Goal: Task Accomplishment & Management: Manage account settings

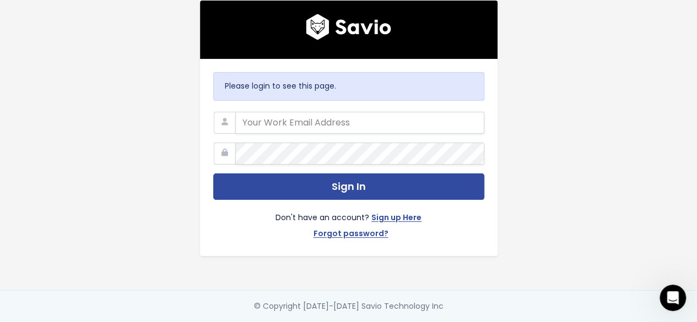
type input "[EMAIL_ADDRESS][DOMAIN_NAME]"
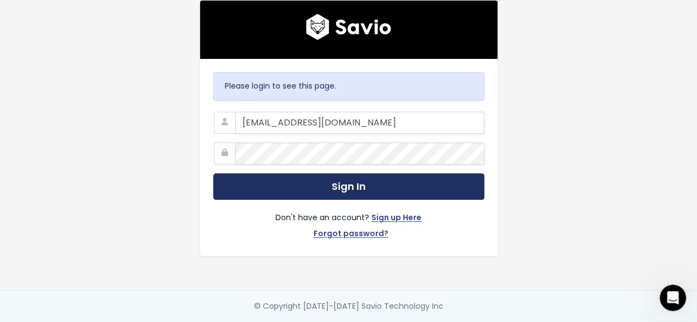
click at [415, 189] on button "Sign In" at bounding box center [348, 186] width 271 height 27
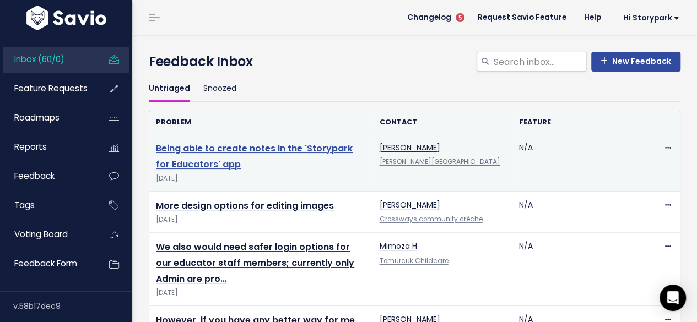
click at [316, 145] on link "Being able to create notes in the 'Storypark for Educators' app" at bounding box center [254, 156] width 197 height 29
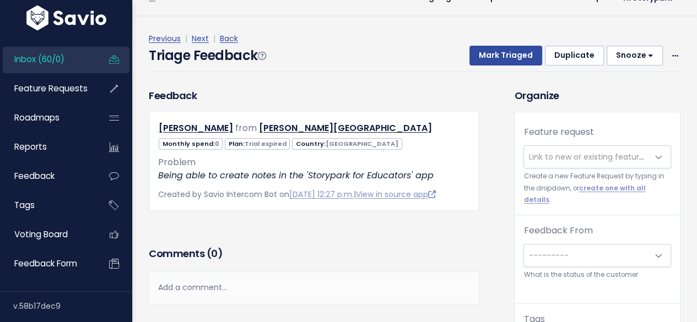
scroll to position [36, 0]
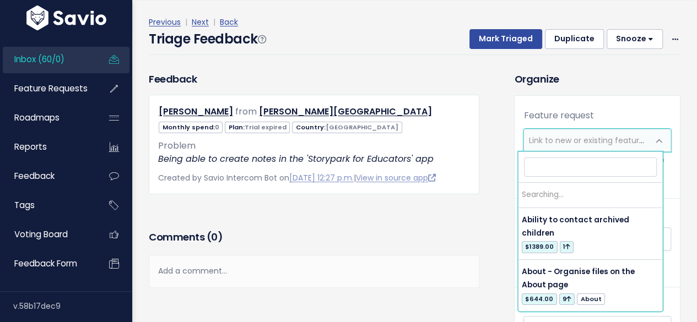
click at [542, 141] on span "Link to new or existing feature request..." at bounding box center [604, 140] width 152 height 11
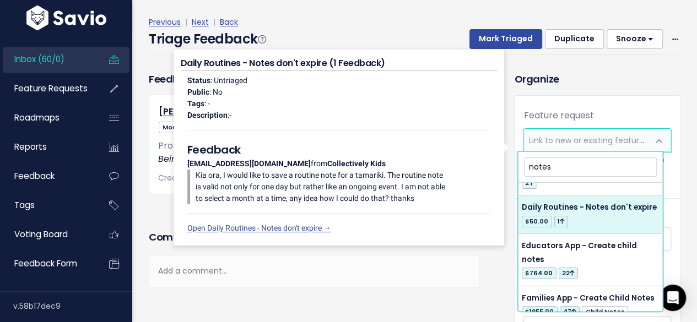
scroll to position [1885, 0]
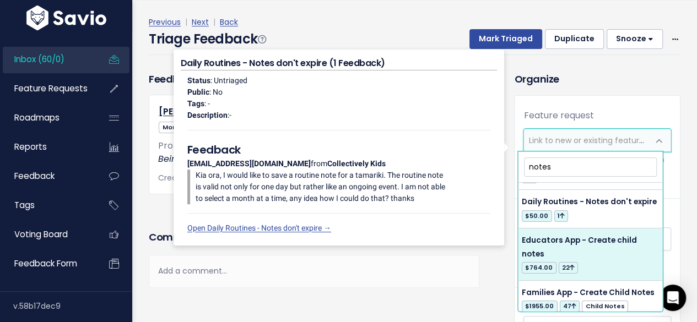
type input "notes"
select select "11144"
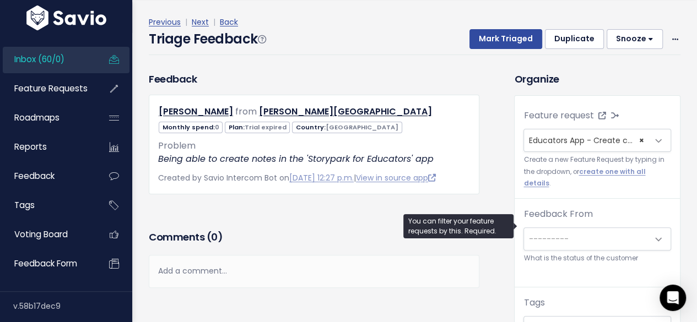
click at [553, 233] on span "---------" at bounding box center [548, 238] width 40 height 11
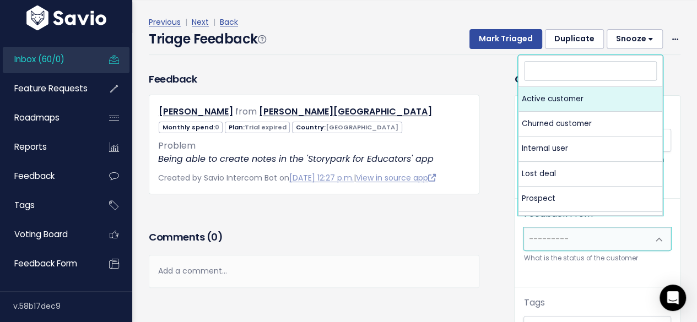
select select "ACTIVE"
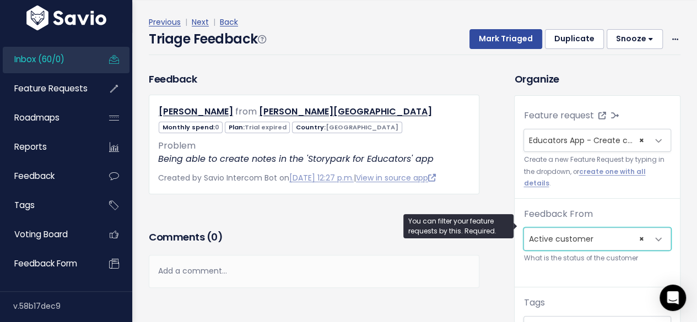
scroll to position [55, 0]
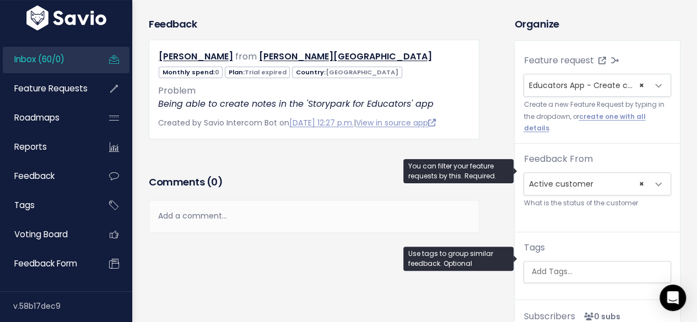
click at [540, 266] on input "search" at bounding box center [598, 272] width 144 height 12
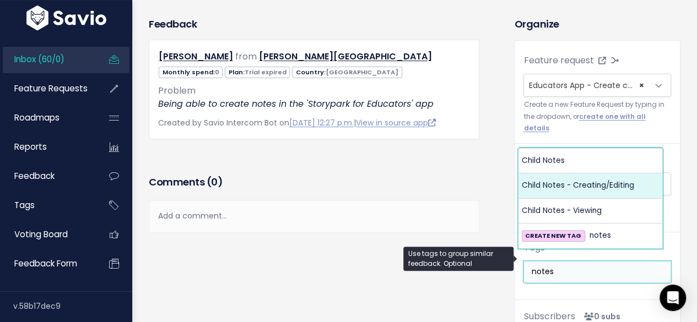
type input "notes"
select select "882"
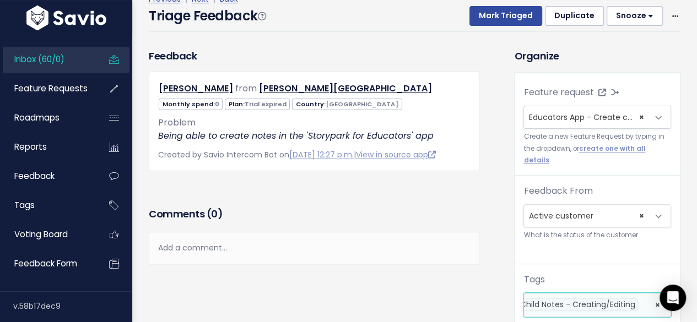
scroll to position [0, 0]
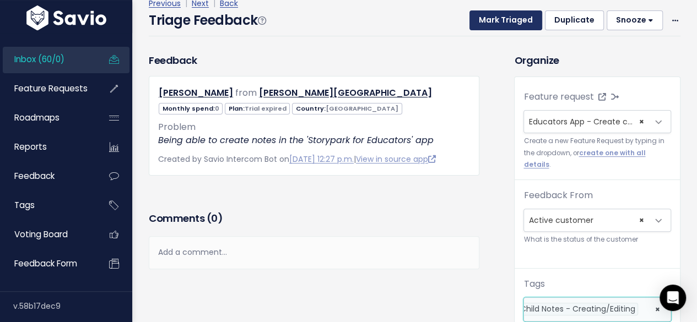
click at [506, 24] on button "Mark Triaged" at bounding box center [505, 20] width 73 height 20
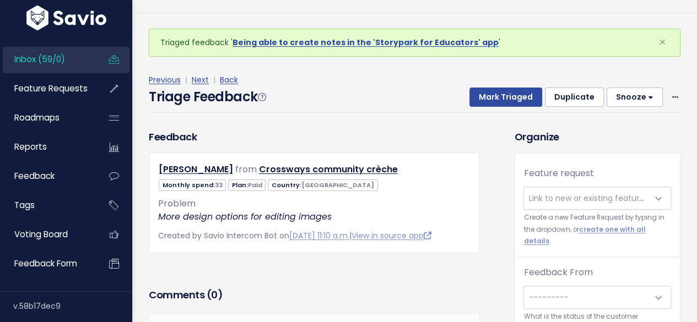
scroll to position [36, 0]
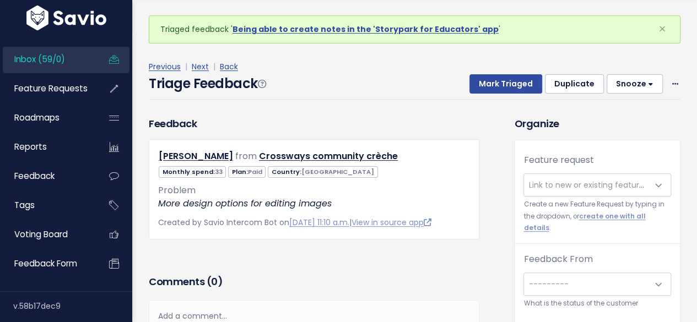
click at [544, 182] on span "Link to new or existing feature request..." at bounding box center [604, 185] width 152 height 11
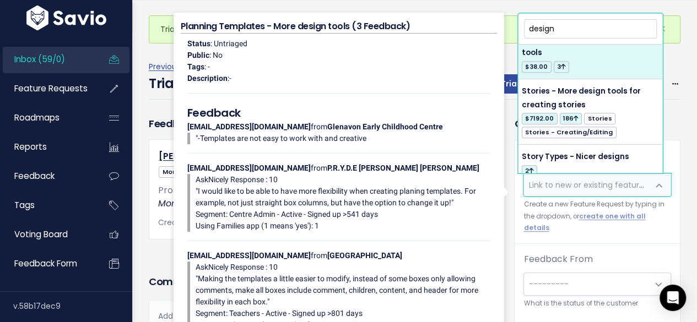
scroll to position [275, 0]
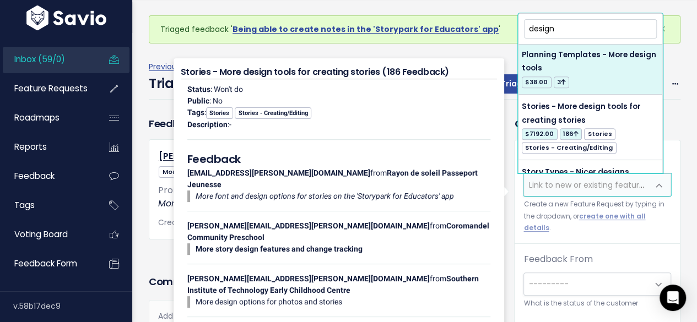
drag, startPoint x: 530, startPoint y: 32, endPoint x: 517, endPoint y: 31, distance: 13.8
click at [517, 31] on body "Inbox (59/0) Feature Requests Roadmaps ×" at bounding box center [348, 275] width 697 height 550
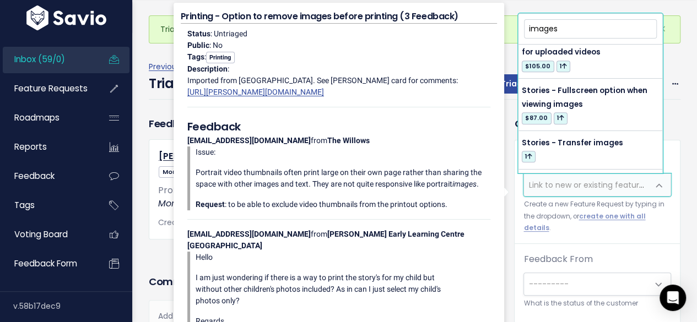
scroll to position [477, 0]
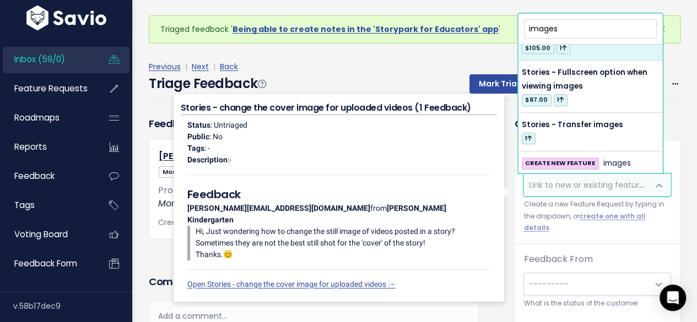
drag, startPoint x: 534, startPoint y: 27, endPoint x: 515, endPoint y: 26, distance: 18.7
click at [515, 26] on body "Inbox (59/0) Feature Requests Roadmaps ×" at bounding box center [348, 275] width 697 height 550
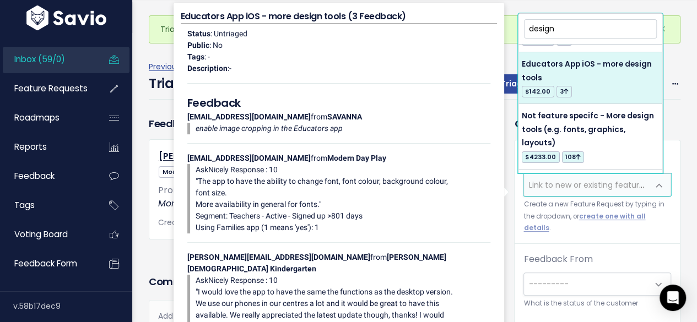
scroll to position [110, 0]
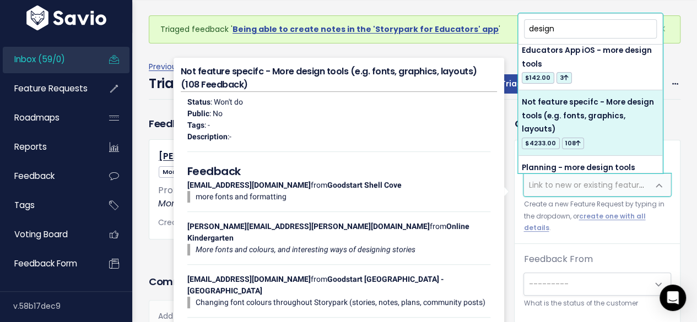
type input "design"
select select "6831"
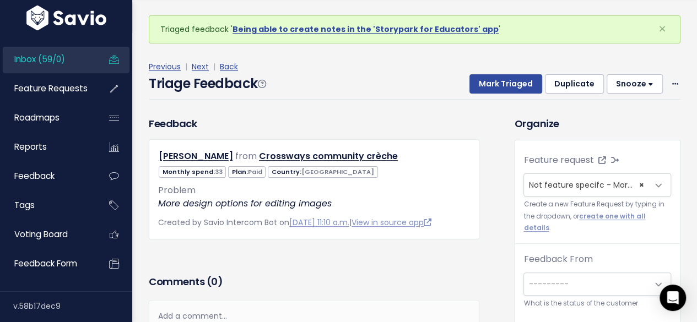
click at [546, 273] on span "---------" at bounding box center [586, 284] width 124 height 22
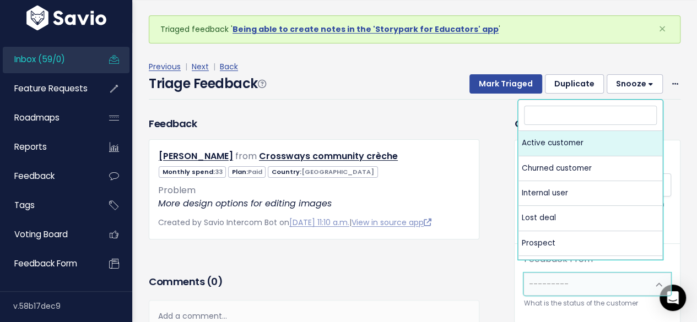
select select "ACTIVE"
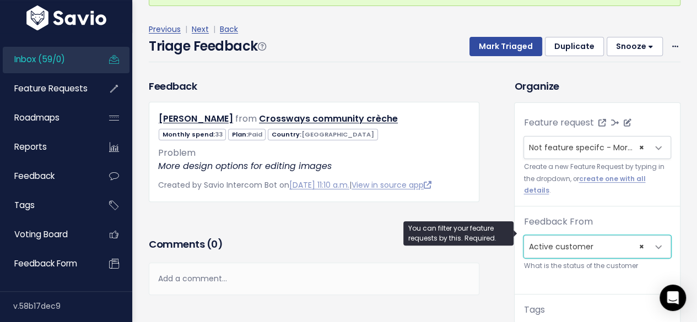
scroll to position [55, 0]
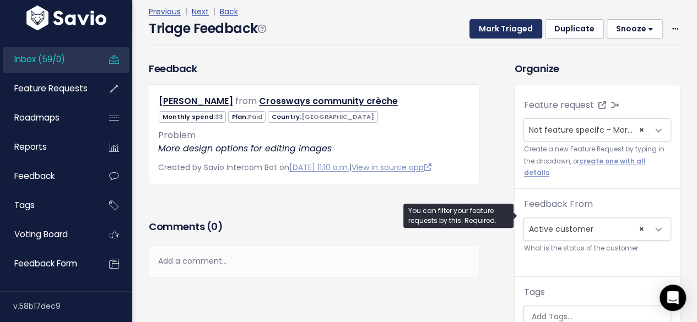
click at [508, 23] on button "Mark Triaged" at bounding box center [505, 29] width 73 height 20
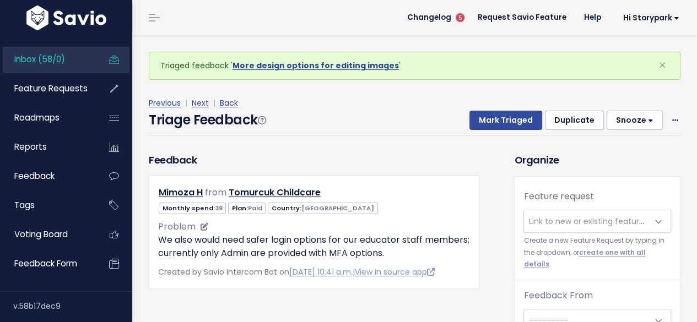
scroll to position [36, 0]
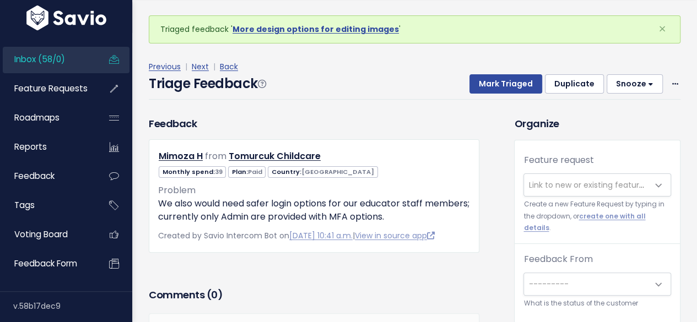
click at [541, 189] on span "Link to new or existing feature request..." at bounding box center [586, 185] width 124 height 22
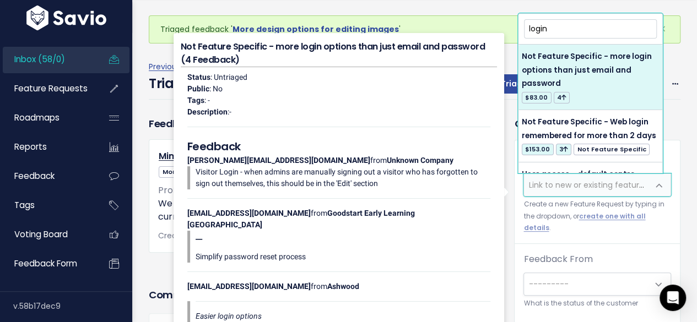
type input "login"
select select "51813"
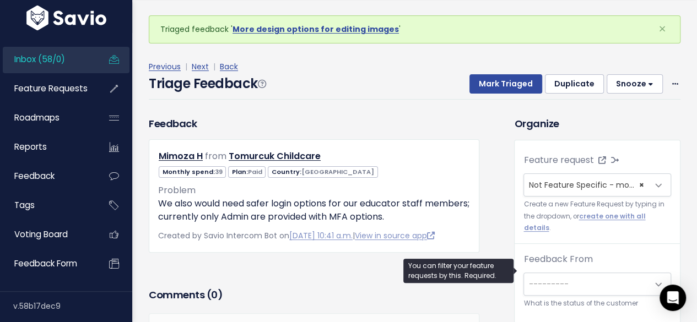
click at [555, 279] on span "---------" at bounding box center [548, 284] width 40 height 11
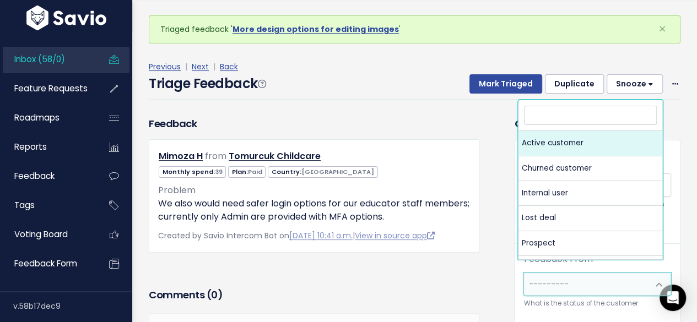
select select "ACTIVE"
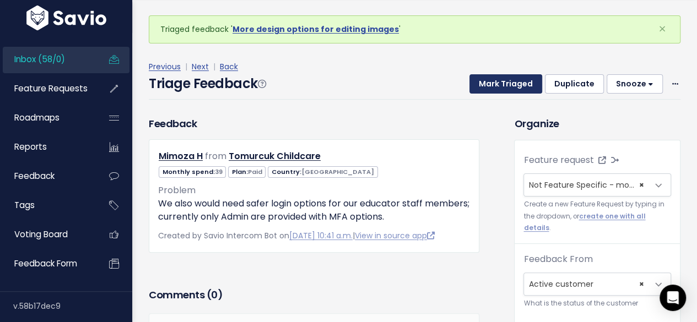
click at [518, 86] on button "Mark Triaged" at bounding box center [505, 84] width 73 height 20
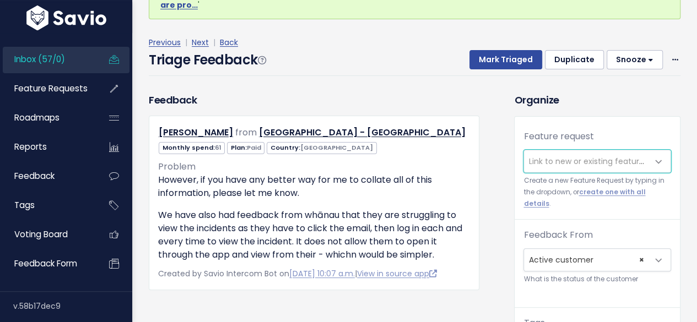
scroll to position [55, 0]
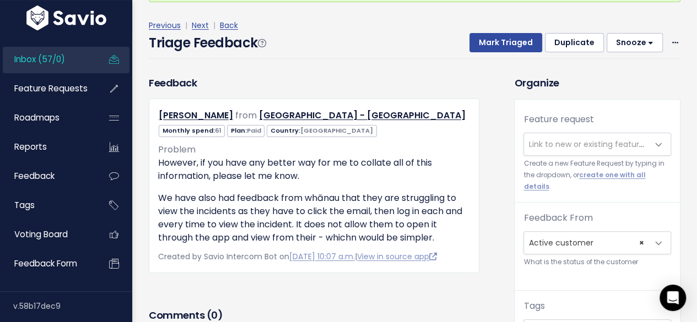
click at [591, 142] on span "Link to new or existing feature request..." at bounding box center [604, 144] width 152 height 11
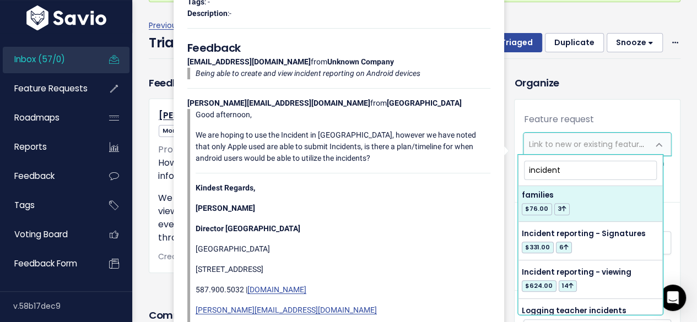
scroll to position [551, 0]
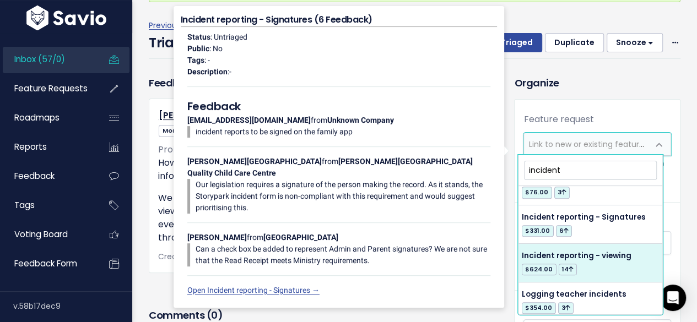
type input "incident"
select select "54499"
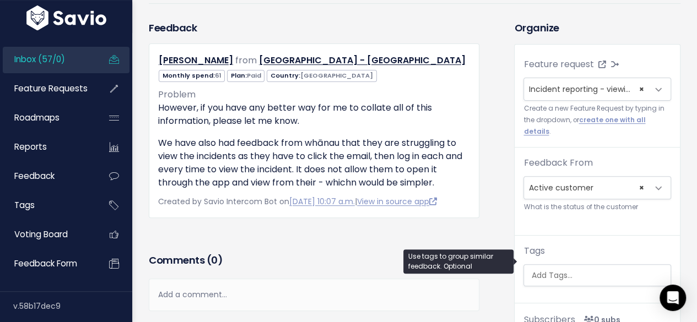
scroll to position [0, 3]
click at [562, 269] on ul at bounding box center [597, 275] width 146 height 21
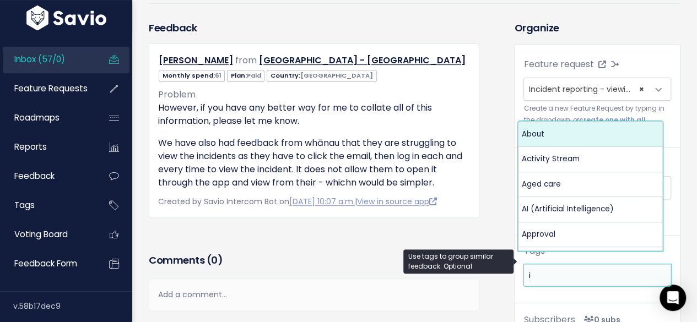
scroll to position [0, 0]
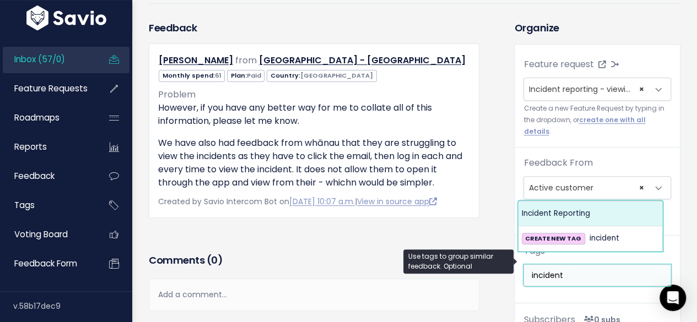
type input "incident"
select select "12495"
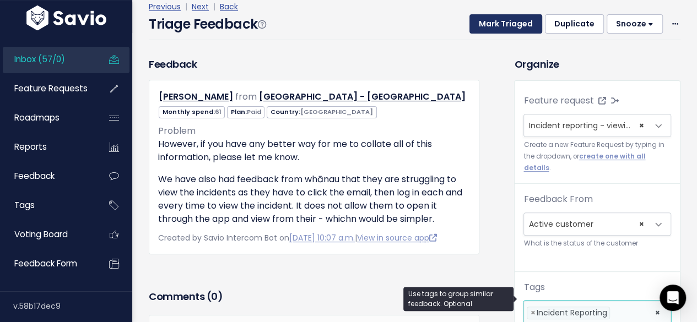
click at [507, 27] on button "Mark Triaged" at bounding box center [505, 24] width 73 height 20
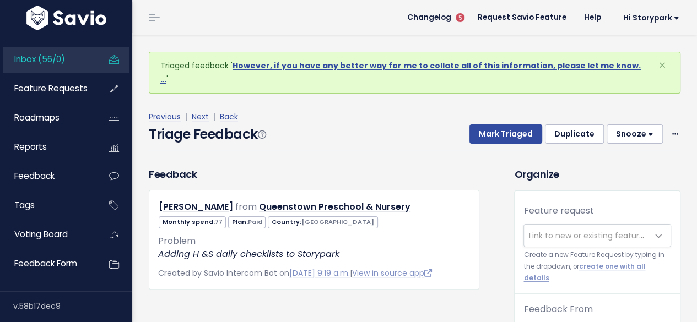
click at [555, 230] on span "Link to new or existing feature request..." at bounding box center [604, 235] width 152 height 11
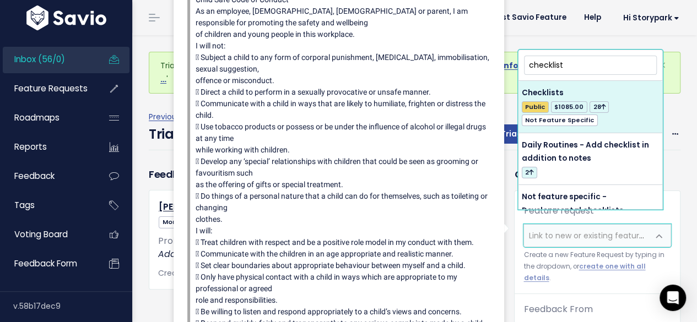
type input "checklist"
select select "7687"
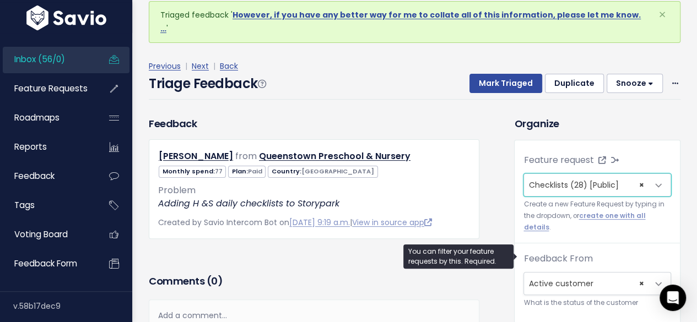
scroll to position [110, 0]
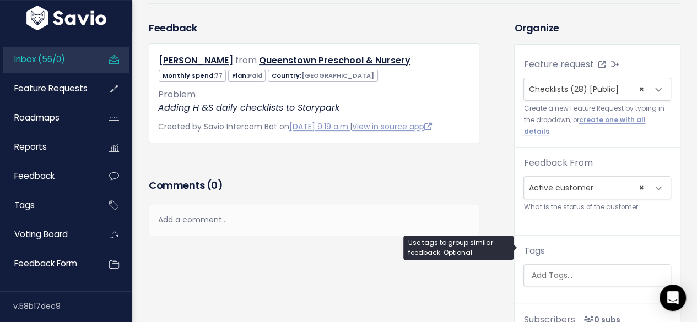
click at [546, 270] on input "search" at bounding box center [598, 276] width 144 height 12
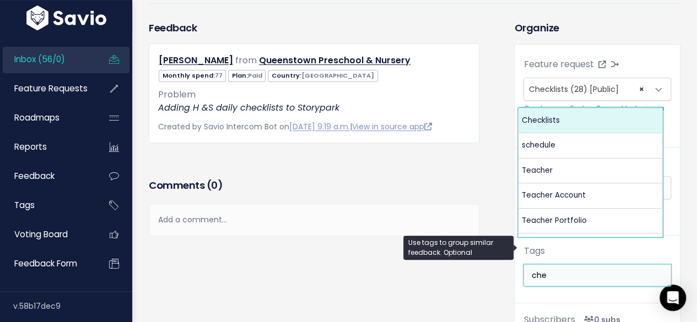
type input "che"
select select "3803"
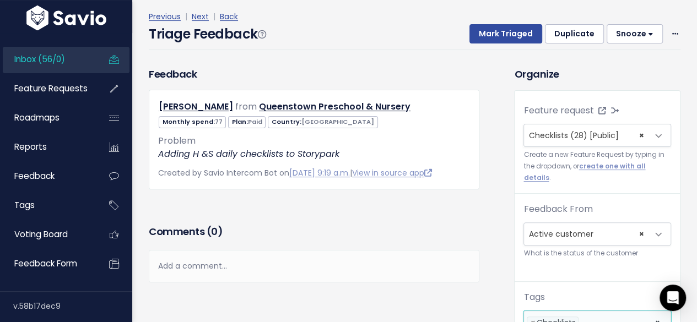
scroll to position [55, 0]
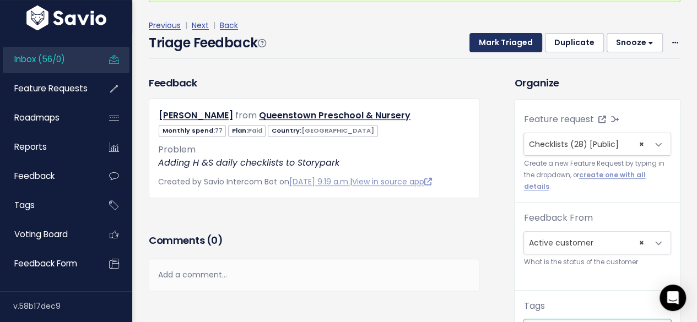
click at [488, 33] on button "Mark Triaged" at bounding box center [505, 43] width 73 height 20
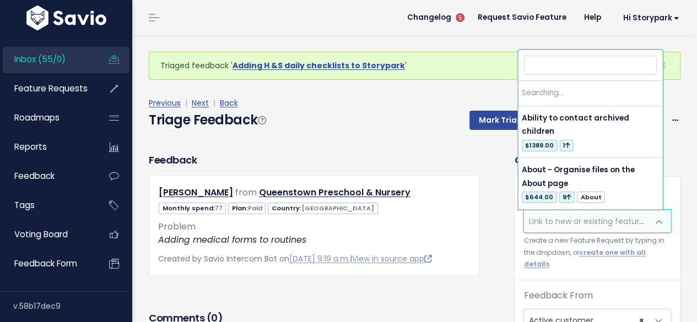
click at [533, 216] on span "Link to new or existing feature request..." at bounding box center [604, 221] width 152 height 11
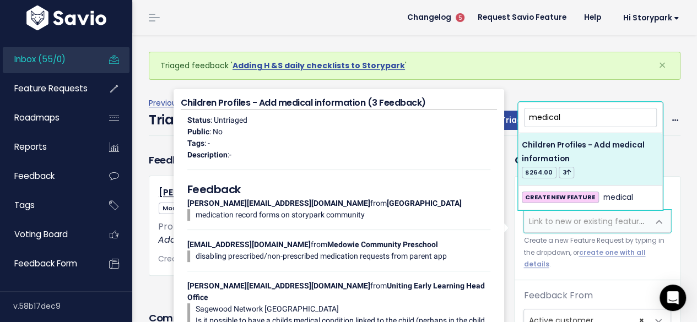
drag, startPoint x: 574, startPoint y: 119, endPoint x: 498, endPoint y: 116, distance: 76.6
click at [498, 116] on body "Inbox (55/0) Feature Requests Roadmaps ×" at bounding box center [348, 275] width 697 height 550
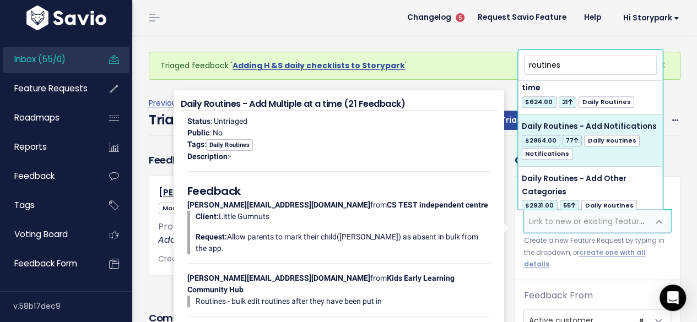
scroll to position [385, 0]
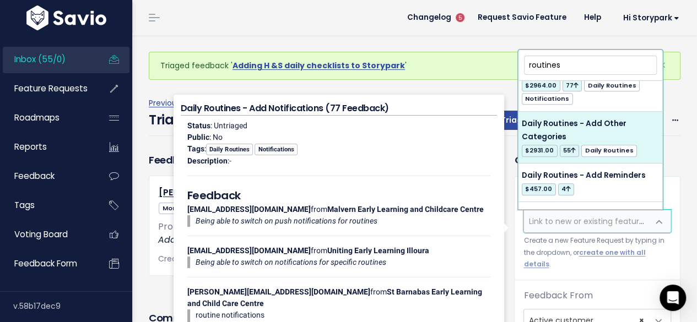
type input "routines"
select select "6896"
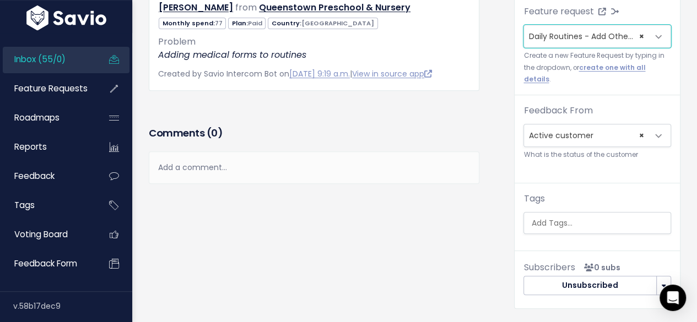
scroll to position [165, 0]
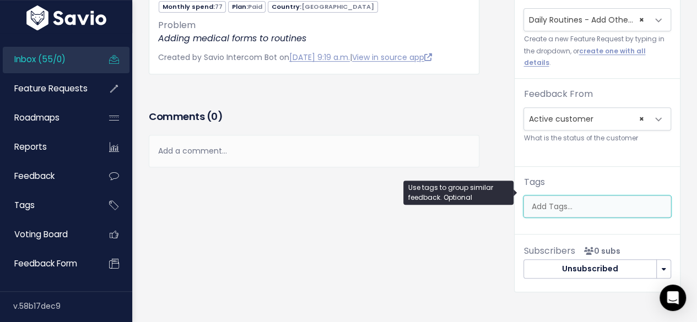
click at [553, 201] on input "search" at bounding box center [598, 207] width 144 height 12
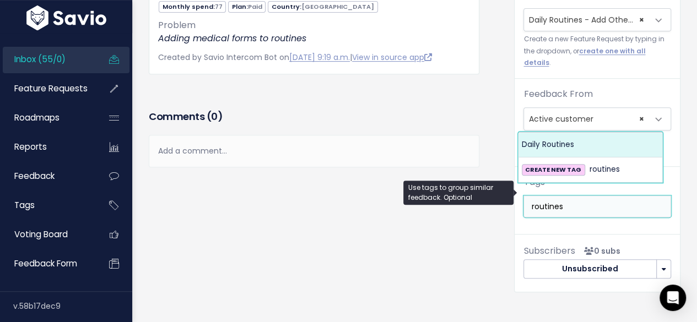
type input "routines"
select select "1786"
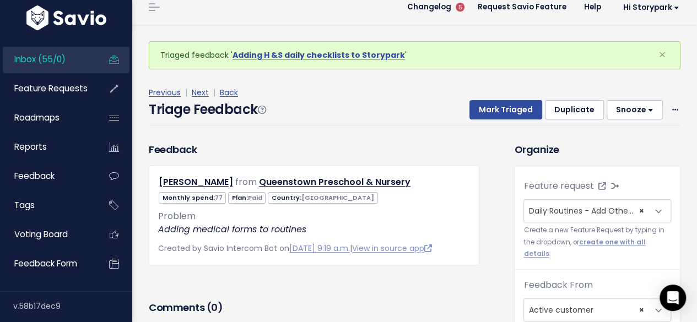
scroll to position [0, 0]
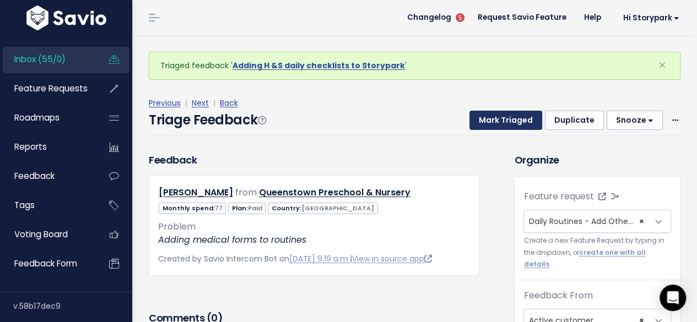
click at [512, 117] on button "Mark Triaged" at bounding box center [505, 121] width 73 height 20
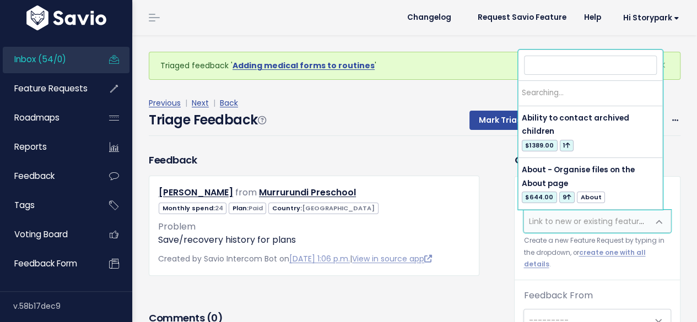
click at [557, 221] on span "Link to new or existing feature request..." at bounding box center [604, 221] width 152 height 11
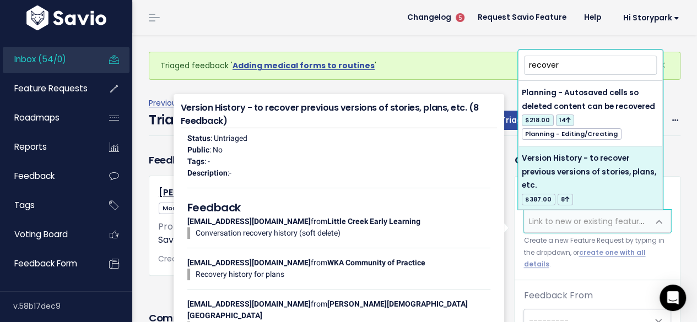
type input "recover"
select select "60558"
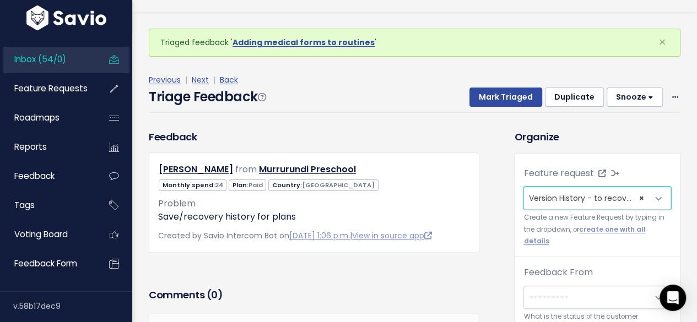
scroll to position [36, 0]
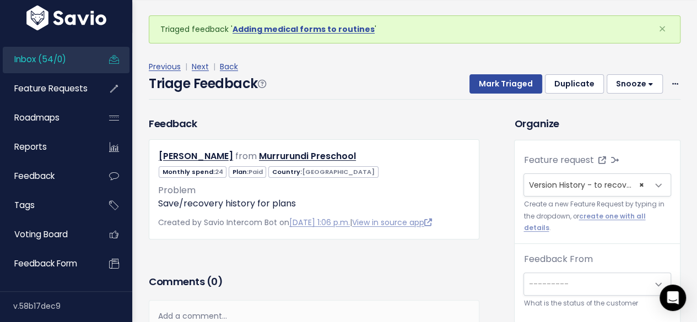
click at [545, 279] on span "---------" at bounding box center [548, 284] width 40 height 11
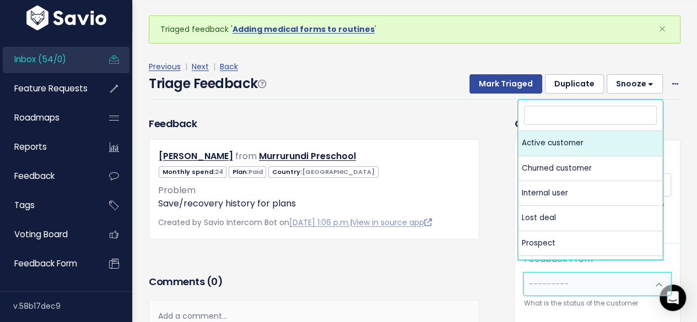
select select "ACTIVE"
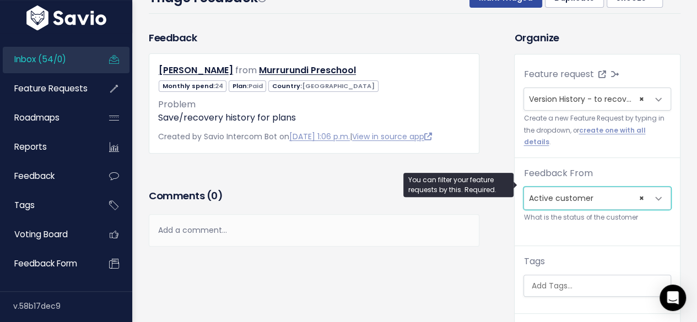
scroll to position [165, 0]
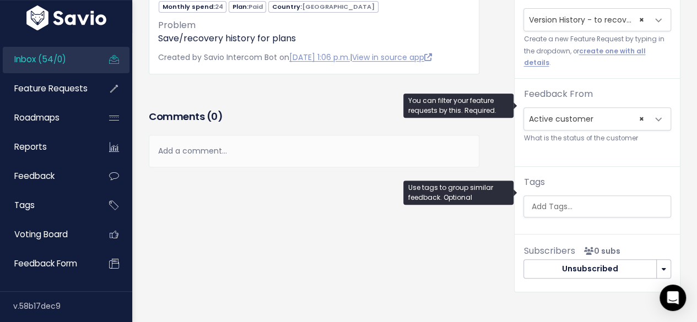
click at [542, 201] on input "search" at bounding box center [598, 207] width 144 height 12
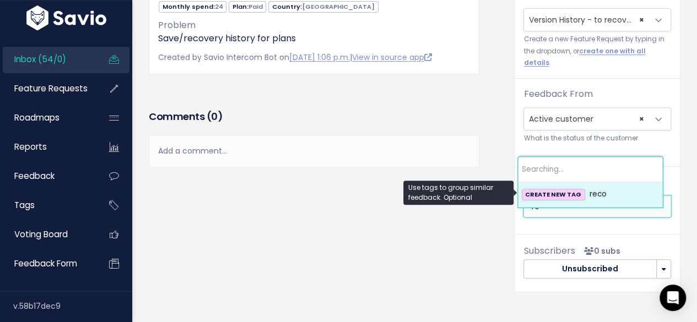
type input "r"
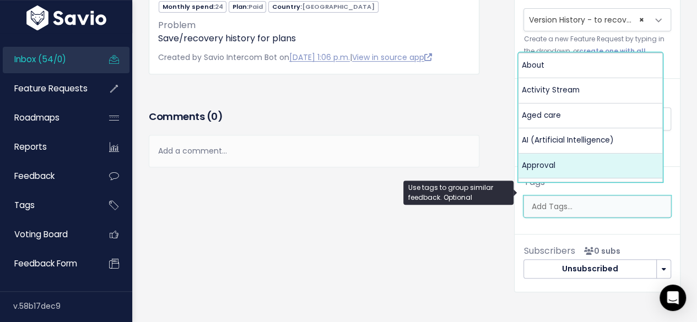
click at [385, 232] on div "Feedback Kimmy Watts from Murrurundi Preschool 24 Paid" at bounding box center [322, 130] width 365 height 358
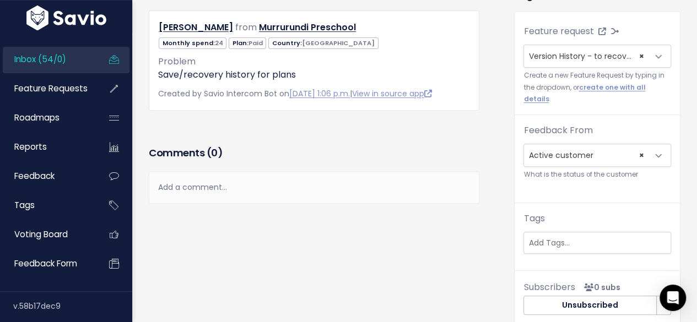
scroll to position [0, 0]
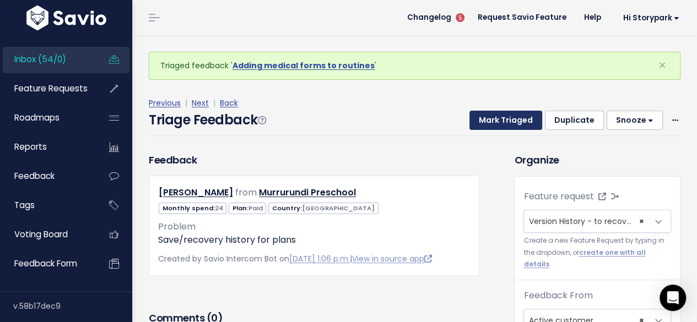
click at [503, 123] on button "Mark Triaged" at bounding box center [505, 121] width 73 height 20
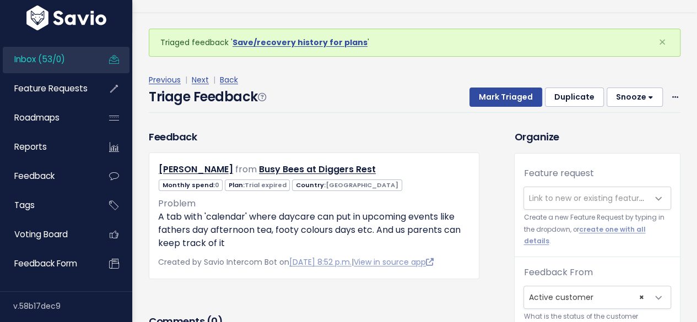
scroll to position [36, 0]
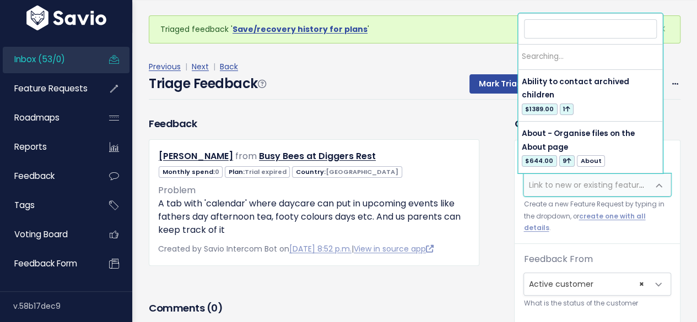
click at [535, 177] on span "Link to new or existing feature request..." at bounding box center [586, 185] width 124 height 22
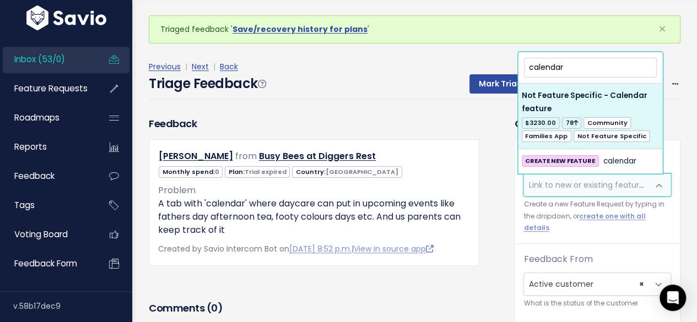
type input "calendar"
select select "3162"
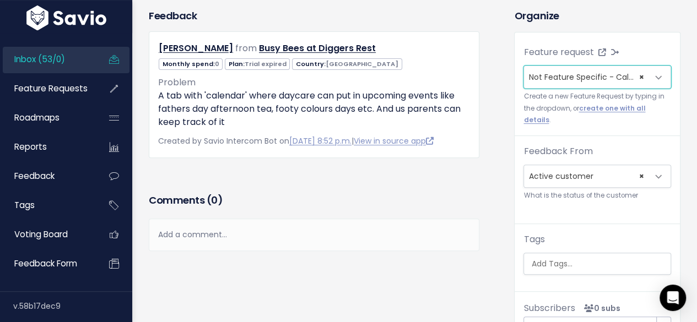
scroll to position [110, 0]
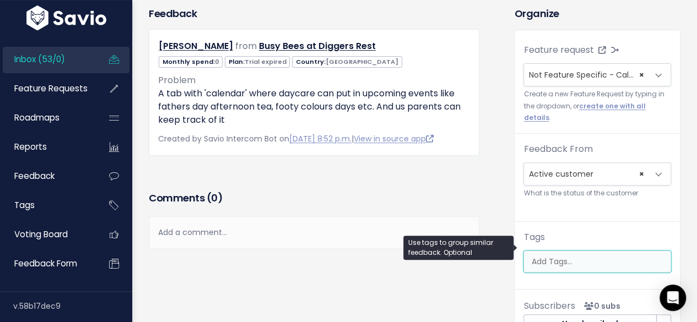
click at [539, 256] on input "search" at bounding box center [598, 262] width 144 height 12
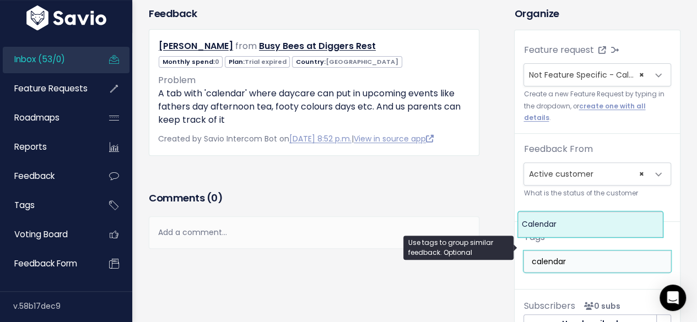
type input "calendar"
select select "6730"
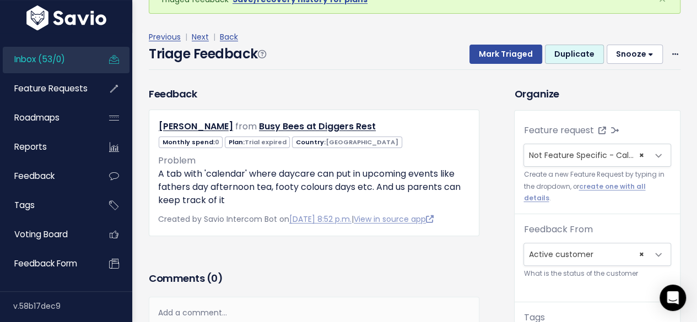
scroll to position [3, 0]
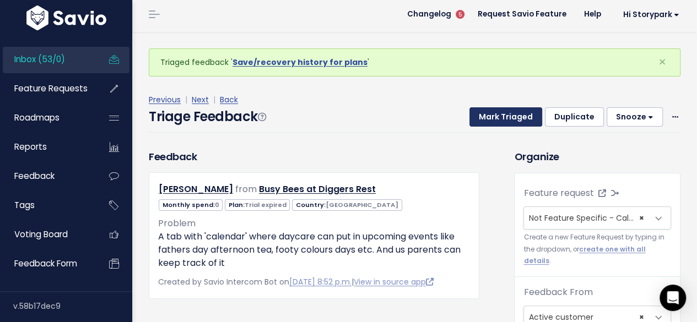
click at [519, 117] on button "Mark Triaged" at bounding box center [505, 117] width 73 height 20
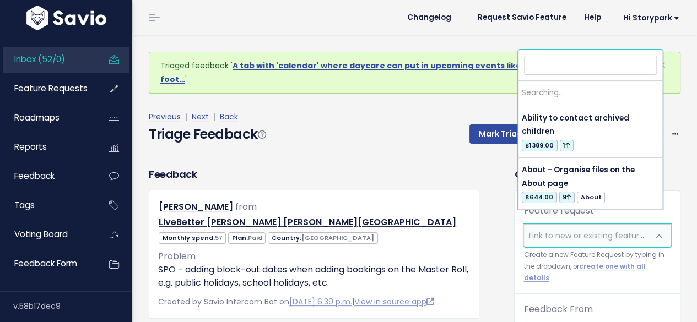
click at [542, 230] on span "Link to new or existing feature request..." at bounding box center [604, 235] width 152 height 11
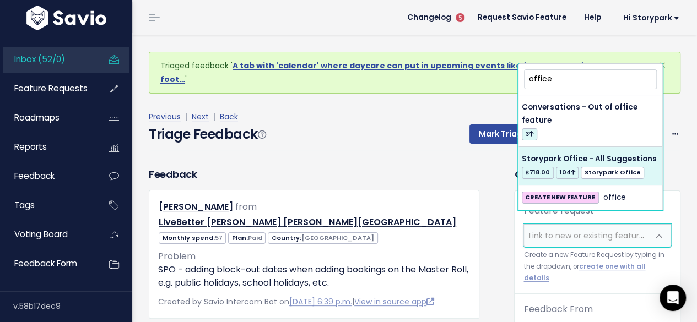
type input "office"
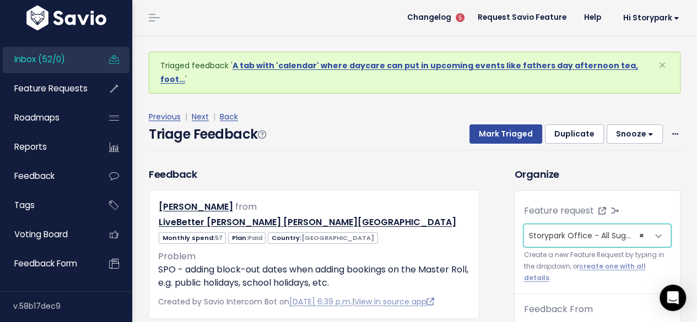
select select "60557"
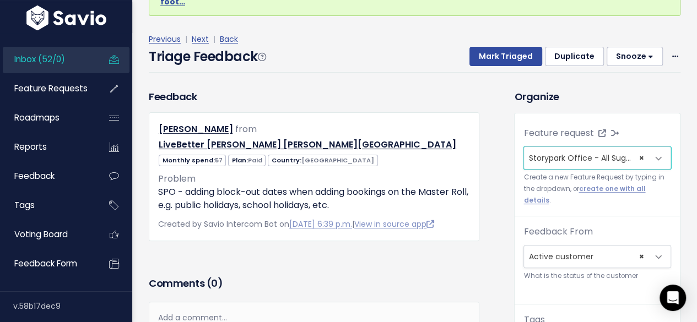
scroll to position [110, 0]
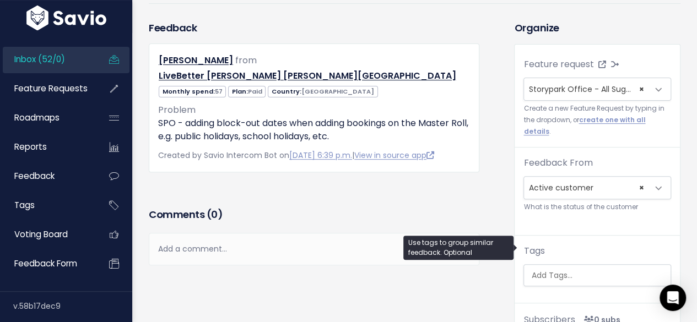
click at [547, 270] on input "search" at bounding box center [598, 276] width 144 height 12
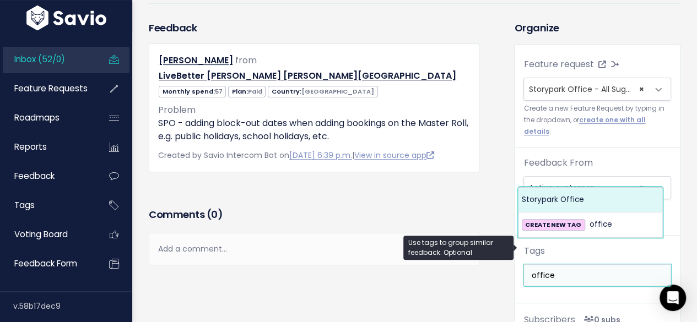
type input "office"
select select "13542"
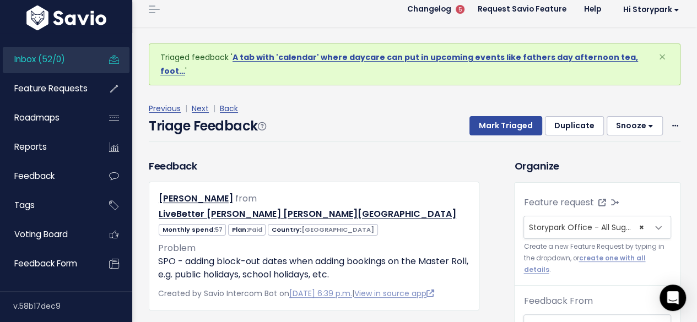
scroll to position [0, 0]
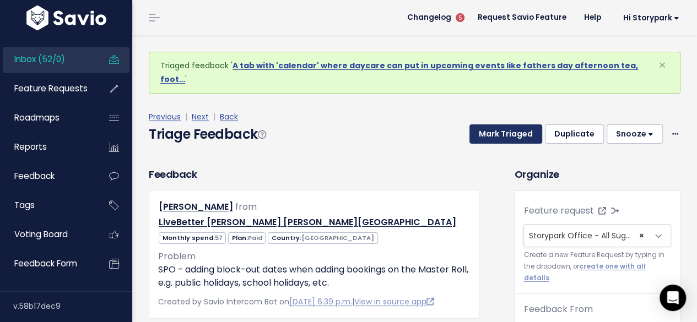
click at [501, 124] on button "Mark Triaged" at bounding box center [505, 134] width 73 height 20
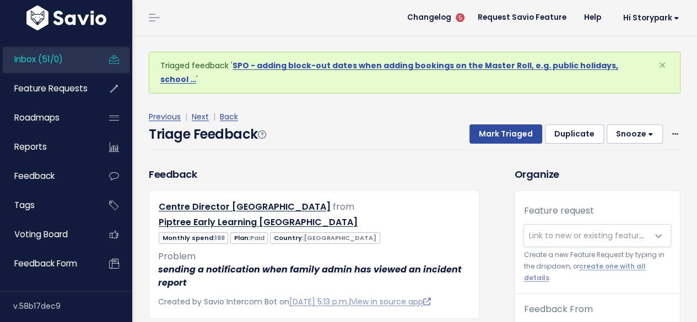
click at [540, 226] on span "Link to new or existing feature request..." at bounding box center [586, 236] width 124 height 22
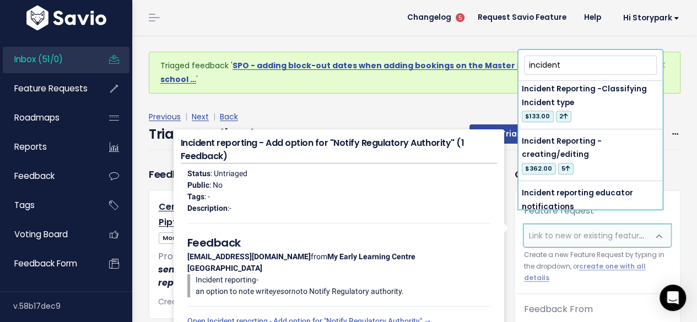
scroll to position [330, 0]
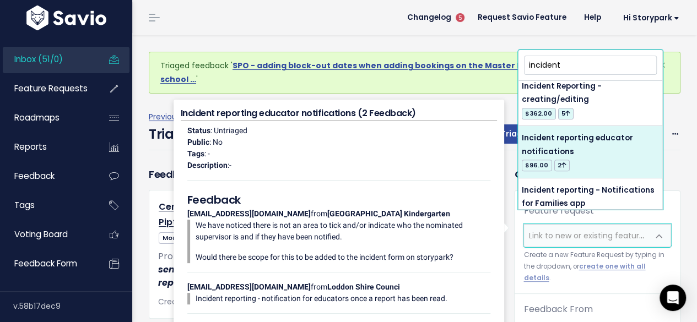
type input "incident"
select select "51071"
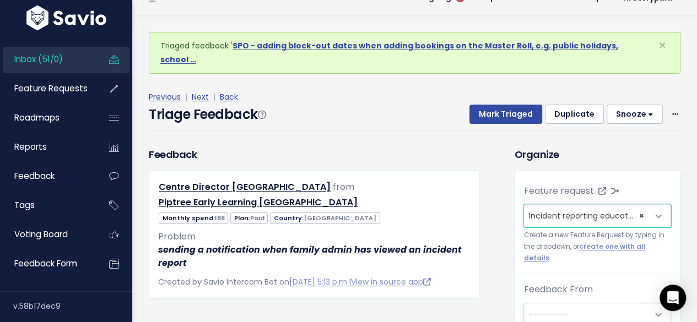
scroll to position [36, 0]
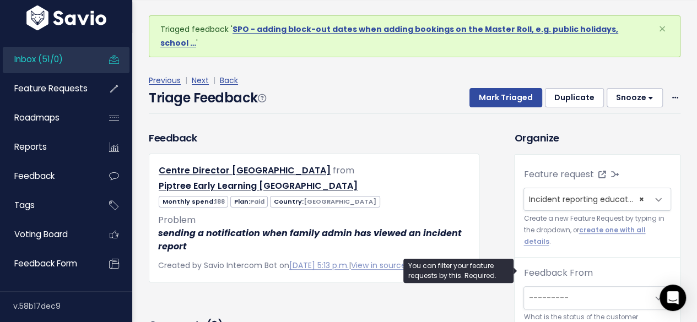
click at [548, 292] on span "---------" at bounding box center [548, 297] width 40 height 11
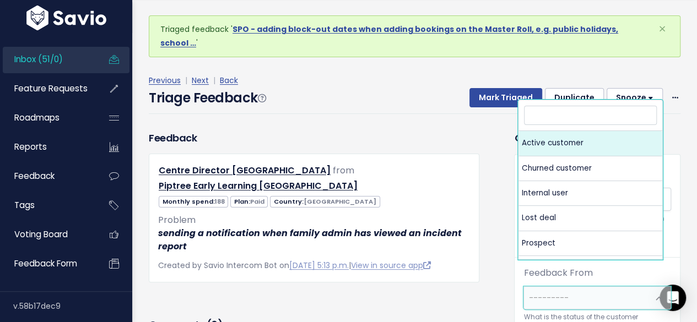
select select "ACTIVE"
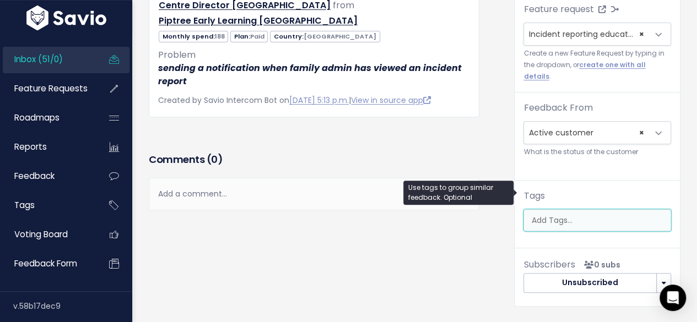
scroll to position [0, 3]
click at [537, 210] on ul at bounding box center [597, 220] width 146 height 21
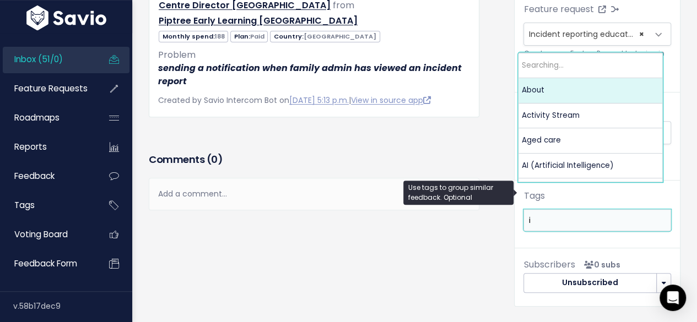
scroll to position [0, 0]
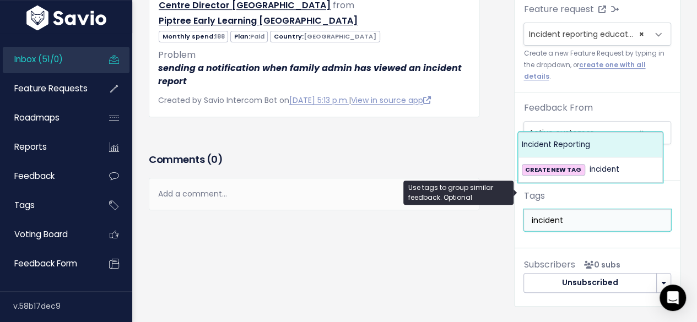
type input "incident"
select select "12495"
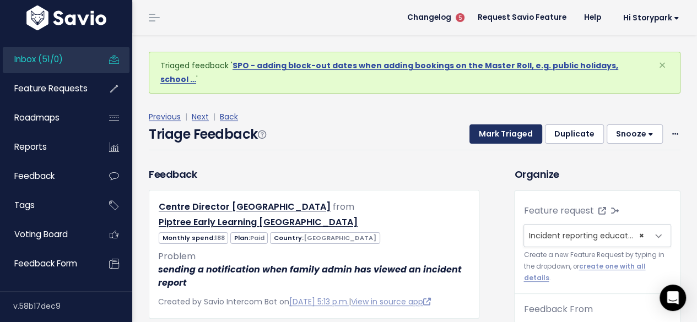
click at [490, 125] on button "Mark Triaged" at bounding box center [505, 134] width 73 height 20
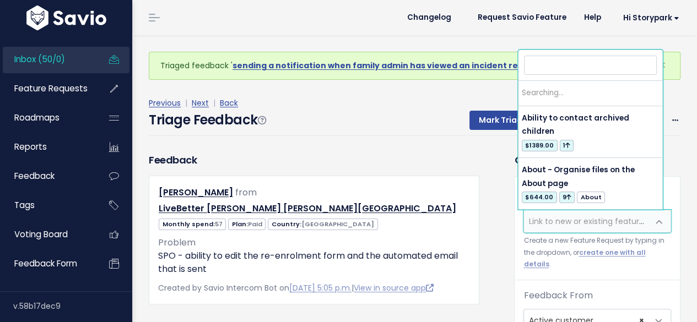
click at [541, 216] on span "Link to new or existing feature request..." at bounding box center [604, 221] width 152 height 11
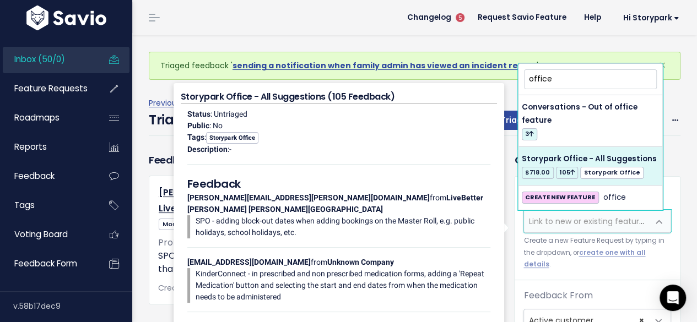
type input "office"
select select "60557"
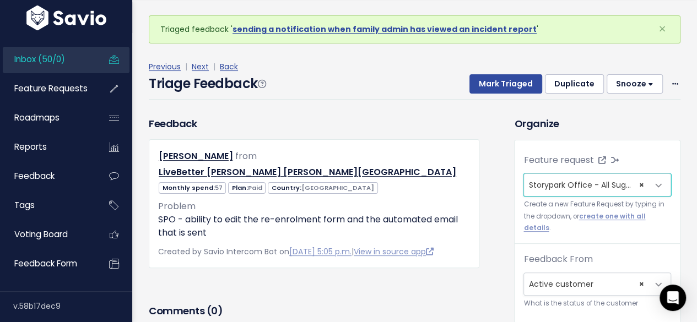
scroll to position [222, 0]
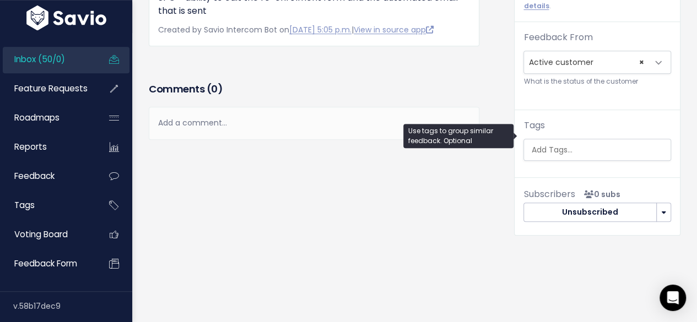
click at [545, 144] on input "search" at bounding box center [598, 150] width 144 height 12
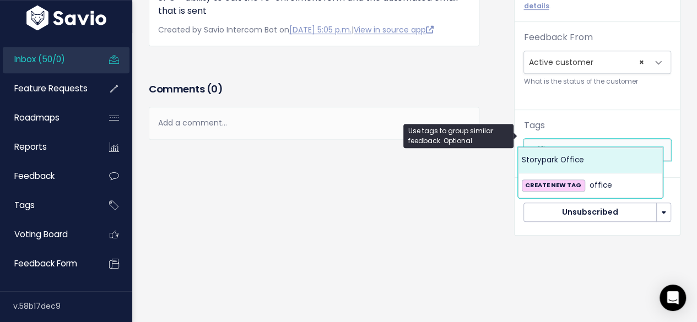
type input "office"
select select "13542"
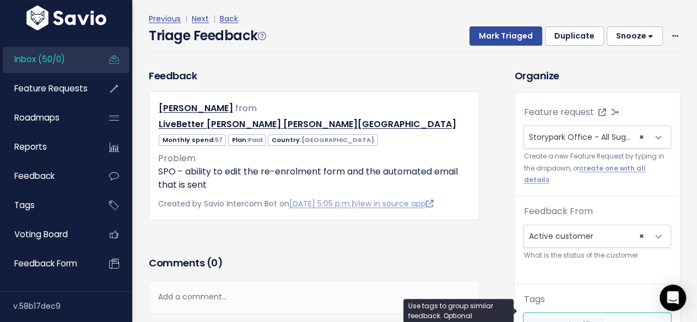
scroll to position [0, 0]
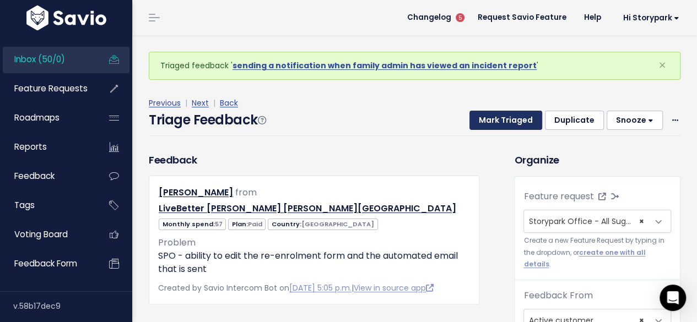
click at [499, 121] on button "Mark Triaged" at bounding box center [505, 121] width 73 height 20
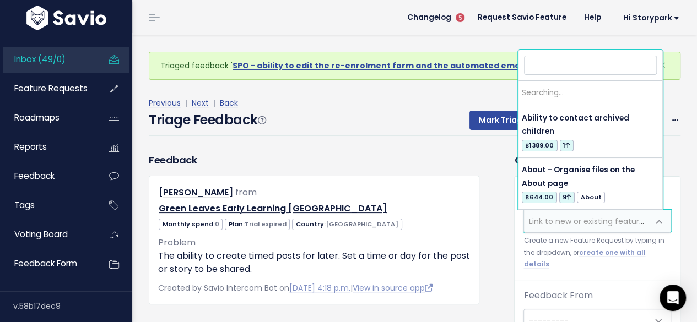
click at [546, 218] on span "Link to new or existing feature request..." at bounding box center [604, 221] width 152 height 11
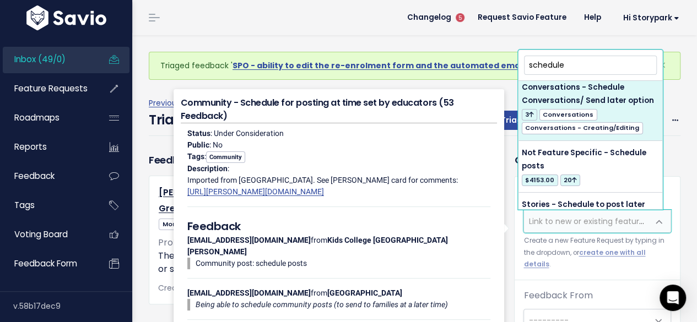
scroll to position [165, 0]
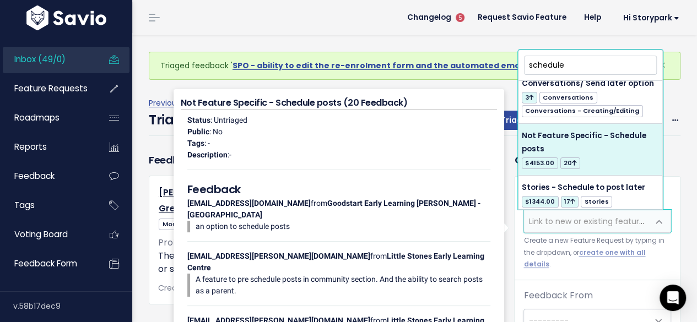
type input "schedule"
select select "7965"
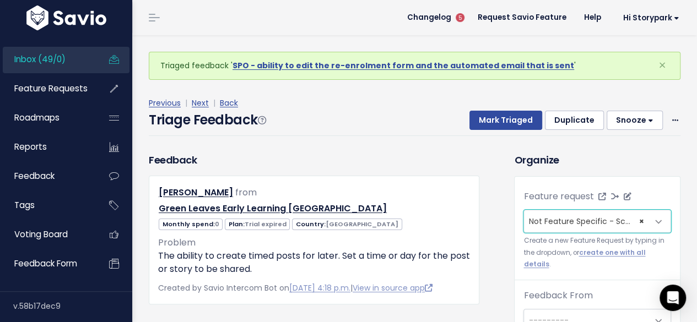
scroll to position [36, 0]
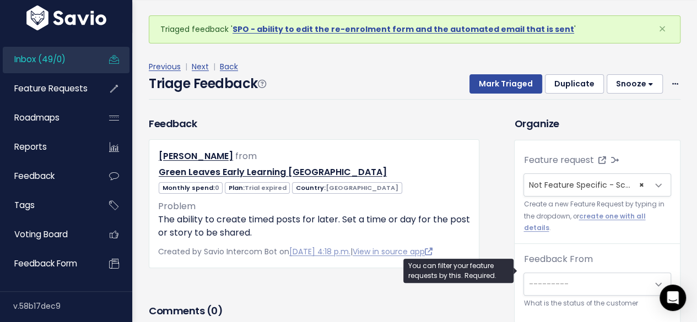
click at [547, 279] on span "---------" at bounding box center [548, 284] width 40 height 11
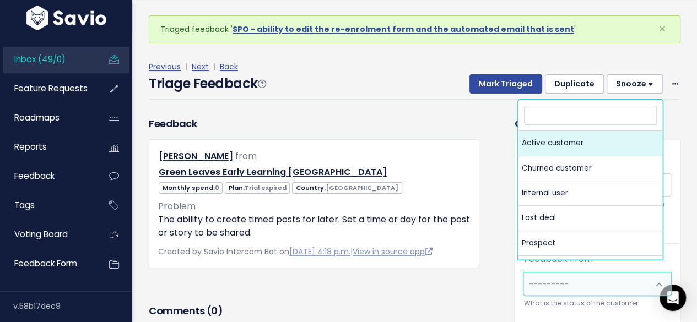
select select "ACTIVE"
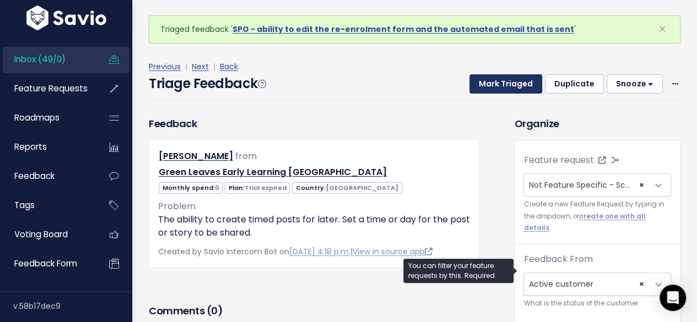
click at [498, 81] on button "Mark Triaged" at bounding box center [505, 84] width 73 height 20
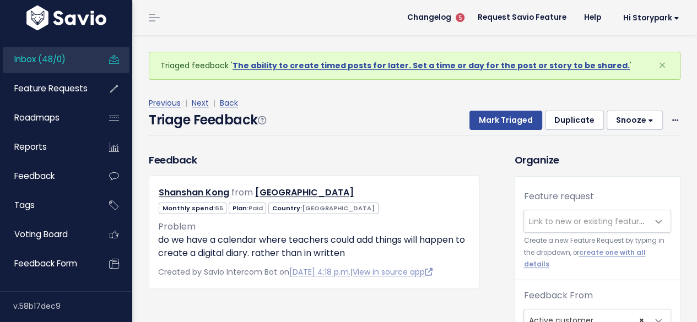
click at [539, 219] on span "Link to new or existing feature request..." at bounding box center [604, 221] width 152 height 11
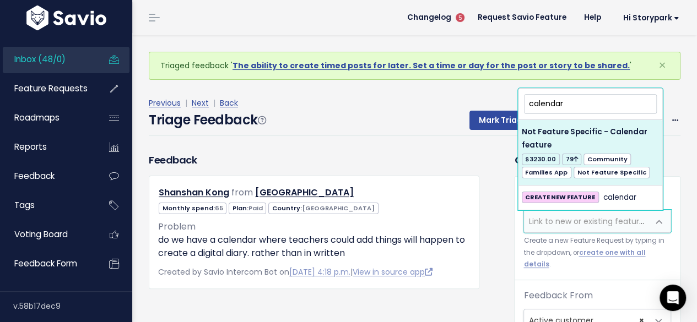
type input "calendar"
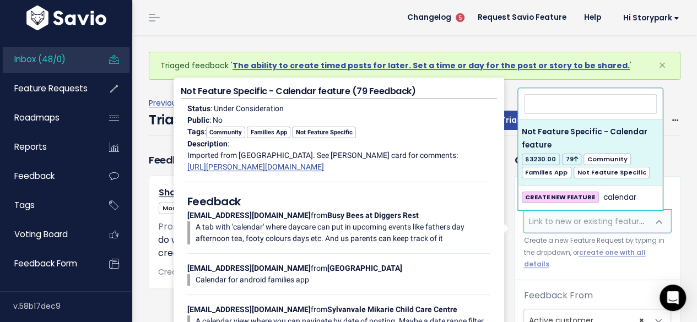
select select "3162"
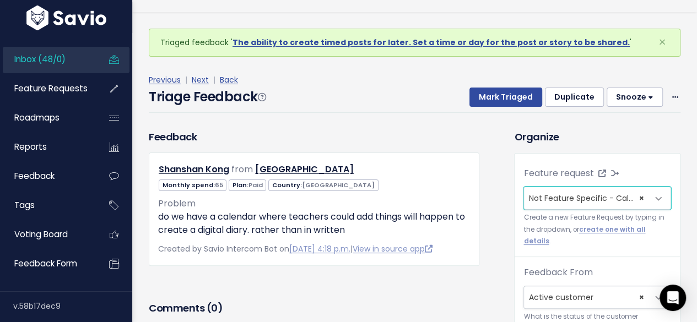
scroll to position [36, 0]
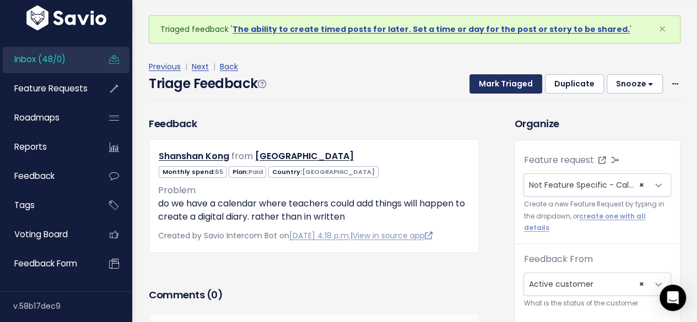
click at [488, 80] on button "Mark Triaged" at bounding box center [505, 84] width 73 height 20
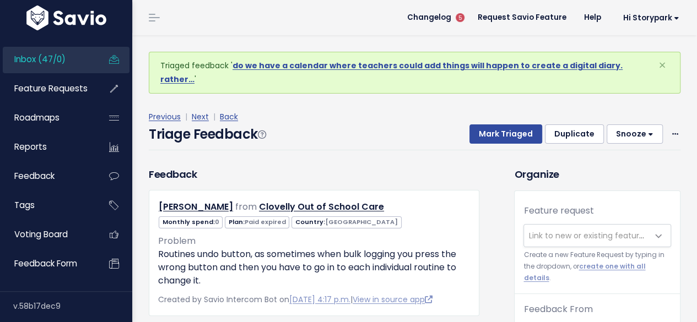
click at [550, 230] on span "Link to new or existing feature request..." at bounding box center [604, 235] width 152 height 11
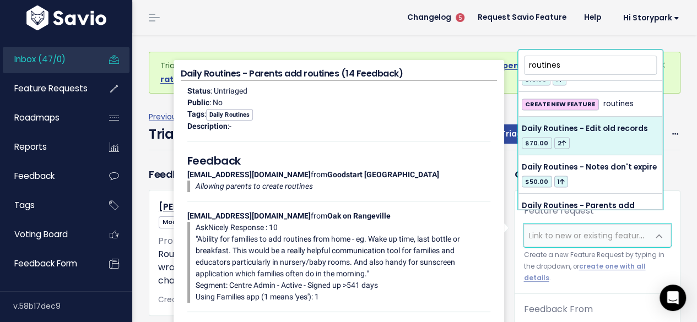
scroll to position [971, 0]
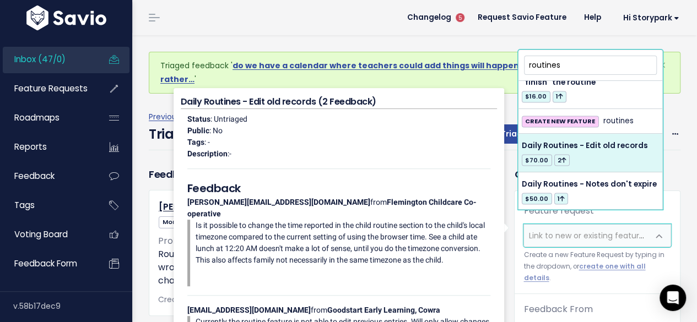
type input "routines"
select select "22164"
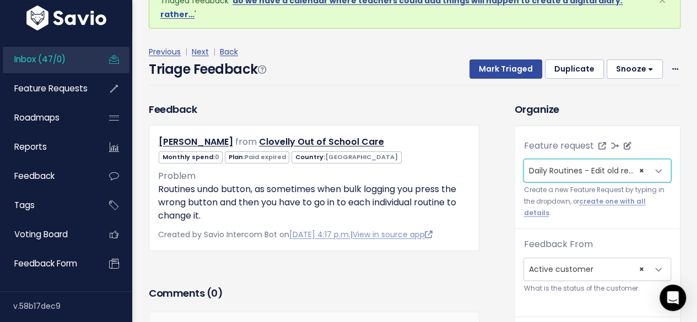
scroll to position [220, 0]
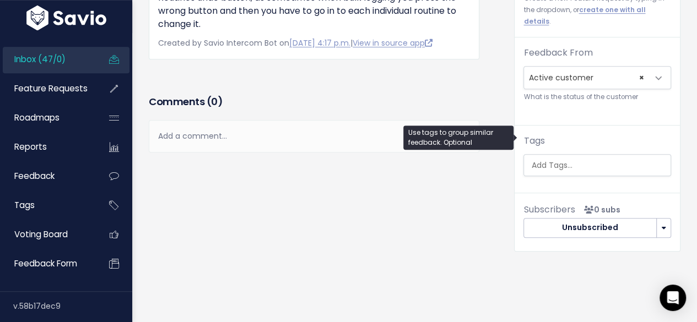
click at [553, 160] on input "search" at bounding box center [598, 166] width 144 height 12
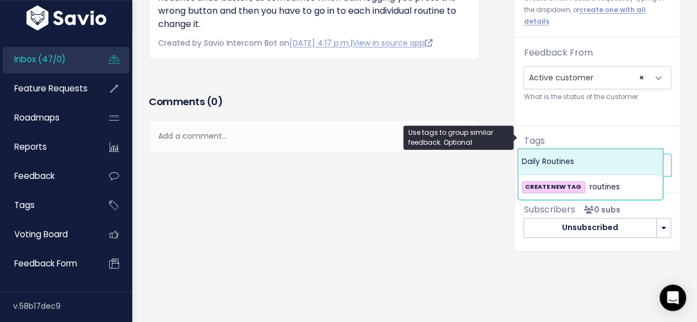
type input "routines"
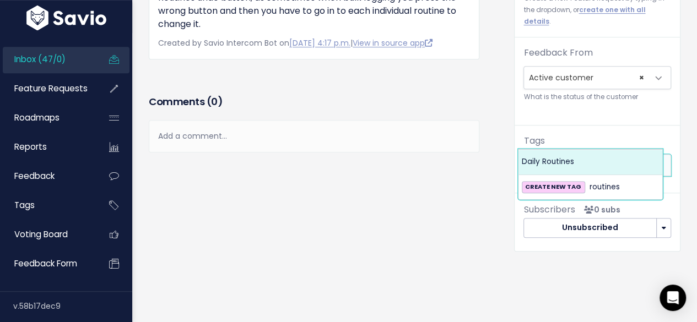
select select "1786"
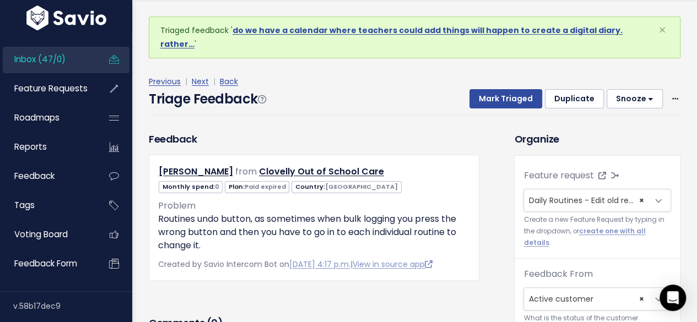
scroll to position [0, 0]
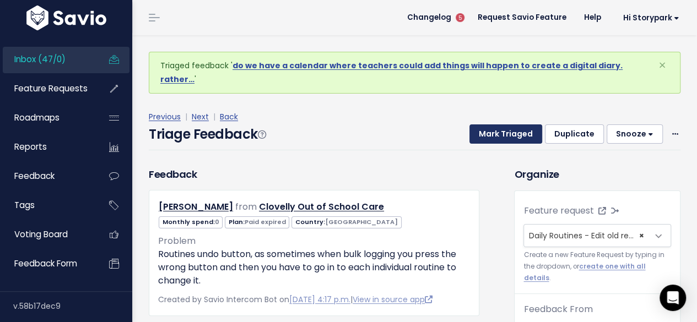
click at [494, 124] on button "Mark Triaged" at bounding box center [505, 134] width 73 height 20
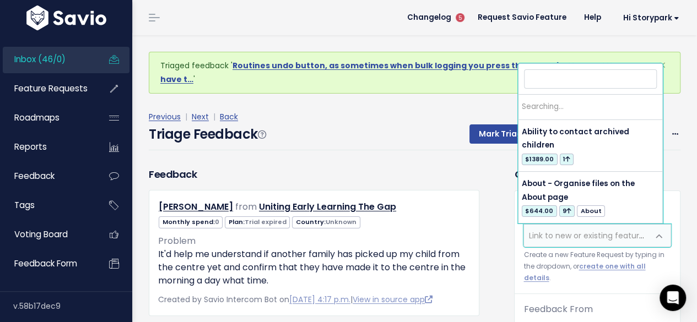
click at [551, 238] on span "Link to new or existing feature request..." at bounding box center [604, 235] width 152 height 11
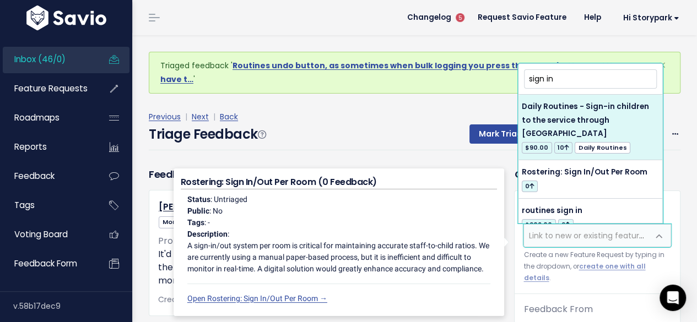
type input "sign in"
select select "3016"
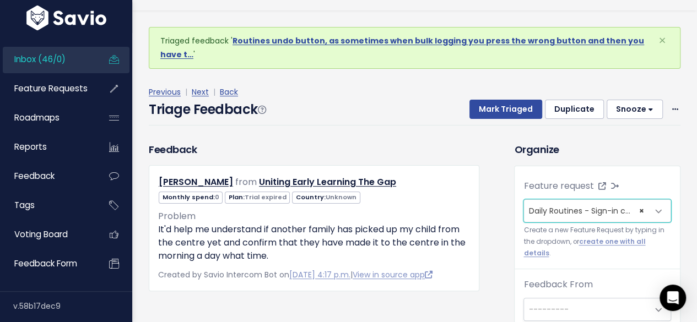
scroll to position [36, 0]
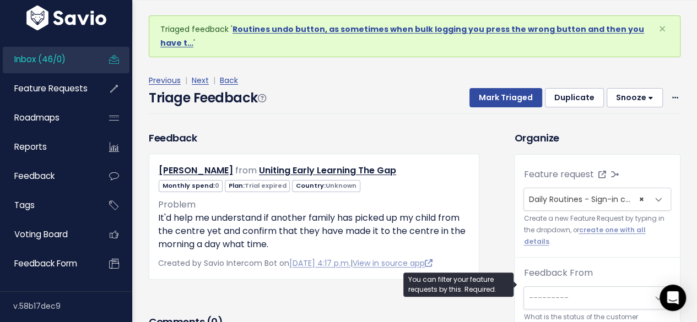
click at [550, 287] on span "---------" at bounding box center [586, 298] width 124 height 22
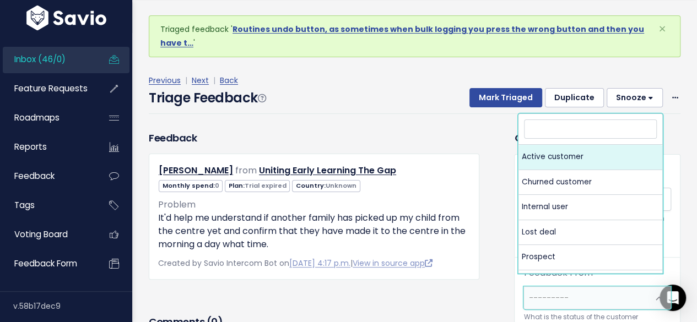
select select "ACTIVE"
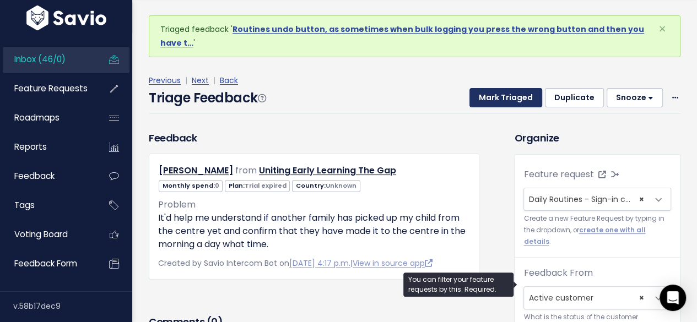
click at [512, 97] on button "Mark Triaged" at bounding box center [505, 98] width 73 height 20
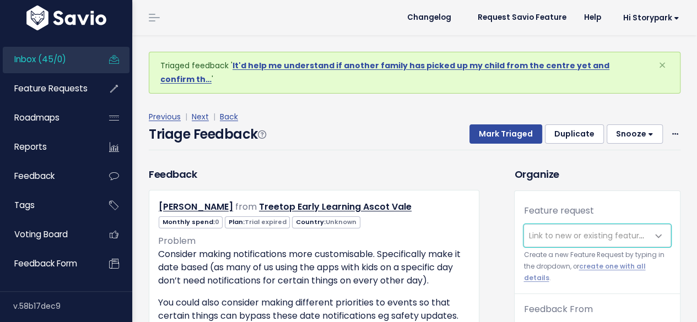
scroll to position [36, 0]
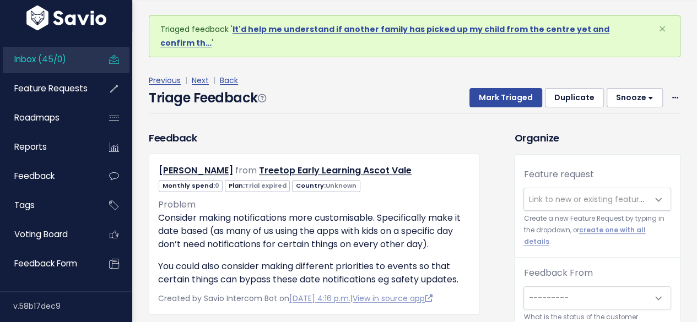
click at [539, 194] on span "Link to new or existing feature request..." at bounding box center [604, 199] width 152 height 11
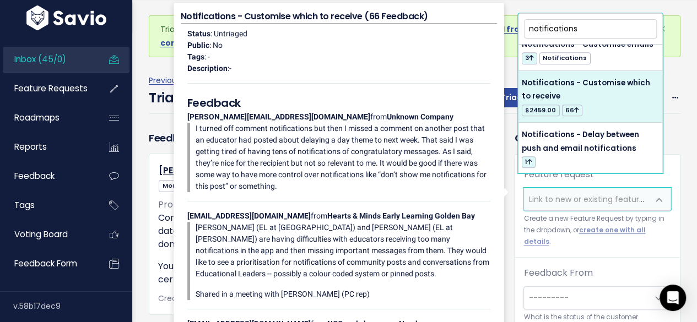
scroll to position [496, 0]
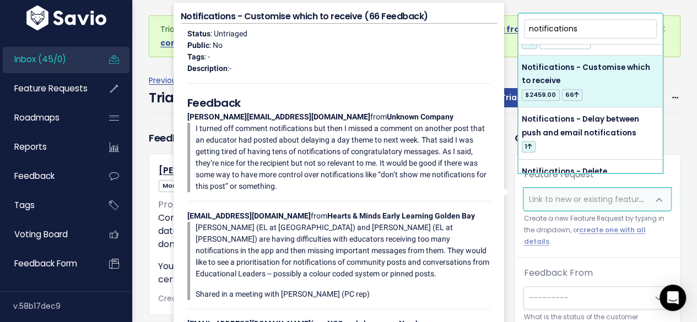
type input "notifications"
select select "26680"
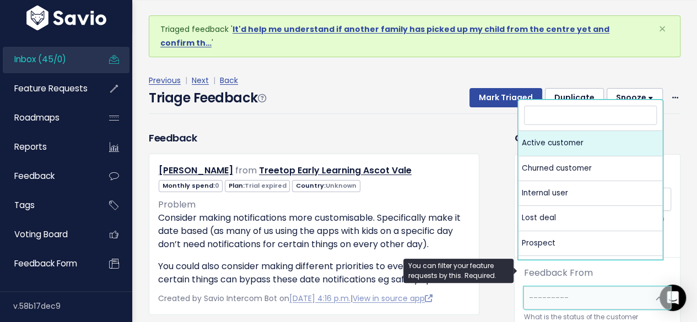
click at [559, 292] on span "---------" at bounding box center [548, 297] width 40 height 11
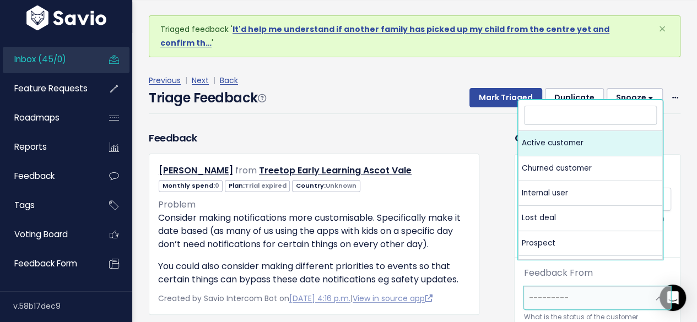
select select "ACTIVE"
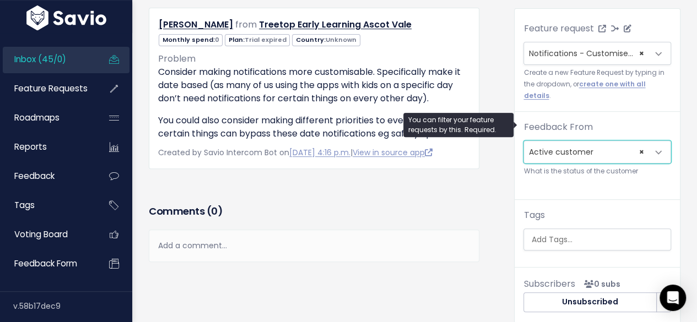
scroll to position [165, 0]
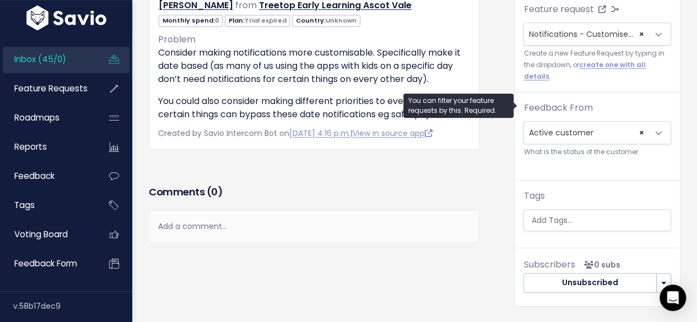
click at [540, 215] on input "search" at bounding box center [598, 221] width 144 height 12
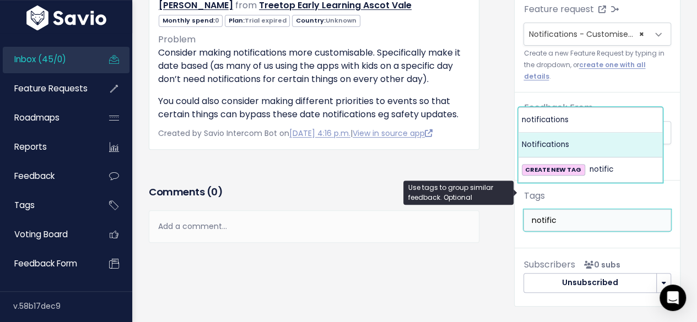
type input "notific"
select select "628"
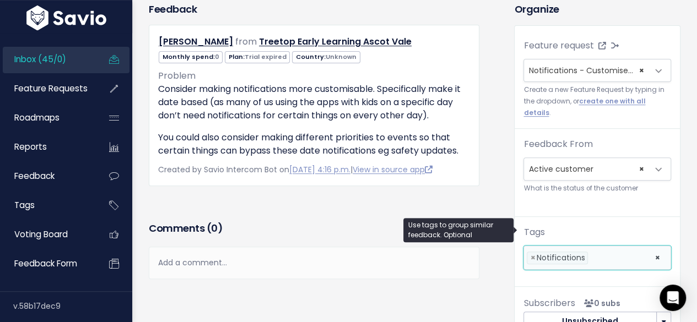
scroll to position [0, 0]
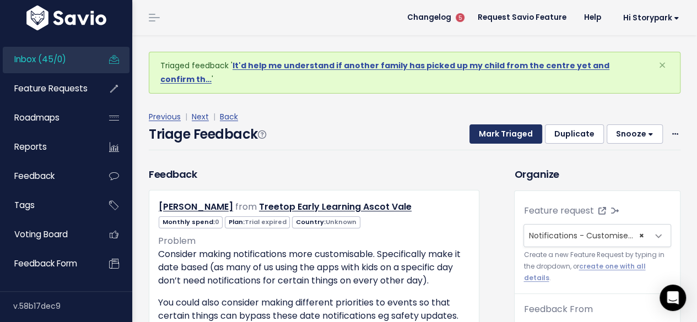
click at [498, 124] on button "Mark Triaged" at bounding box center [505, 134] width 73 height 20
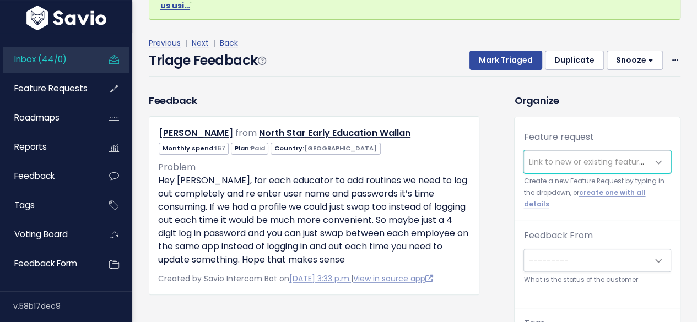
scroll to position [55, 0]
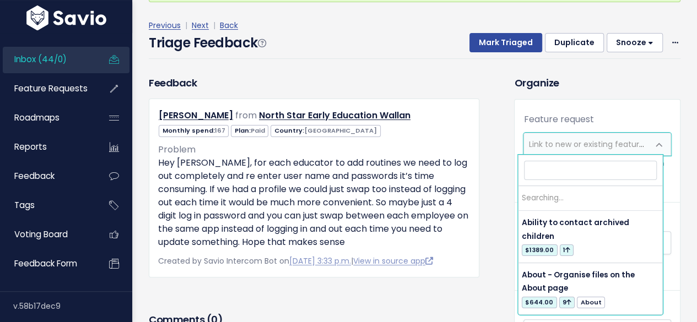
click at [561, 146] on span "Link to new or existing feature request..." at bounding box center [604, 144] width 152 height 11
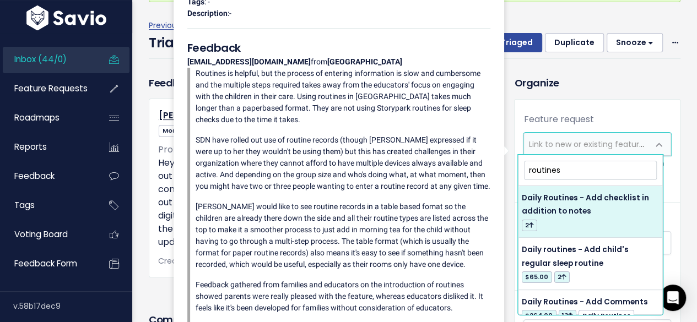
type input "routines"
click at [578, 104] on div "Feature request --------- Link to new or existing feature request... Create a n…" at bounding box center [596, 232] width 165 height 264
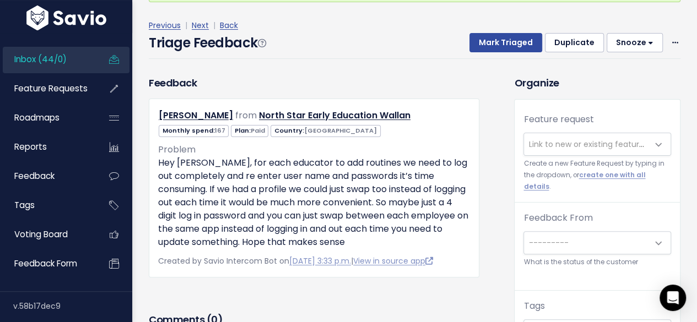
click at [562, 144] on span "Link to new or existing feature request..." at bounding box center [604, 144] width 152 height 11
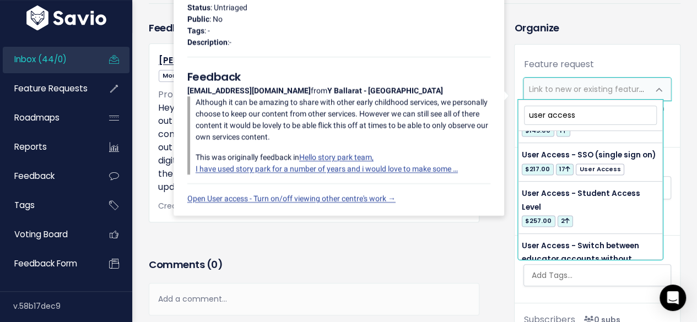
scroll to position [2883, 0]
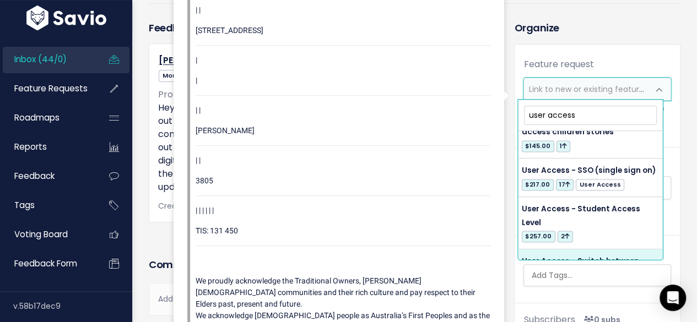
type input "user access"
select select "3273"
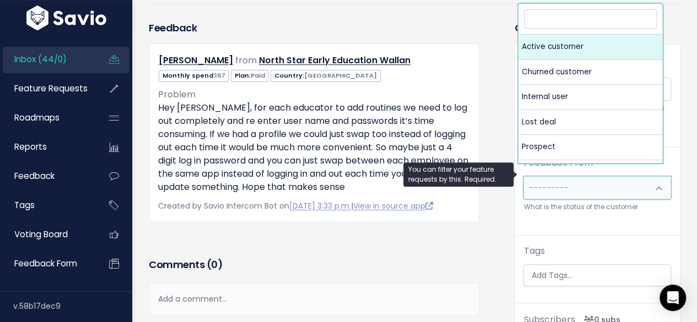
click at [577, 182] on span "---------" at bounding box center [586, 188] width 124 height 22
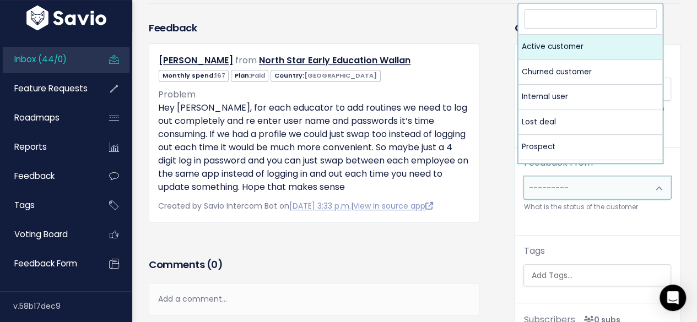
select select "ACTIVE"
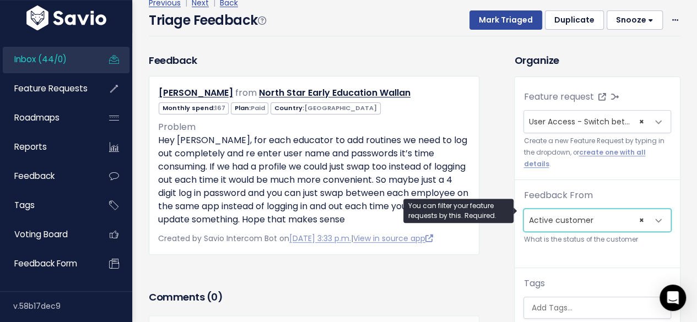
scroll to position [0, 0]
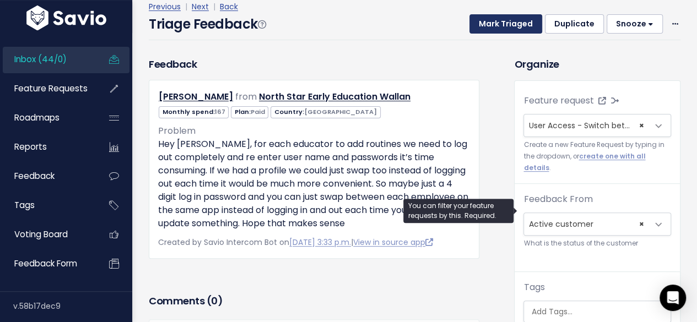
click at [503, 16] on button "Mark Triaged" at bounding box center [505, 24] width 73 height 20
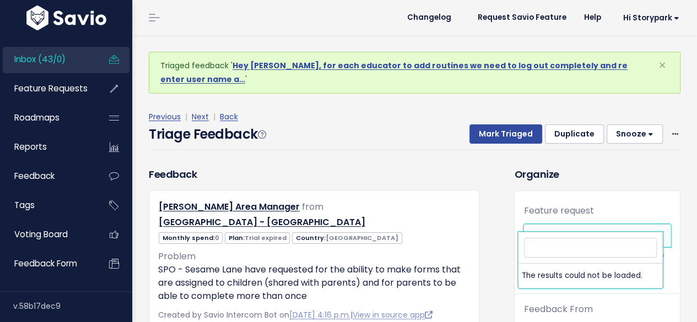
click at [549, 230] on span "Link to new or existing feature request..." at bounding box center [604, 235] width 152 height 11
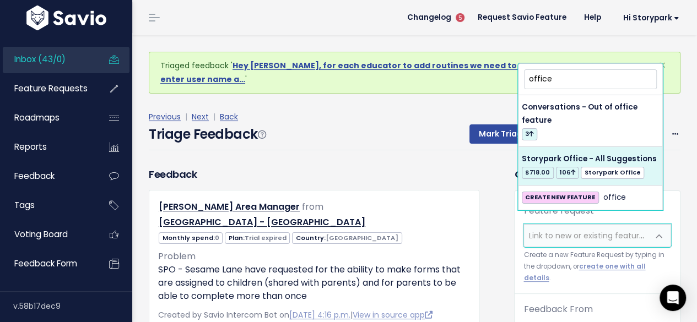
type input "office"
select select "60557"
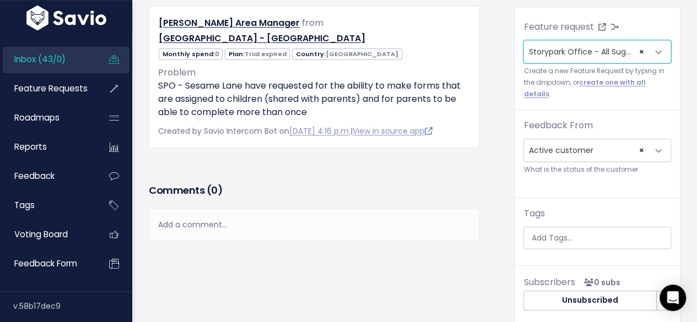
scroll to position [165, 0]
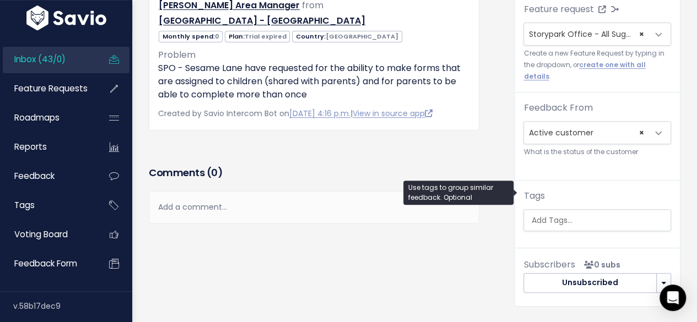
click at [555, 215] on input "search" at bounding box center [598, 221] width 144 height 12
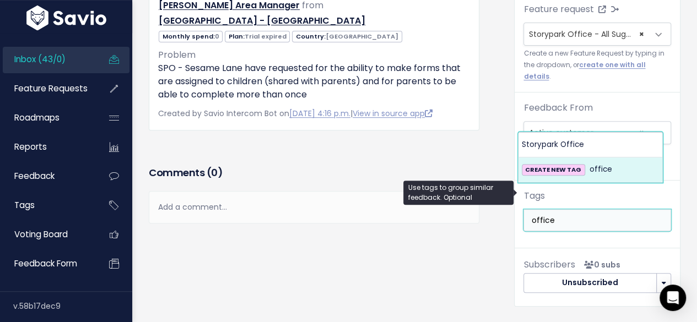
type input "office"
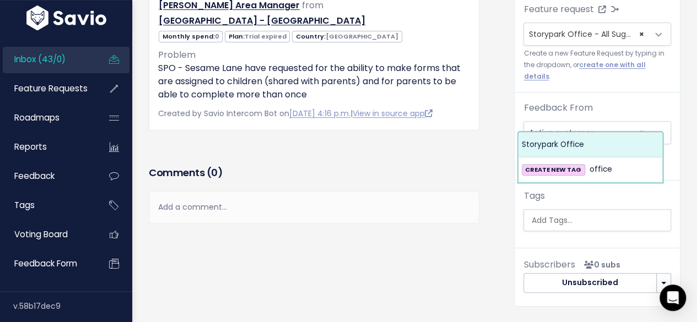
select select "13542"
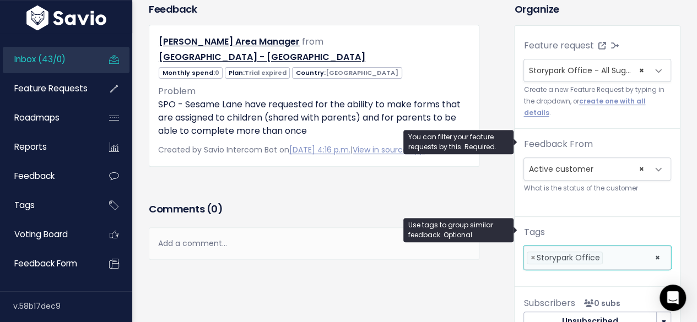
scroll to position [0, 0]
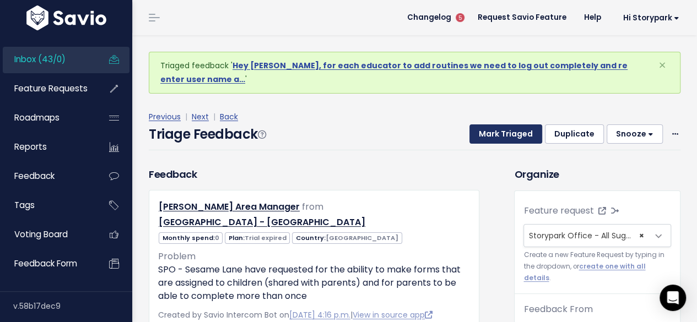
click at [511, 124] on button "Mark Triaged" at bounding box center [505, 134] width 73 height 20
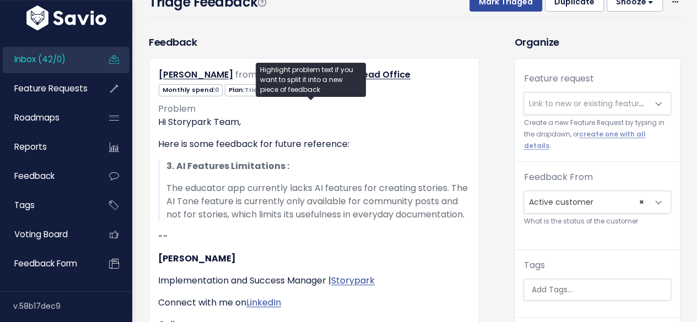
scroll to position [110, 0]
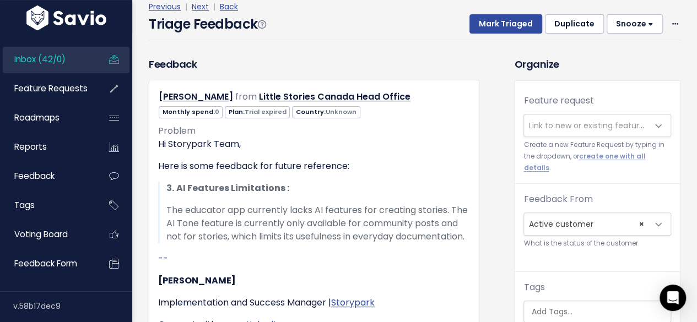
click at [555, 120] on span "Link to new or existing feature request..." at bounding box center [604, 125] width 152 height 11
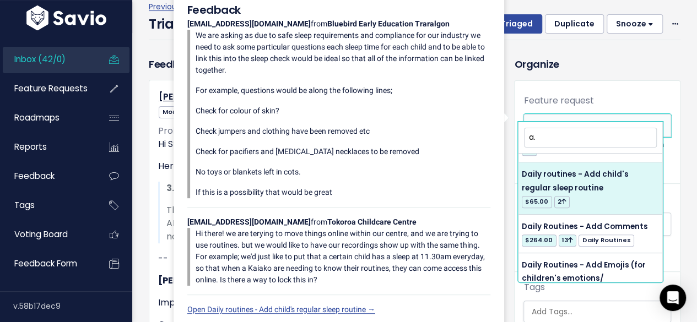
scroll to position [0, 0]
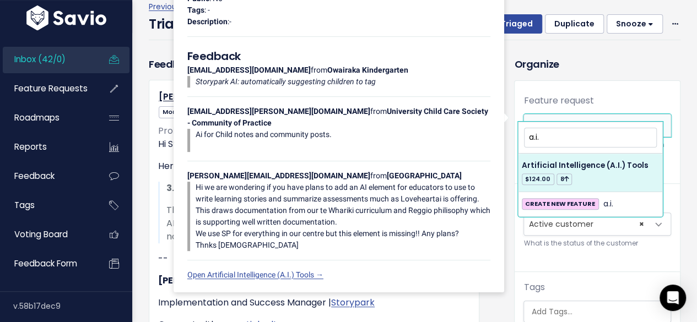
type input "a.i."
select select "50890"
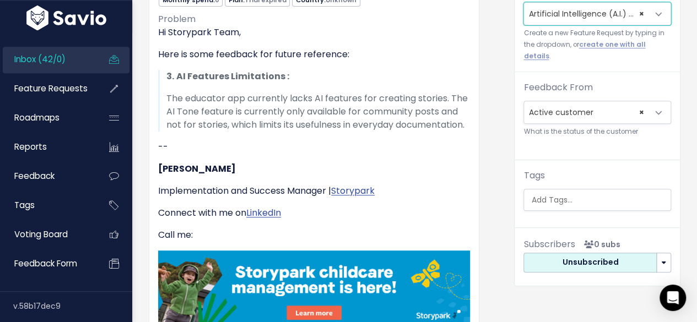
scroll to position [275, 0]
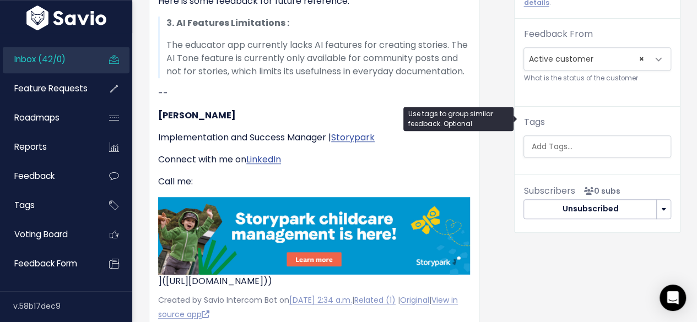
click at [578, 141] on input "search" at bounding box center [598, 147] width 144 height 12
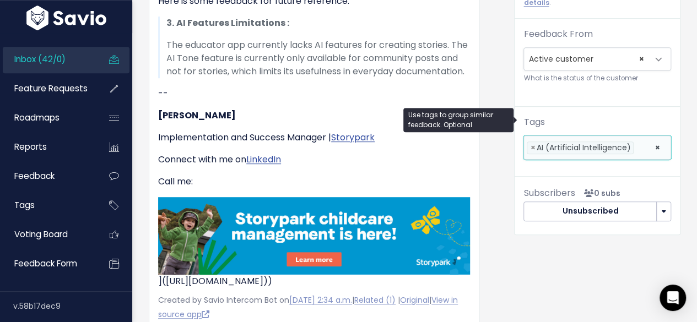
select select "12514"
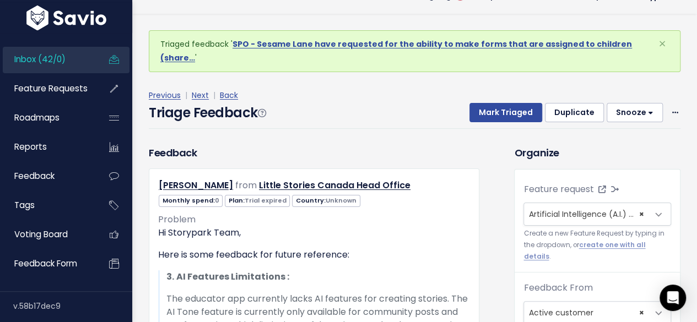
scroll to position [0, 0]
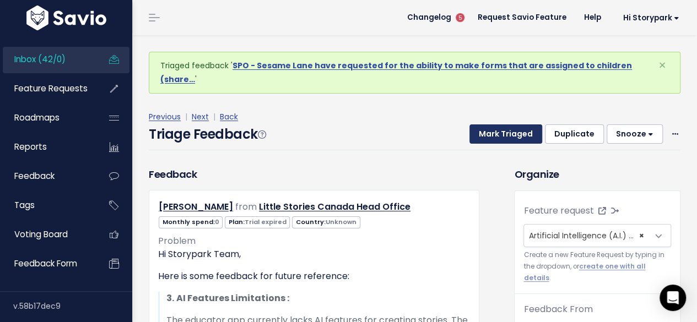
click at [508, 124] on button "Mark Triaged" at bounding box center [505, 134] width 73 height 20
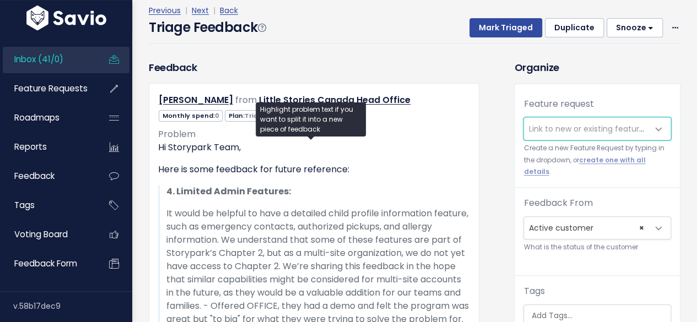
scroll to position [110, 0]
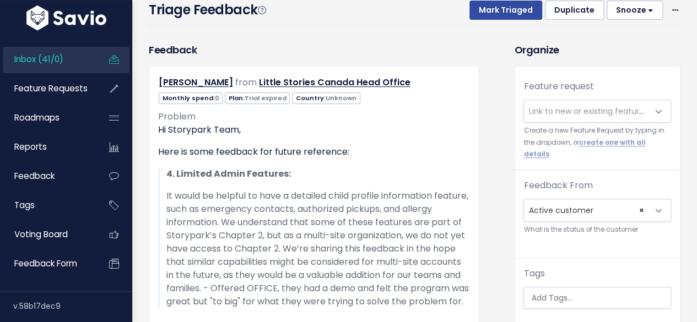
click at [551, 116] on span "Link to new or existing feature request..." at bounding box center [586, 111] width 124 height 22
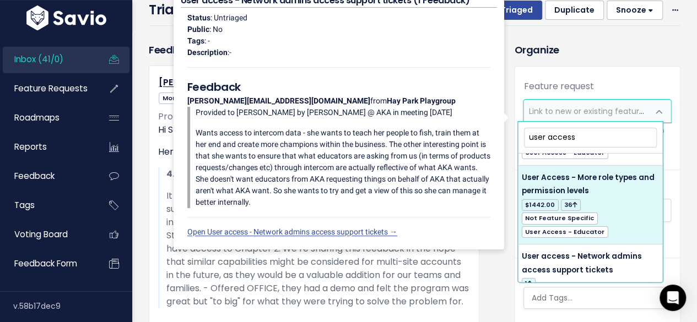
scroll to position [1877, 0]
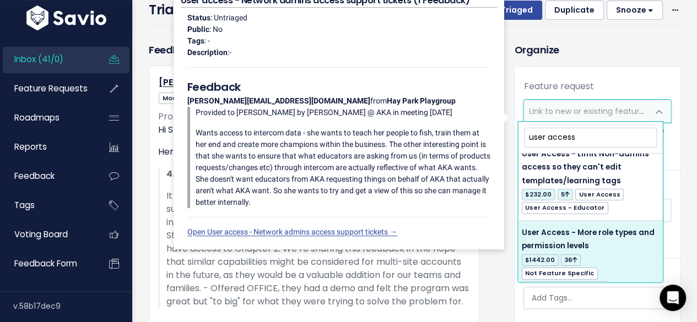
type input "user access"
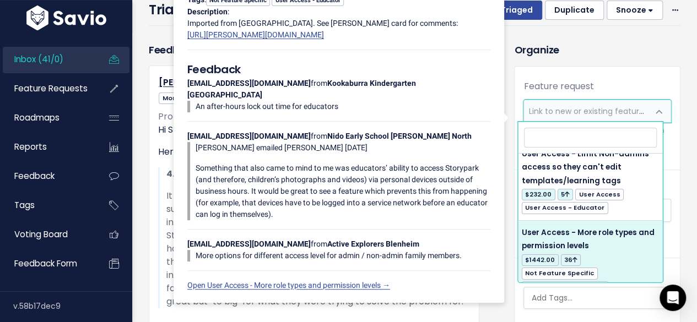
select select "3022"
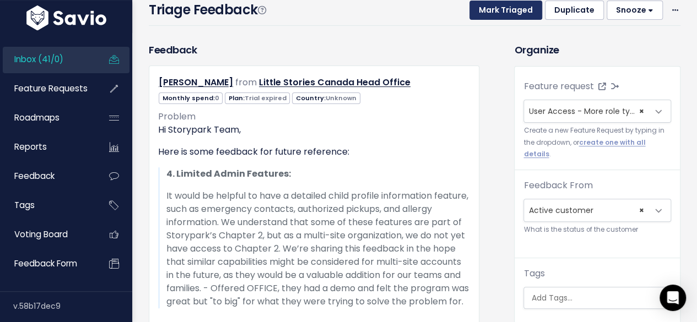
click at [507, 8] on button "Mark Triaged" at bounding box center [505, 11] width 73 height 20
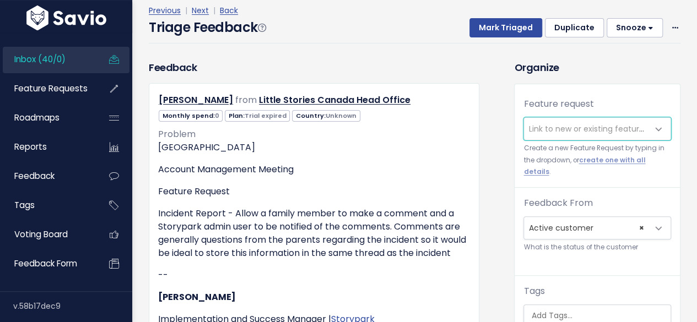
scroll to position [110, 0]
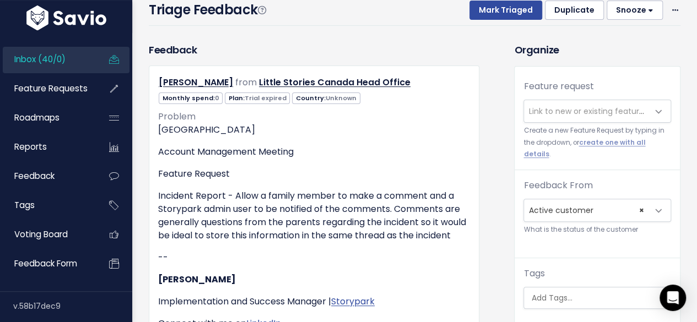
click at [548, 109] on span "Link to new or existing feature request..." at bounding box center [604, 111] width 152 height 11
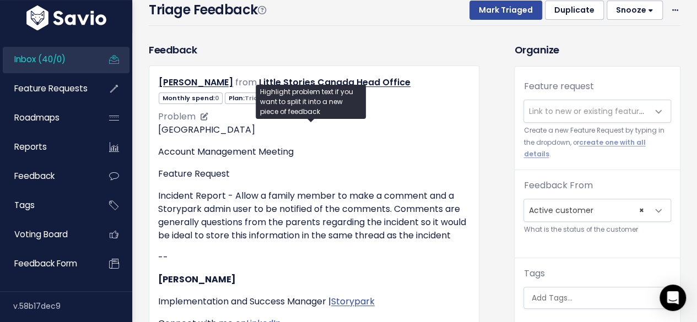
click at [171, 170] on p "Feature Request" at bounding box center [314, 173] width 312 height 13
click at [553, 108] on span "Link to new or existing feature request..." at bounding box center [604, 111] width 152 height 11
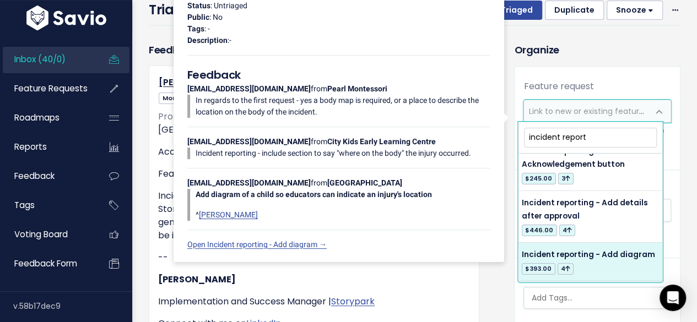
scroll to position [0, 0]
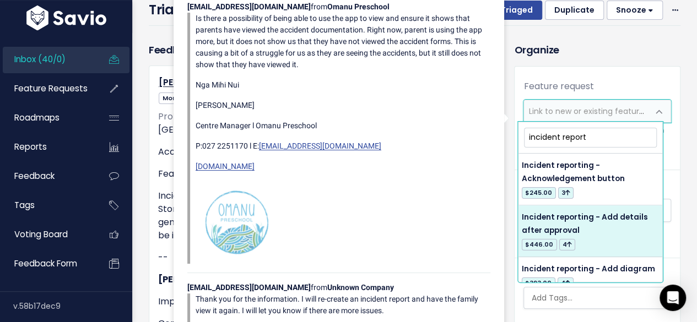
type input "incident report"
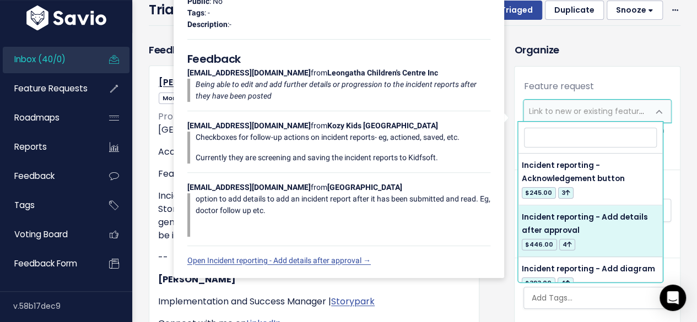
select select "51075"
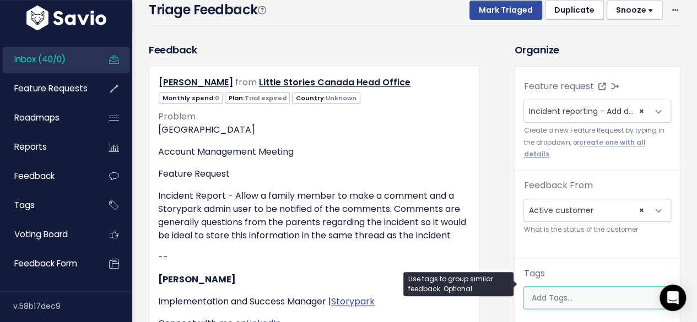
click at [540, 292] on input "search" at bounding box center [598, 298] width 144 height 12
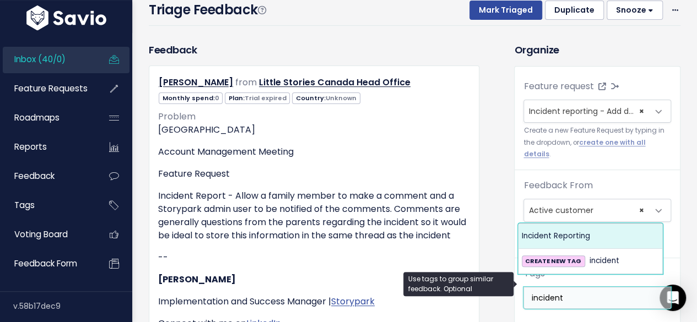
type input "incident"
select select "12495"
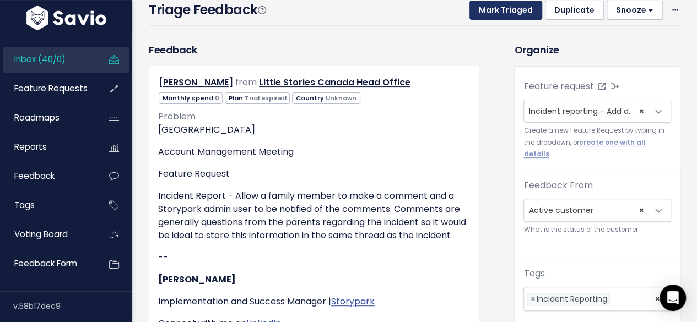
click at [507, 16] on button "Mark Triaged" at bounding box center [505, 11] width 73 height 20
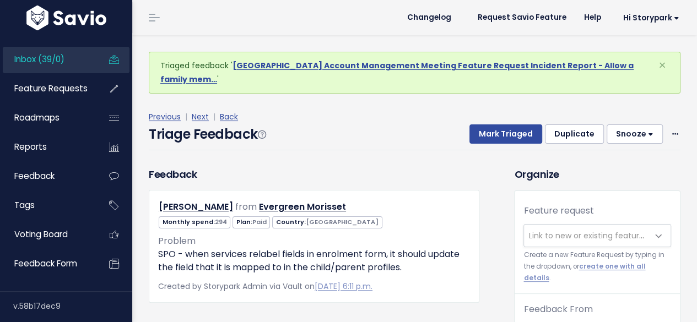
click at [551, 230] on span "Link to new or existing feature request..." at bounding box center [604, 235] width 152 height 11
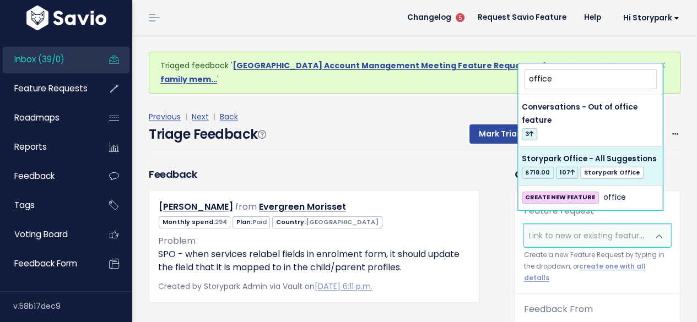
type input "office"
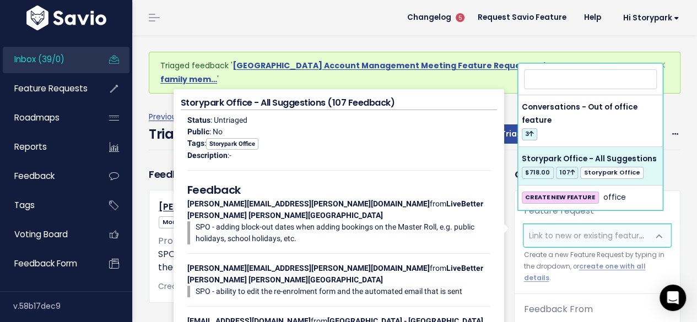
select select "60557"
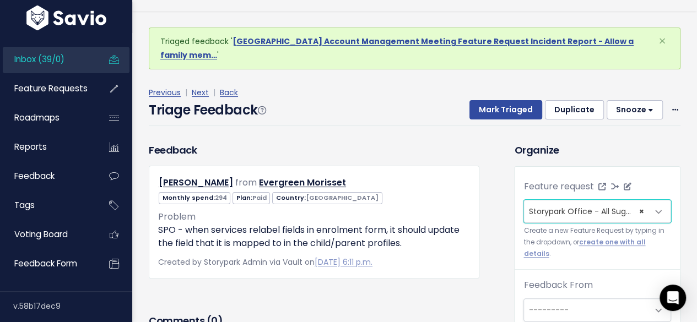
scroll to position [36, 0]
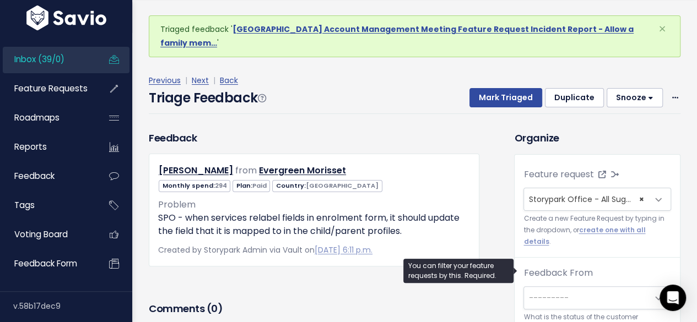
click at [537, 292] on span "---------" at bounding box center [548, 297] width 40 height 11
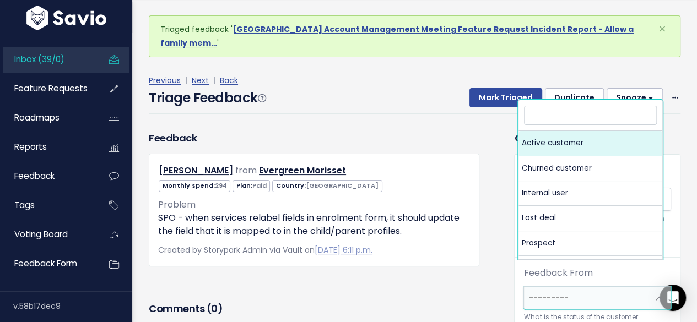
select select "ACTIVE"
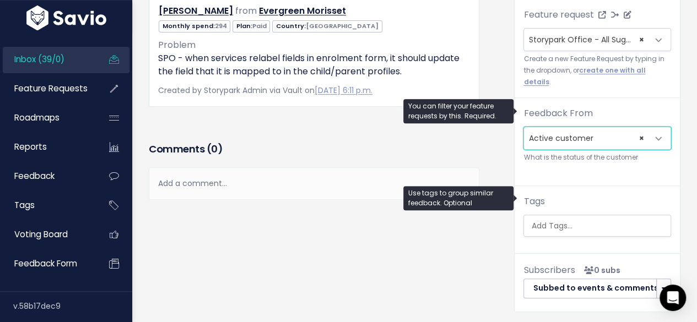
scroll to position [165, 0]
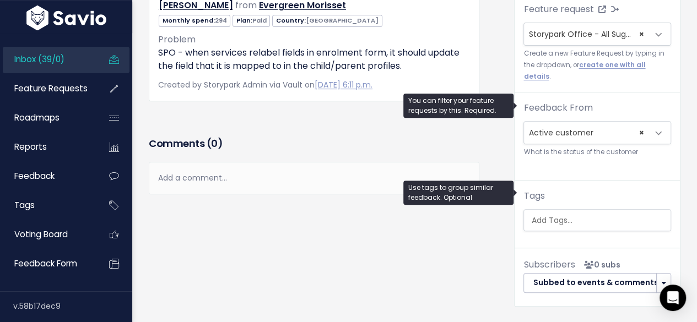
click at [541, 215] on input "search" at bounding box center [598, 221] width 144 height 12
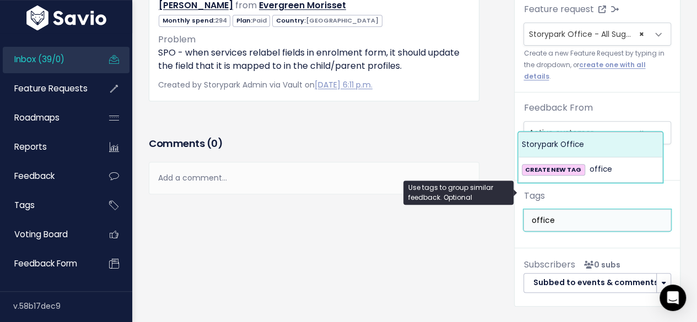
type input "office"
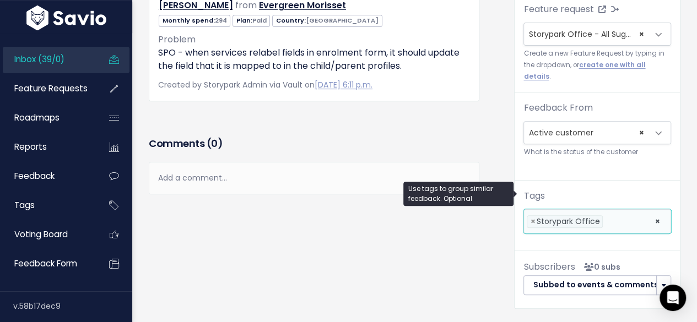
select select "13542"
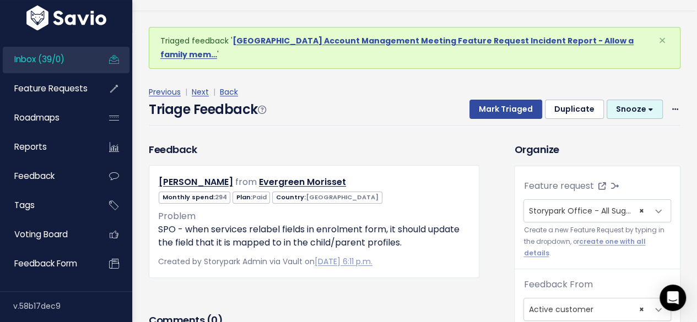
scroll to position [0, 0]
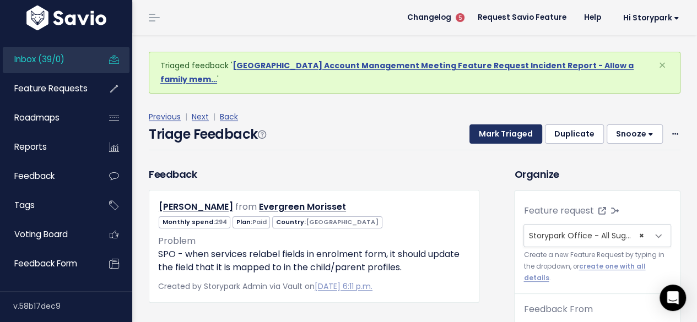
click at [504, 124] on button "Mark Triaged" at bounding box center [505, 134] width 73 height 20
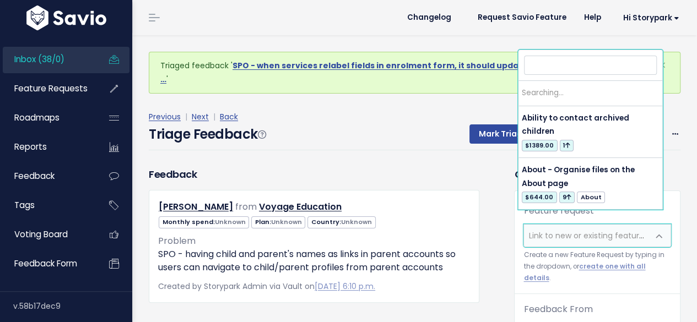
click at [544, 230] on span "Link to new or existing feature request..." at bounding box center [604, 235] width 152 height 11
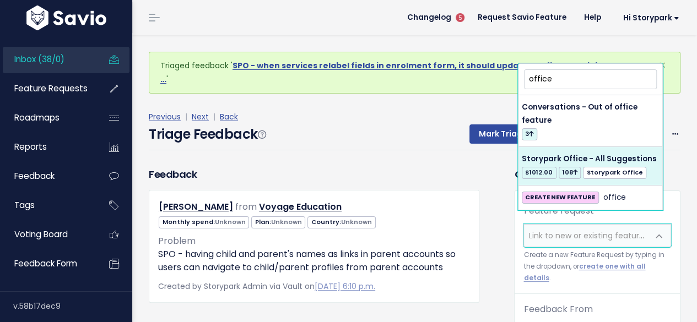
type input "office"
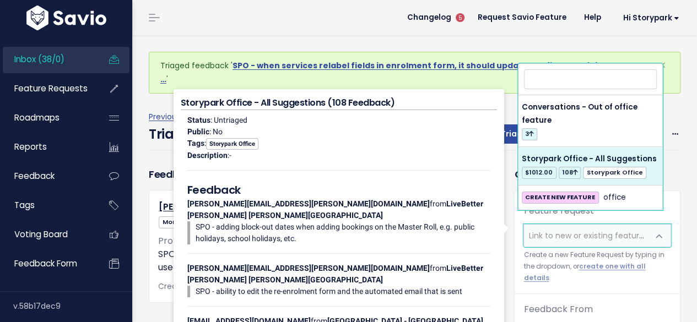
select select "60557"
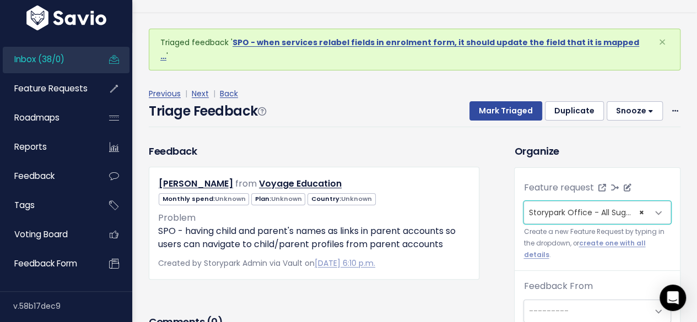
scroll to position [36, 0]
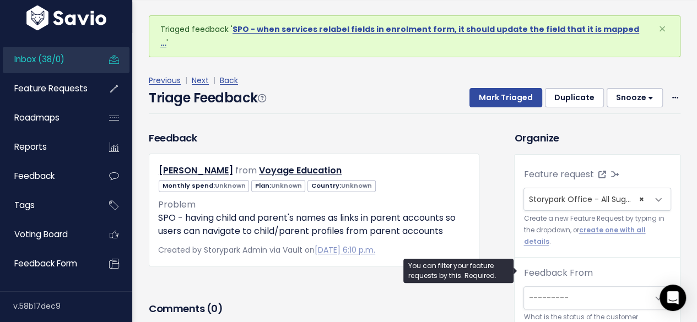
click at [554, 292] on span "---------" at bounding box center [548, 297] width 40 height 11
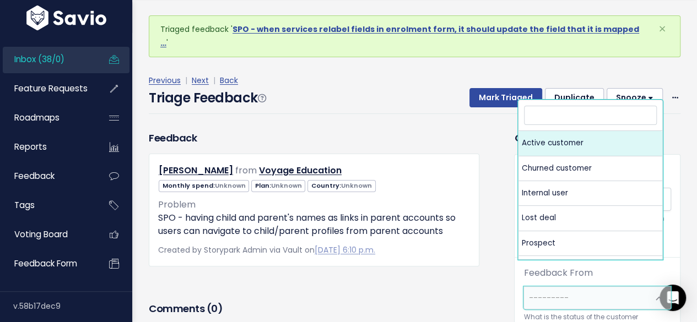
select select "ACTIVE"
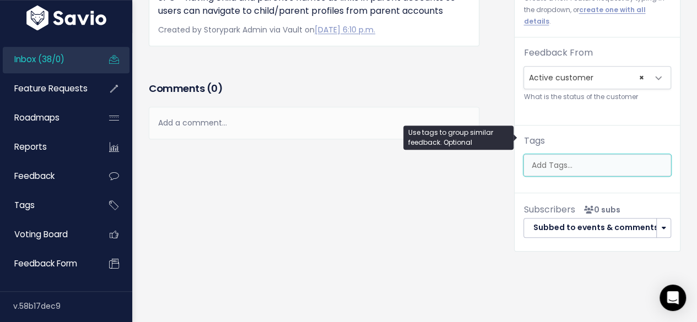
scroll to position [0, 3]
click at [534, 155] on ul at bounding box center [597, 165] width 146 height 21
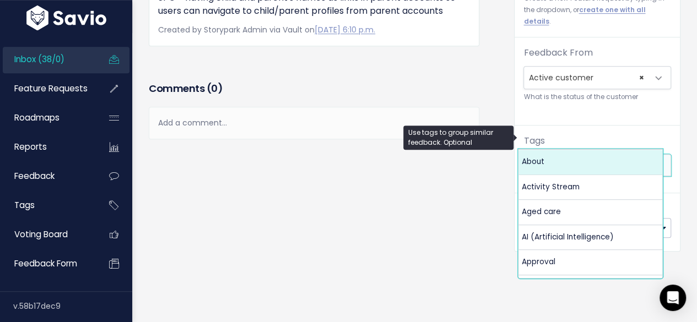
scroll to position [0, 0]
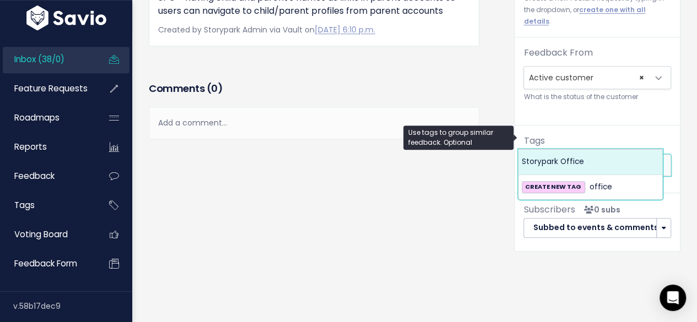
type input "office"
select select "13542"
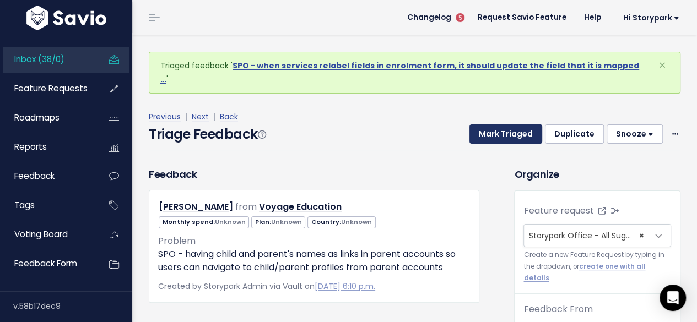
click at [521, 124] on button "Mark Triaged" at bounding box center [505, 134] width 73 height 20
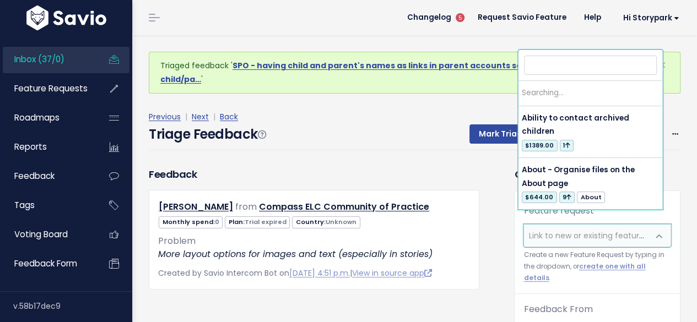
click at [542, 230] on span "Link to new or existing feature request..." at bounding box center [604, 235] width 152 height 11
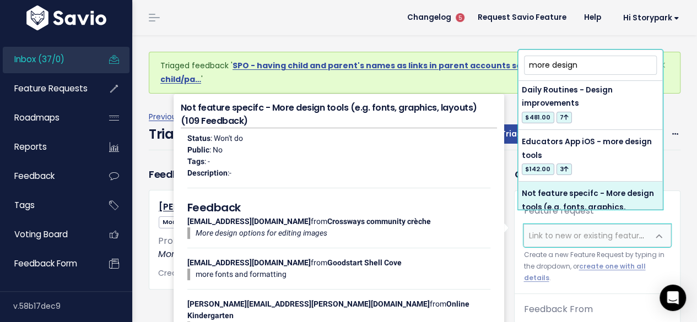
scroll to position [110, 0]
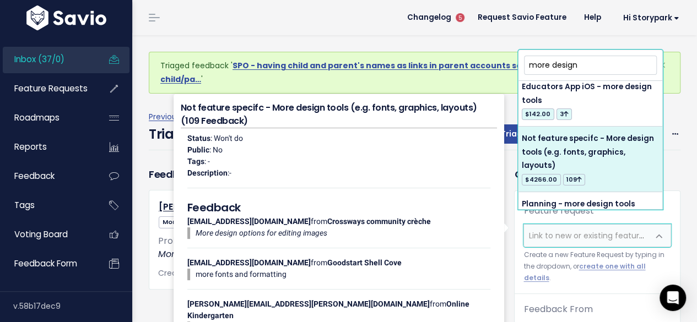
type input "more design"
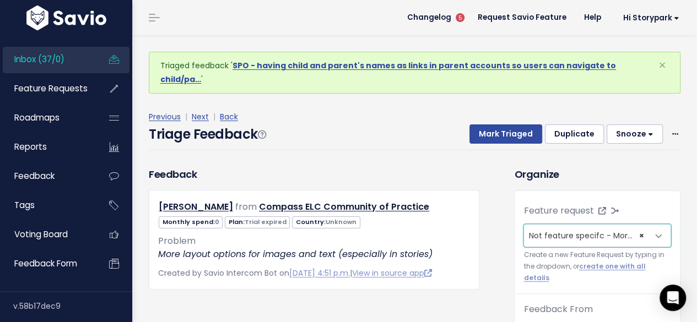
select select "6831"
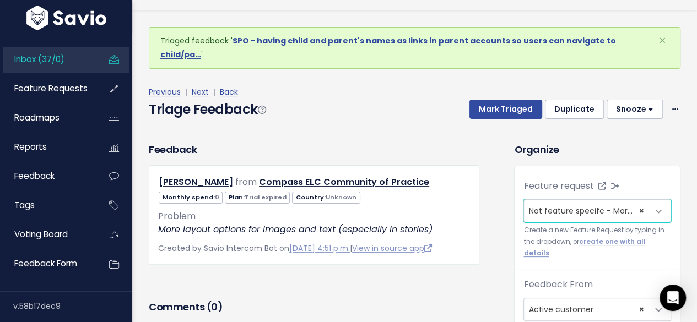
scroll to position [36, 0]
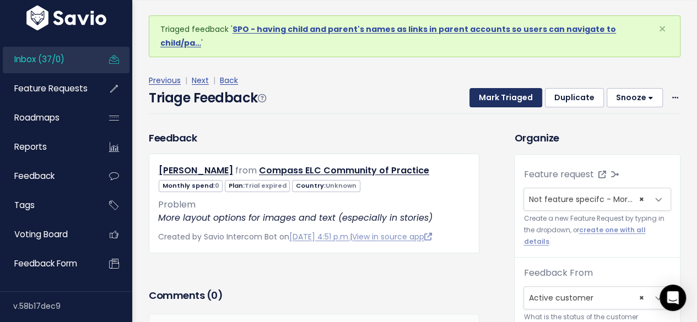
click at [502, 88] on button "Mark Triaged" at bounding box center [505, 98] width 73 height 20
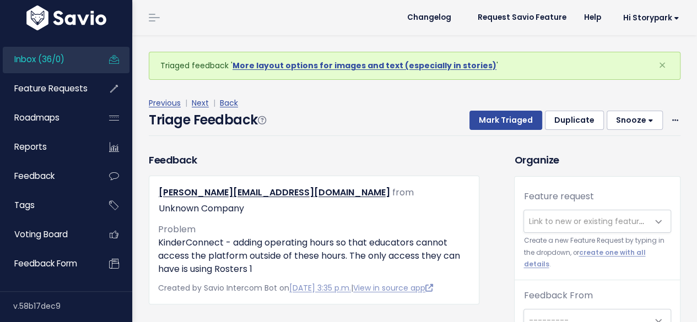
click at [553, 220] on span "Link to new or existing feature request..." at bounding box center [604, 221] width 152 height 11
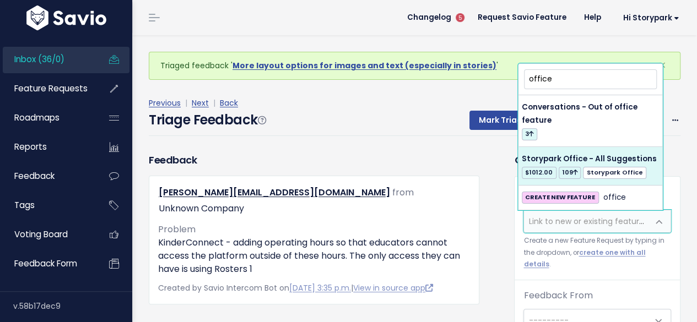
type input "office"
select select "60557"
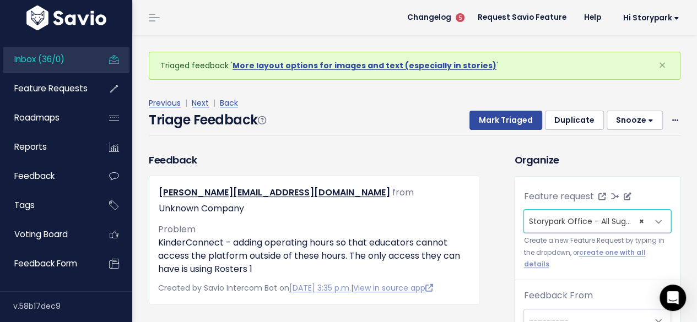
scroll to position [36, 0]
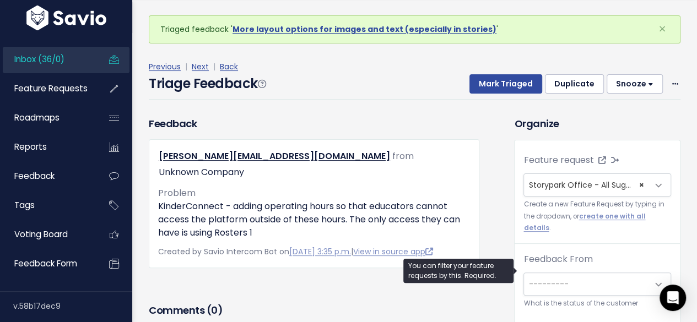
click at [561, 273] on span "---------" at bounding box center [586, 284] width 124 height 22
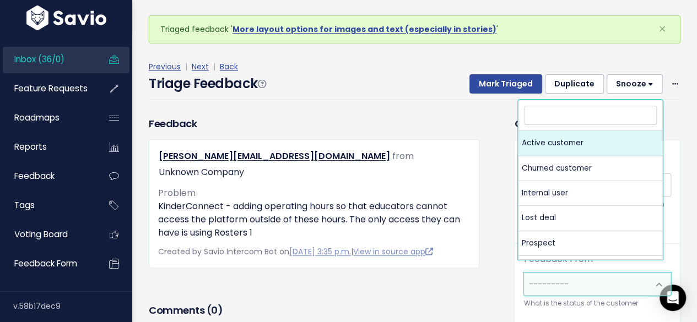
select select "ACTIVE"
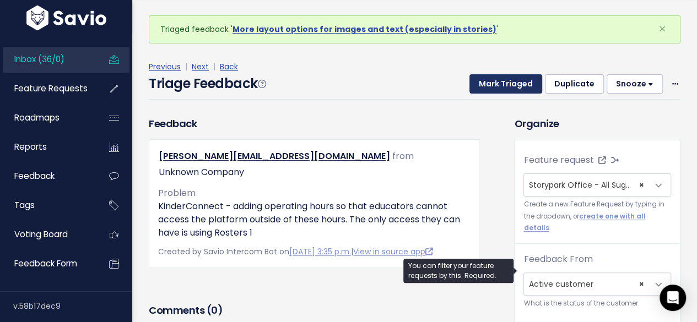
click at [497, 83] on button "Mark Triaged" at bounding box center [505, 84] width 73 height 20
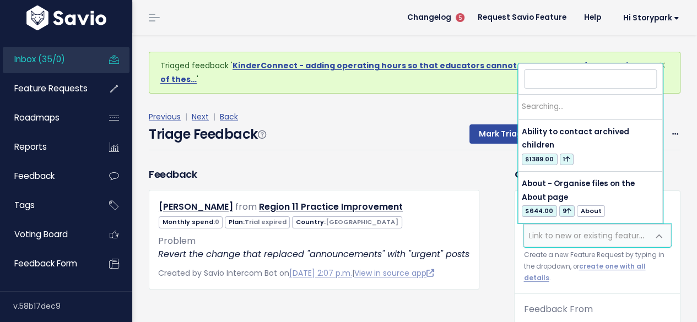
click at [555, 232] on span "Link to new or existing feature request..." at bounding box center [604, 235] width 152 height 11
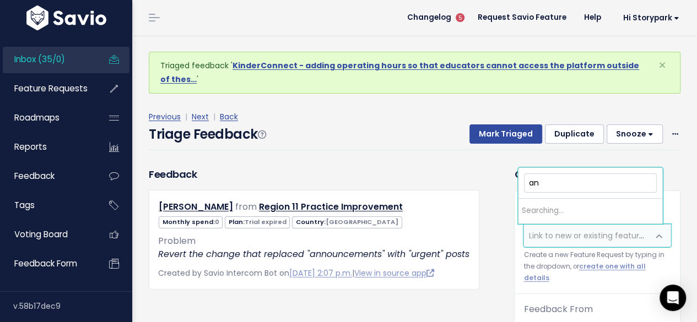
type input "a"
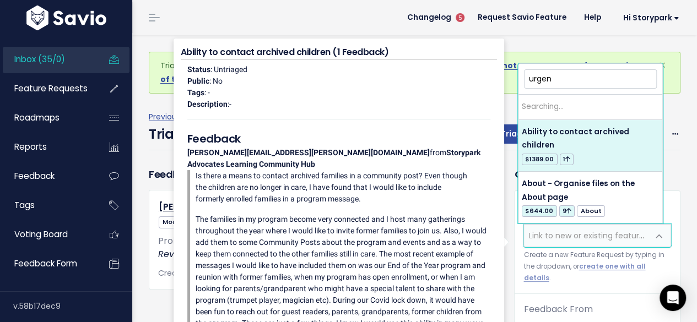
type input "urgent"
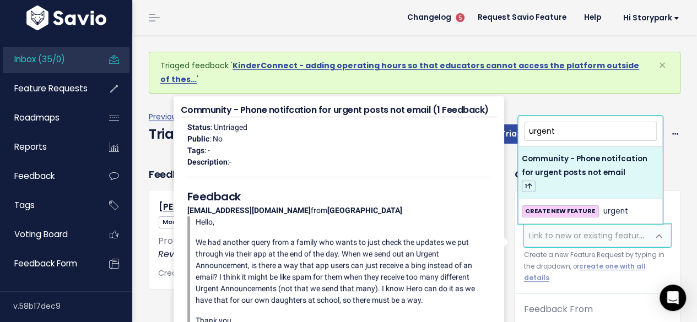
drag, startPoint x: 561, startPoint y: 126, endPoint x: 482, endPoint y: 127, distance: 78.8
click at [482, 127] on body "Inbox (35/0) Feature Requests Roadmaps ×" at bounding box center [348, 282] width 697 height 564
click at [559, 96] on div "Previous | Next | Back Triage Feedback Mark Triaged Duplicate [GEOGRAPHIC_DATA]…" at bounding box center [419, 130] width 540 height 73
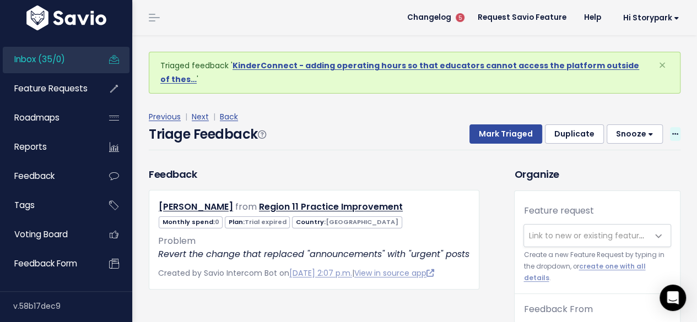
click at [670, 133] on span at bounding box center [675, 134] width 10 height 14
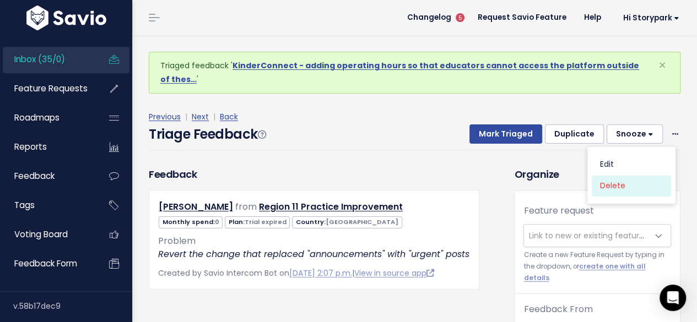
click at [616, 184] on link "Delete" at bounding box center [630, 186] width 79 height 21
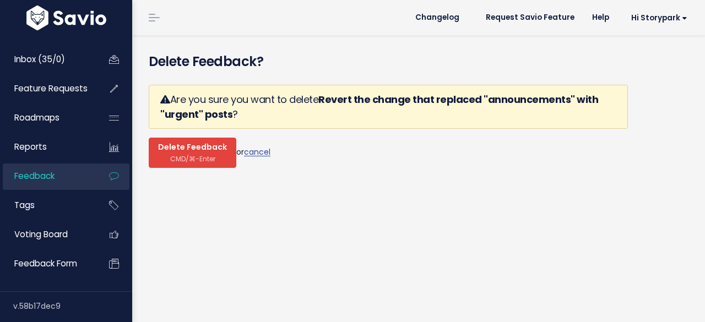
click at [182, 149] on span "Delete Feedback" at bounding box center [192, 148] width 69 height 10
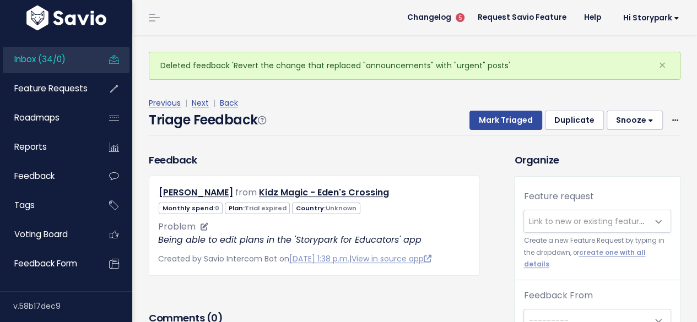
scroll to position [36, 0]
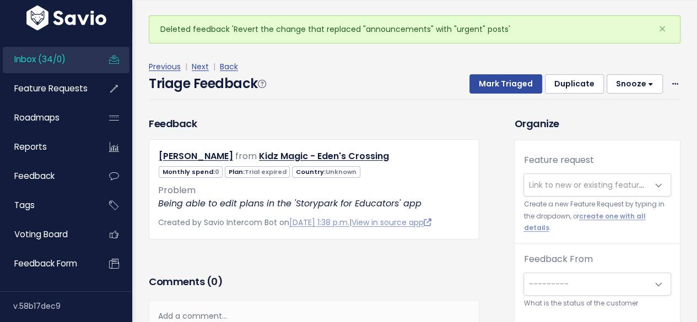
drag, startPoint x: 356, startPoint y: 105, endPoint x: 301, endPoint y: 102, distance: 55.1
click at [301, 102] on div "Previous | Next | Back Triage Feedback Mark Triaged Duplicate Snooze 1 day 3 da…" at bounding box center [419, 80] width 540 height 73
click at [550, 188] on span "Link to new or existing feature request..." at bounding box center [604, 185] width 152 height 11
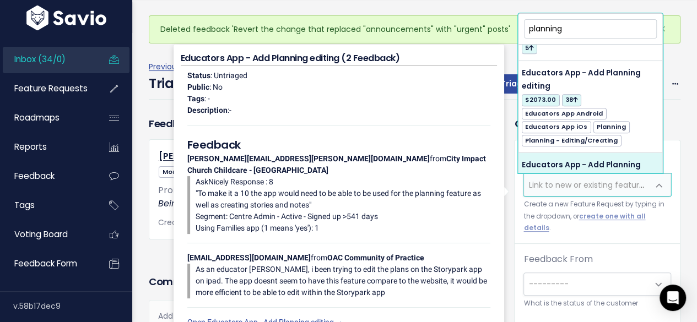
scroll to position [385, 0]
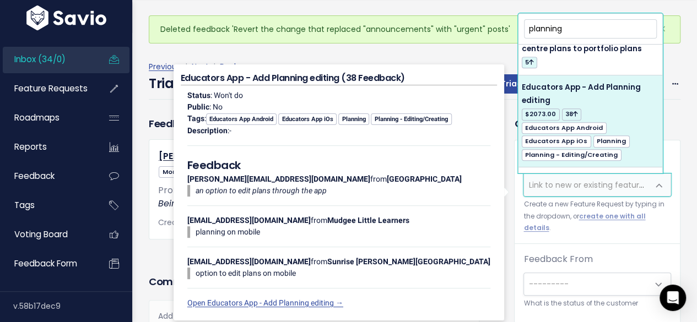
type input "planning"
select select "4121"
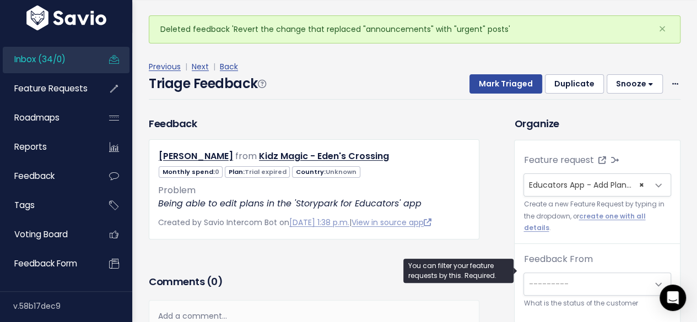
click at [550, 279] on span "---------" at bounding box center [548, 284] width 40 height 11
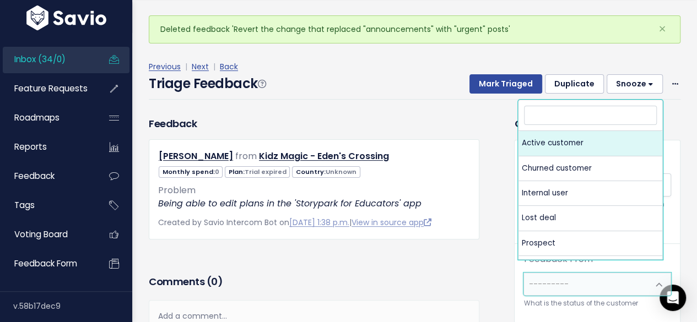
select select "ACTIVE"
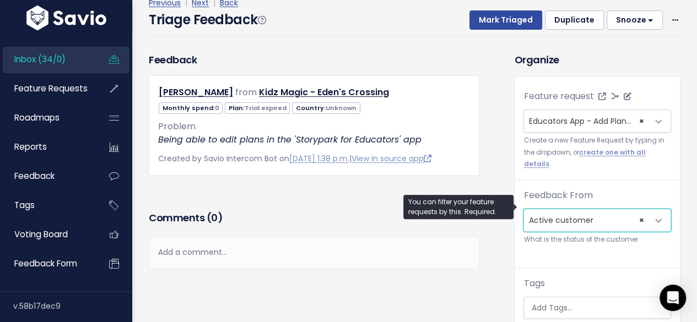
scroll to position [165, 0]
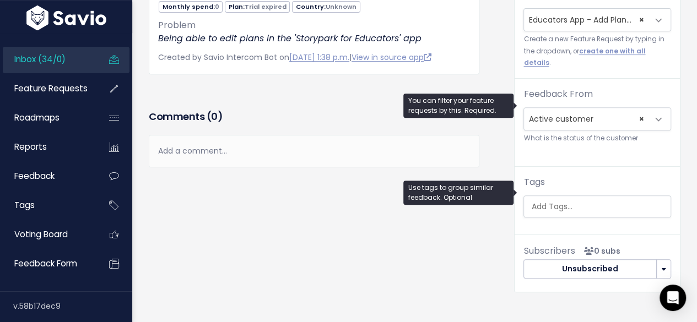
click at [545, 201] on input "search" at bounding box center [598, 207] width 144 height 12
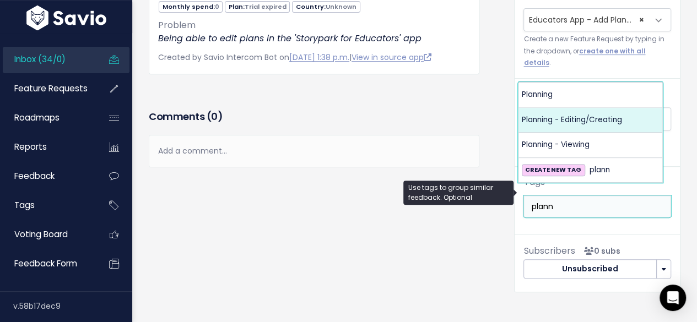
type input "plann"
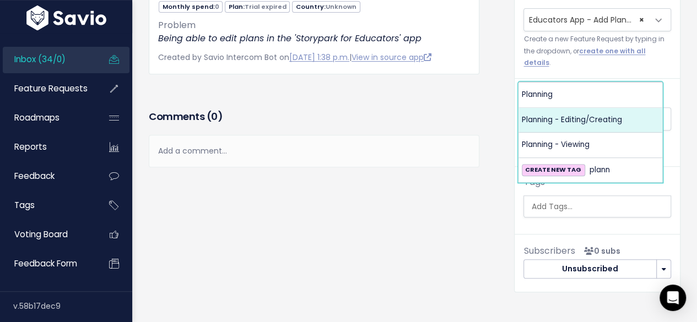
scroll to position [0, 8]
select select "617"
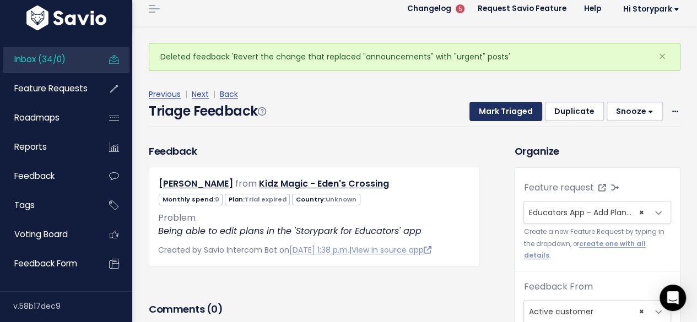
scroll to position [0, 0]
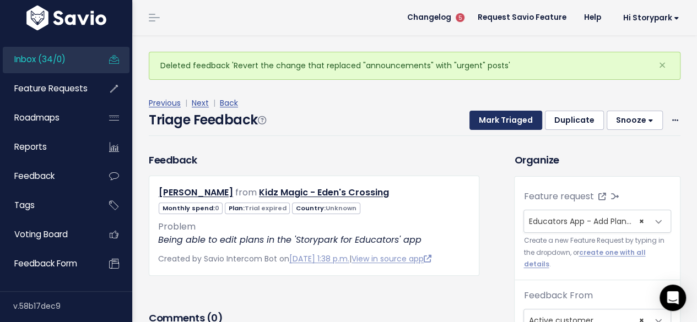
click at [501, 124] on button "Mark Triaged" at bounding box center [505, 121] width 73 height 20
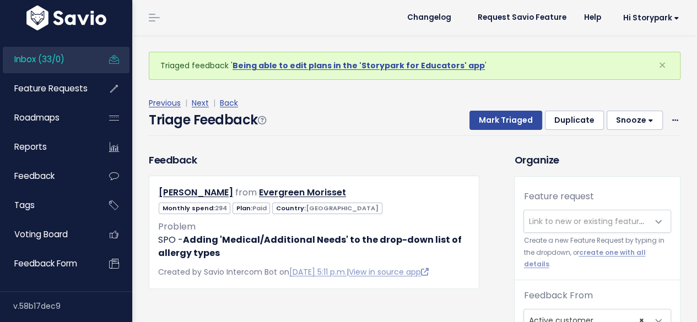
click at [544, 222] on span "Link to new or existing feature request..." at bounding box center [604, 221] width 152 height 11
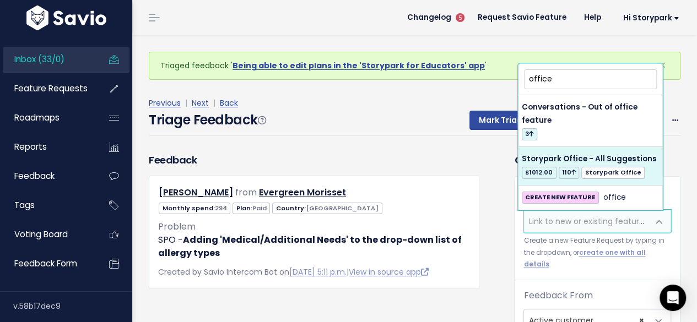
type input "office"
select select "60557"
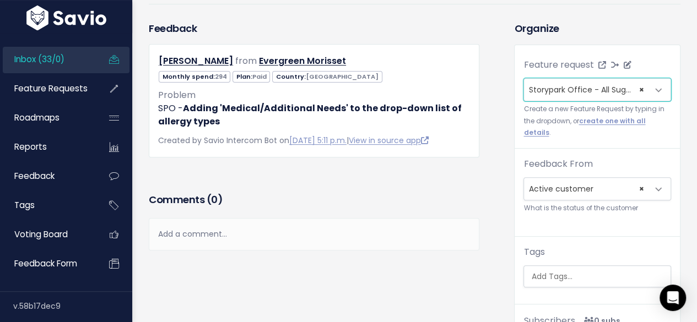
scroll to position [110, 0]
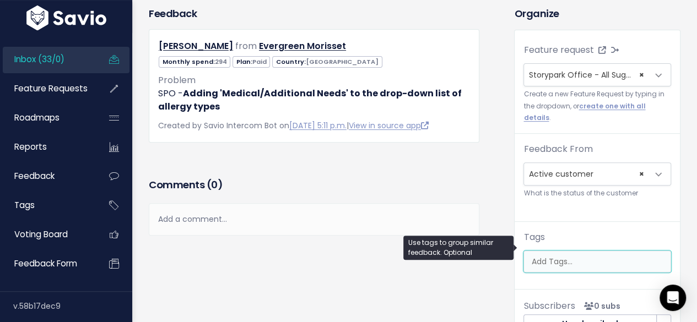
click at [540, 256] on input "search" at bounding box center [598, 262] width 144 height 12
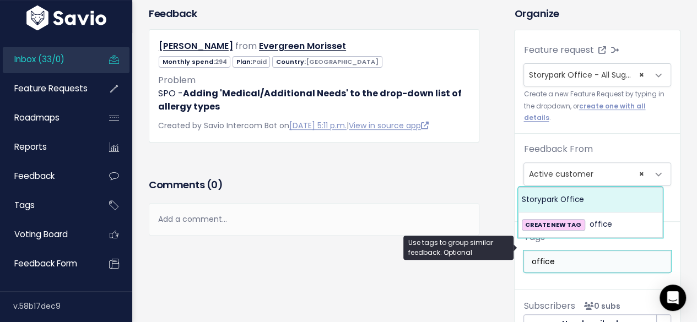
type input "office"
select select "13542"
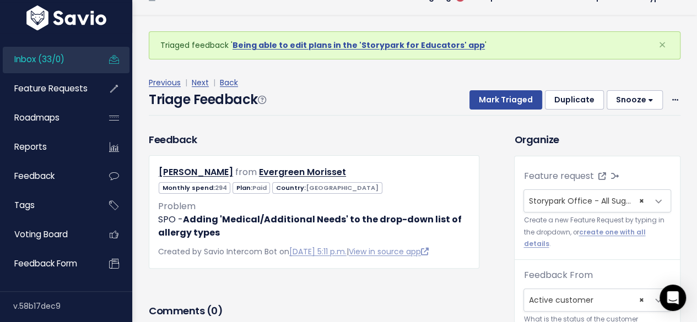
scroll to position [3, 0]
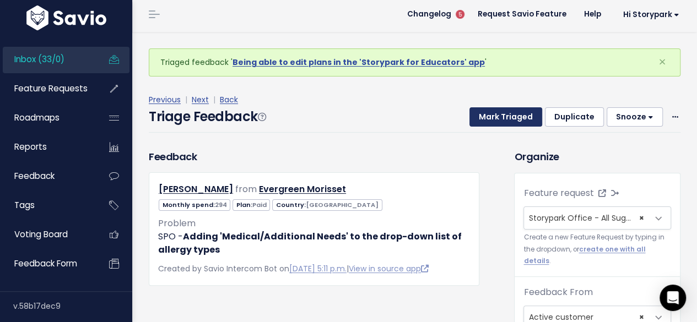
click at [507, 116] on button "Mark Triaged" at bounding box center [505, 117] width 73 height 20
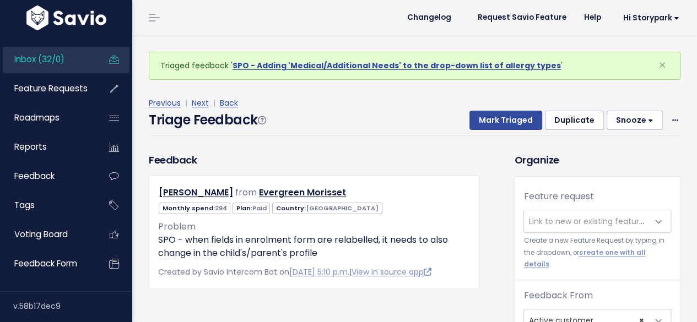
click at [537, 226] on span "Link to new or existing feature request..." at bounding box center [586, 221] width 124 height 22
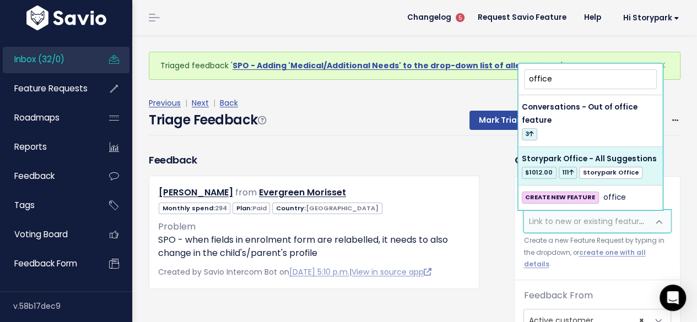
type input "office"
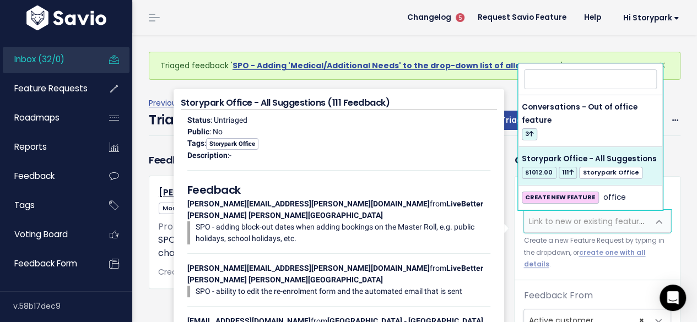
select select "60557"
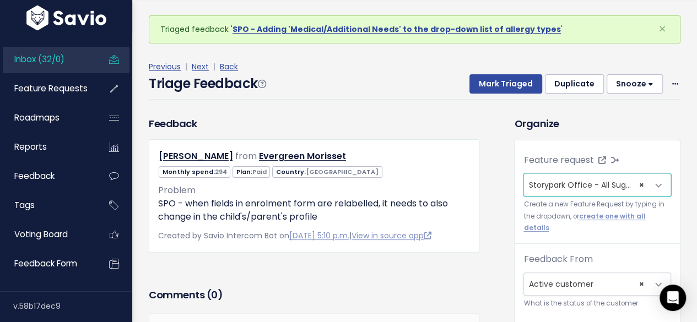
scroll to position [110, 0]
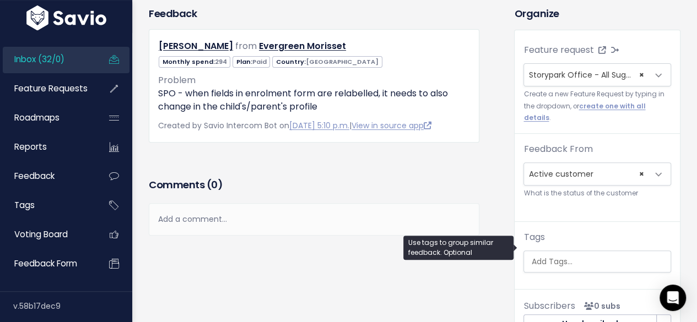
click at [536, 258] on ul at bounding box center [597, 261] width 146 height 21
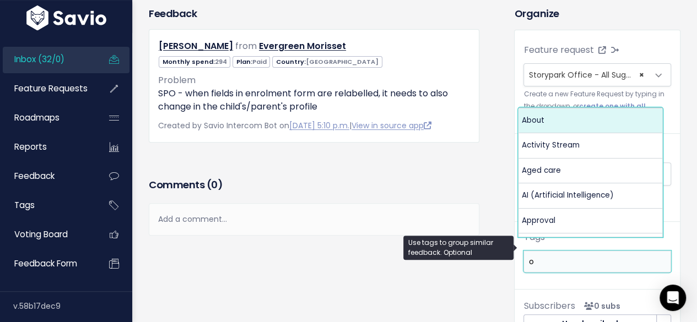
scroll to position [0, 0]
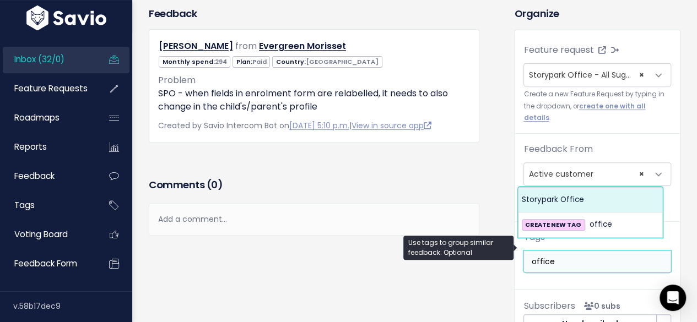
type input "office"
select select "13542"
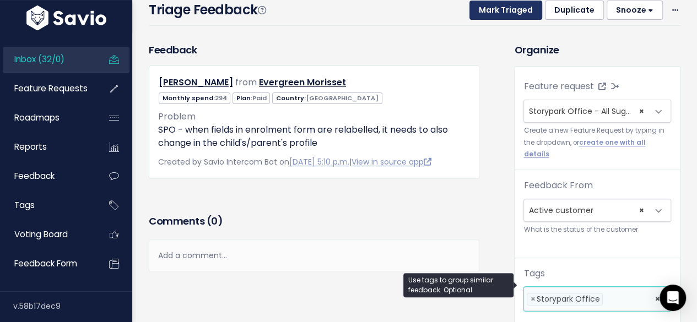
click at [514, 5] on button "Mark Triaged" at bounding box center [505, 11] width 73 height 20
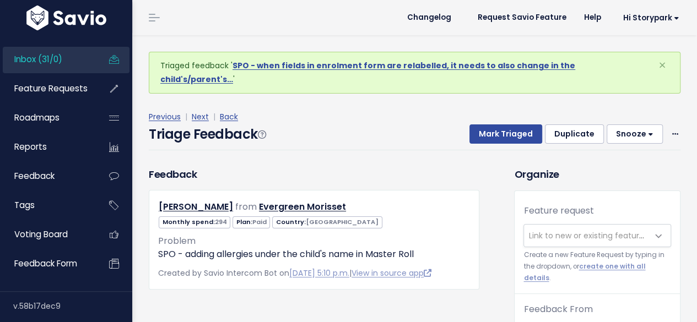
click at [556, 230] on span "Link to new or existing feature request..." at bounding box center [604, 235] width 152 height 11
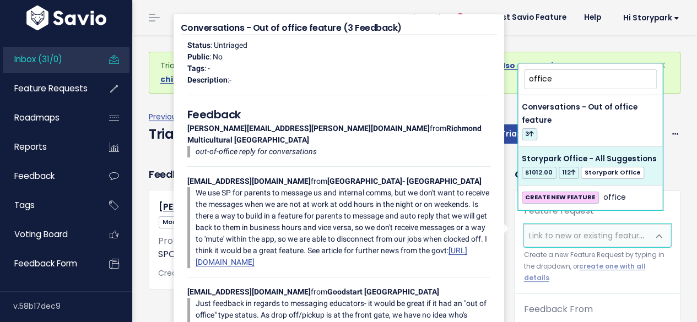
type input "office"
select select "60557"
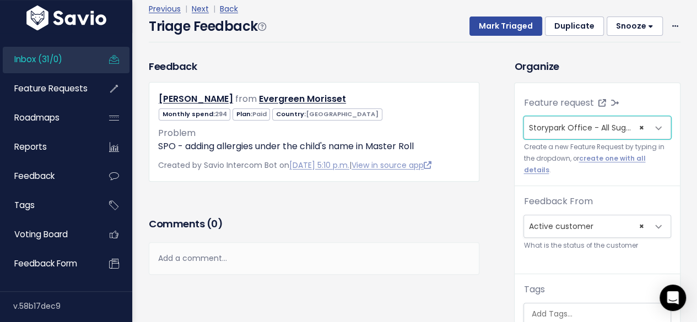
scroll to position [165, 0]
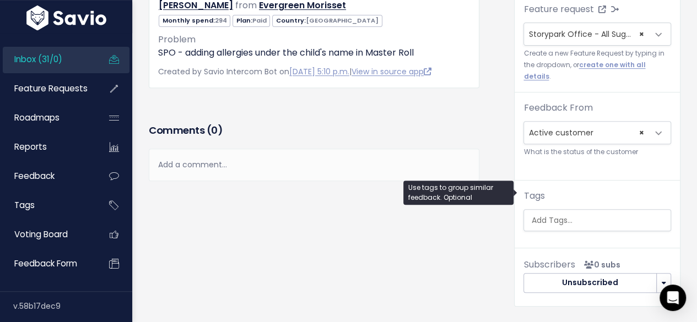
click at [547, 210] on ul at bounding box center [597, 220] width 146 height 21
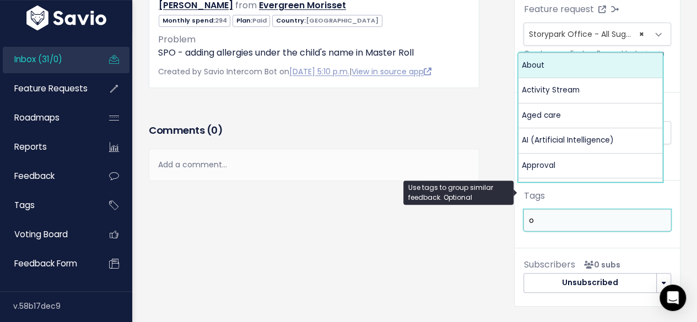
scroll to position [0, 0]
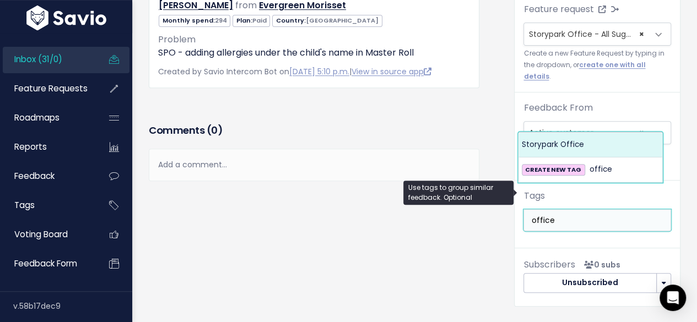
type input "office"
select select "13542"
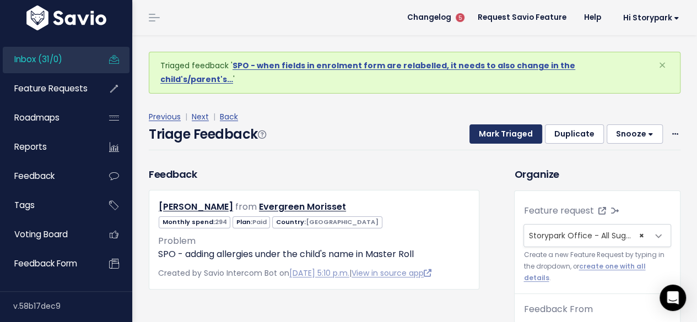
click at [490, 124] on button "Mark Triaged" at bounding box center [505, 134] width 73 height 20
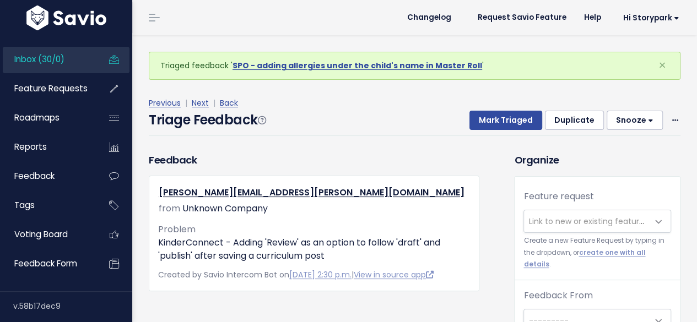
click at [540, 224] on span "Link to new or existing feature request..." at bounding box center [604, 221] width 152 height 11
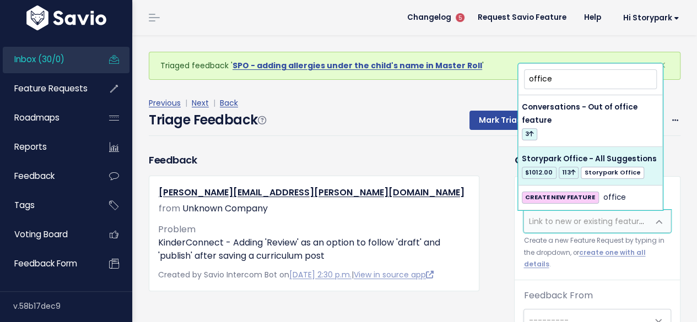
type input "office"
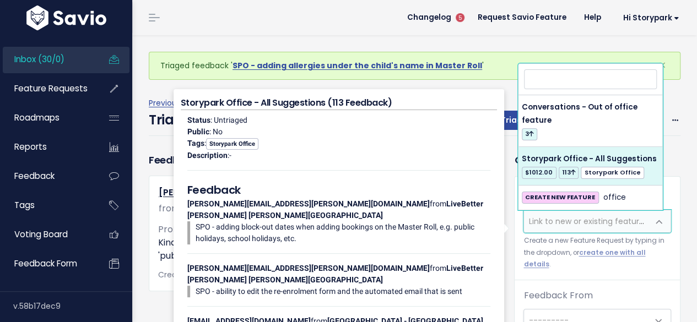
select select "60557"
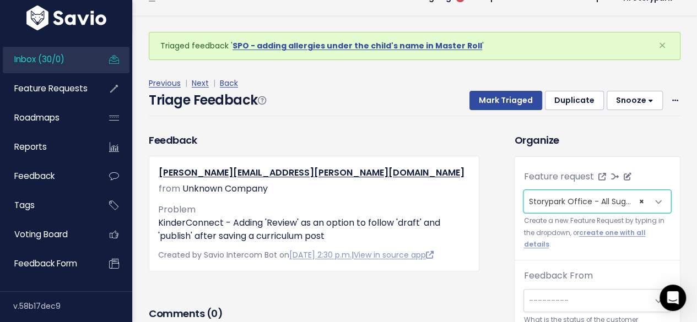
scroll to position [36, 0]
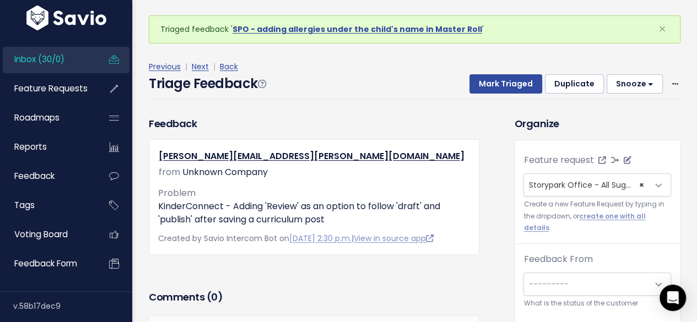
click at [588, 184] on span "Storypark Office - All Suggestions (113)" at bounding box center [602, 185] width 148 height 11
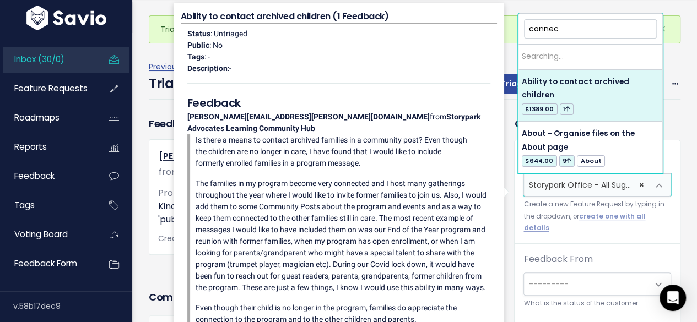
type input "connect"
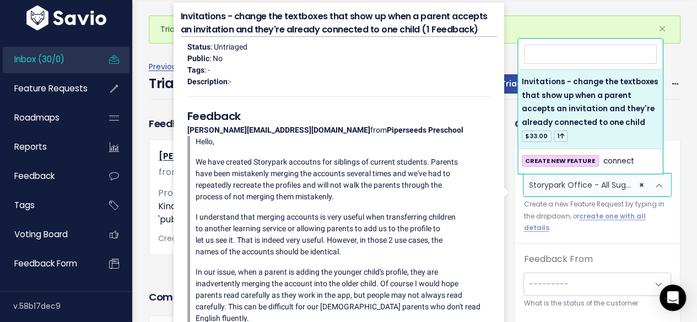
click at [564, 214] on small "Create a new Feature Request by typing in the dropdown, or create one with all …" at bounding box center [597, 216] width 148 height 35
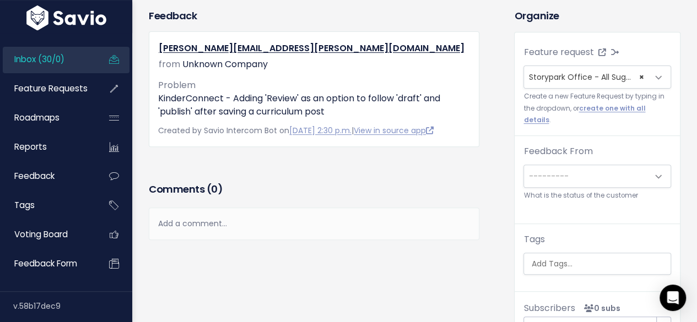
scroll to position [110, 0]
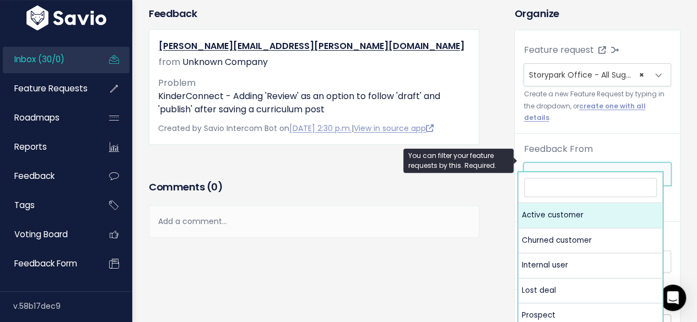
click at [561, 167] on span "---------" at bounding box center [586, 174] width 124 height 22
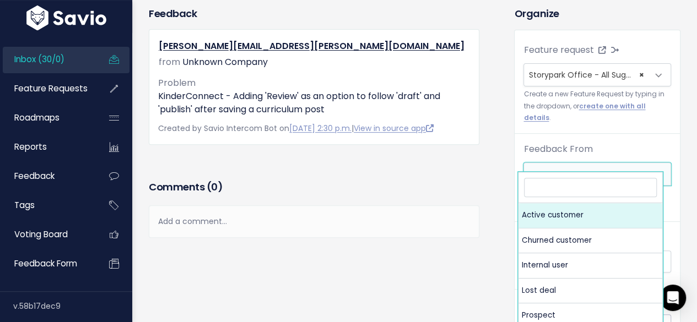
select select "ACTIVE"
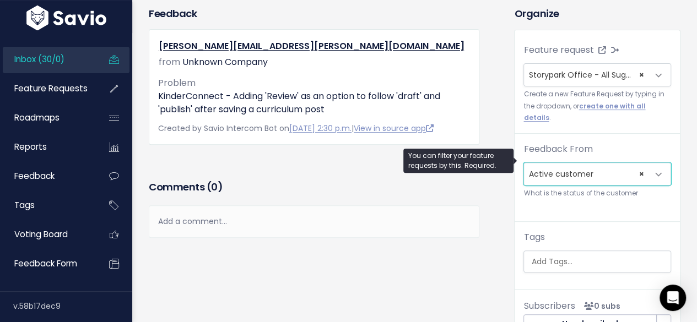
scroll to position [220, 0]
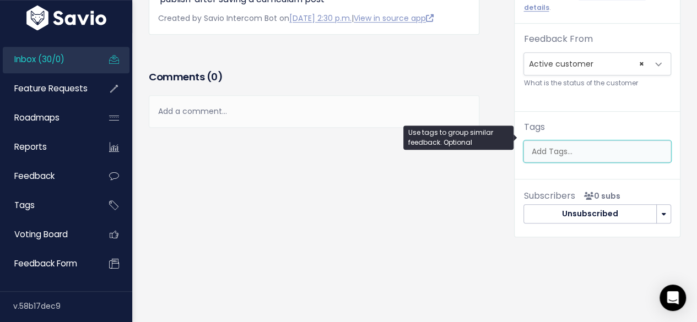
click at [555, 146] on input "search" at bounding box center [598, 152] width 144 height 12
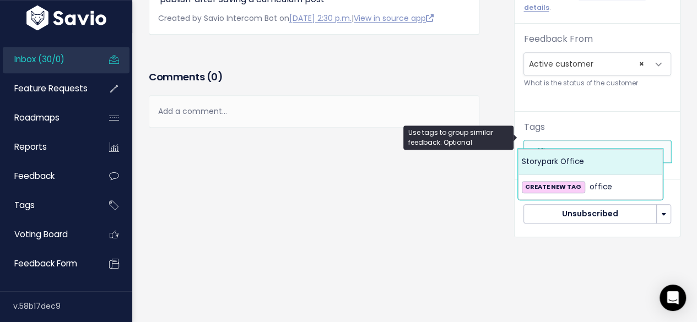
type input "office"
select select "13542"
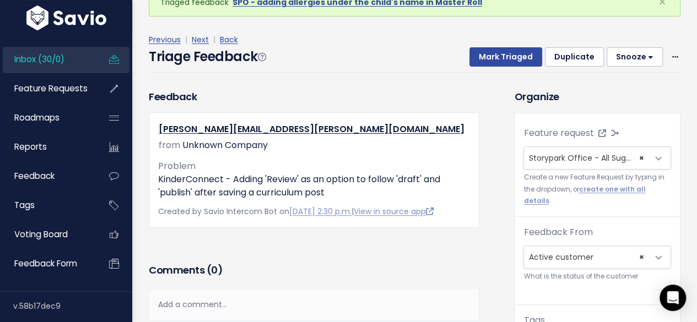
scroll to position [0, 0]
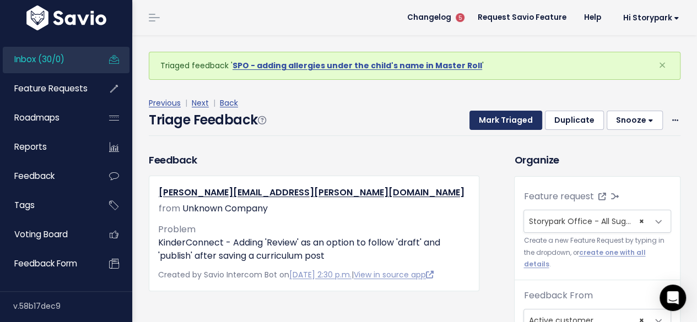
click at [509, 120] on button "Mark Triaged" at bounding box center [505, 121] width 73 height 20
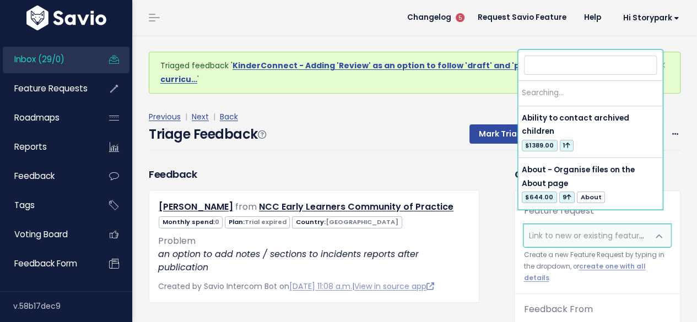
click at [546, 230] on span "Link to new or existing feature request..." at bounding box center [604, 235] width 152 height 11
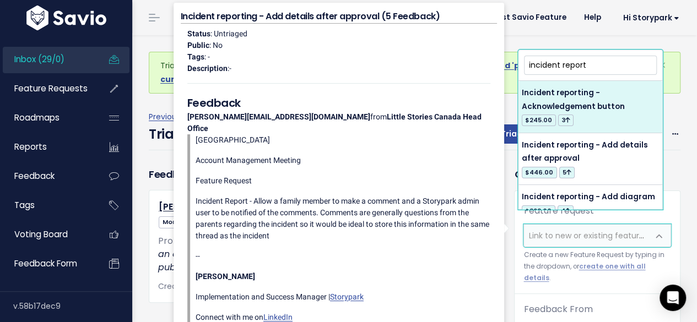
type input "incident report"
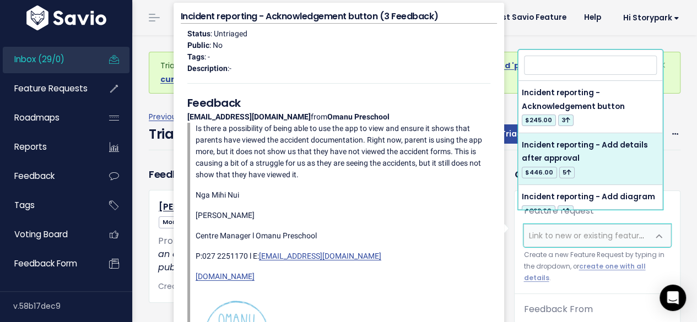
select select "51075"
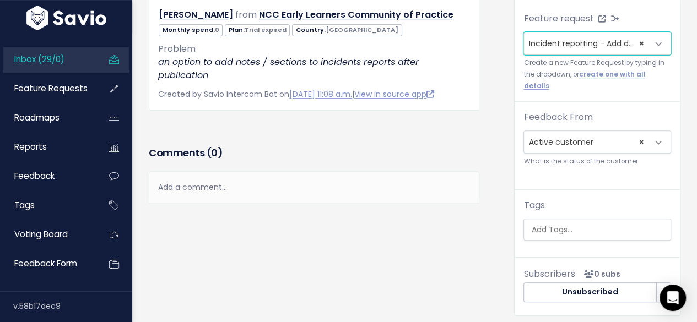
scroll to position [165, 0]
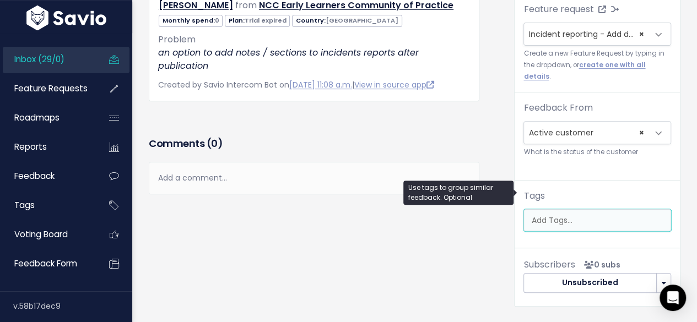
click at [551, 215] on input "search" at bounding box center [598, 221] width 144 height 12
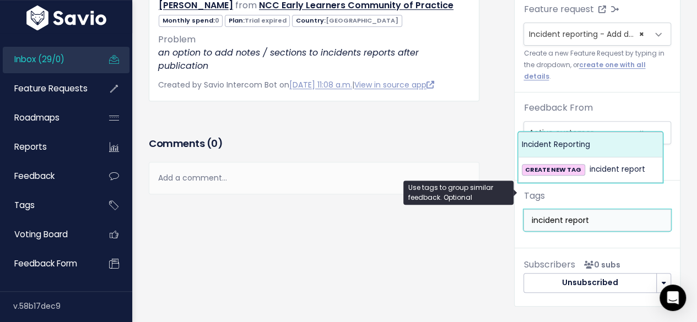
type input "incident report"
select select "12495"
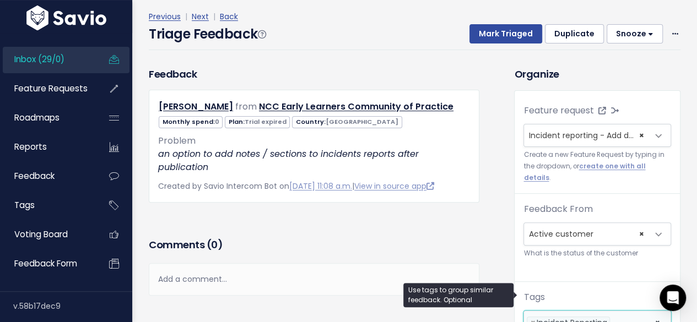
scroll to position [0, 0]
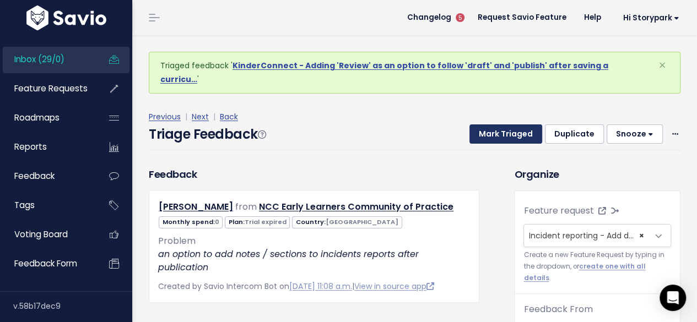
click at [504, 124] on button "Mark Triaged" at bounding box center [505, 134] width 73 height 20
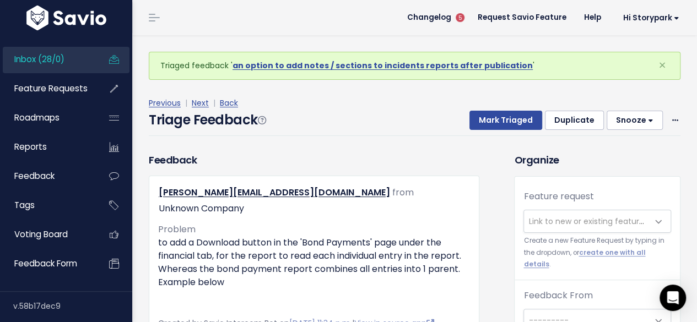
click at [612, 216] on span "Link to new or existing feature request..." at bounding box center [604, 221] width 152 height 11
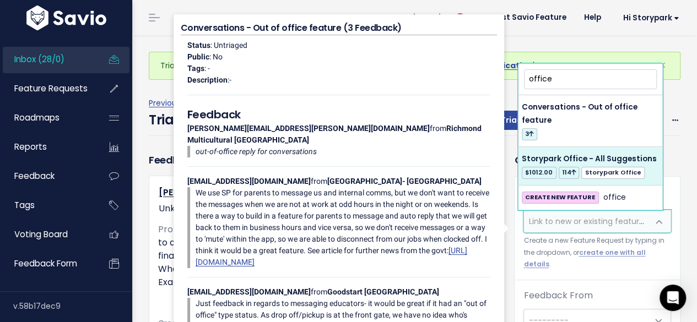
type input "office"
select select "60557"
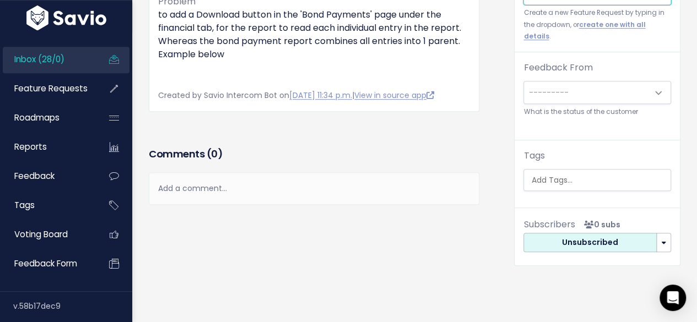
scroll to position [294, 0]
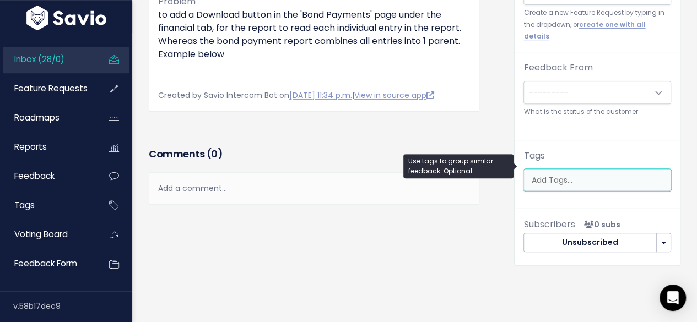
click at [555, 175] on input "search" at bounding box center [598, 181] width 144 height 12
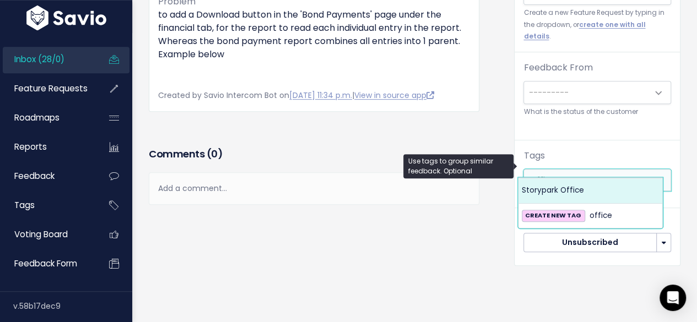
type input "office"
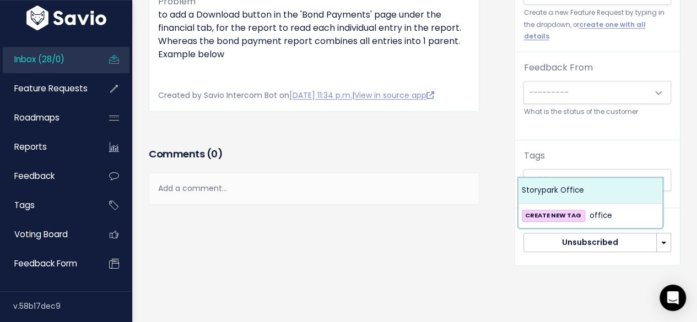
select select "13542"
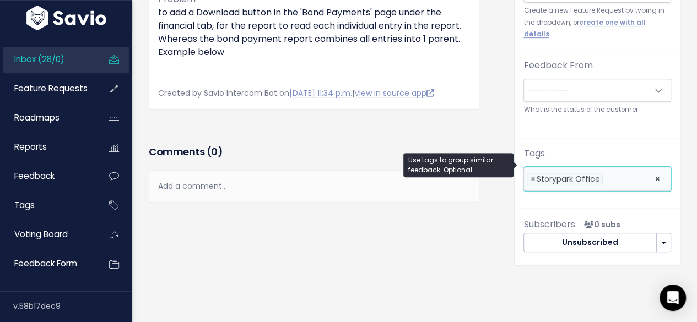
scroll to position [0, 0]
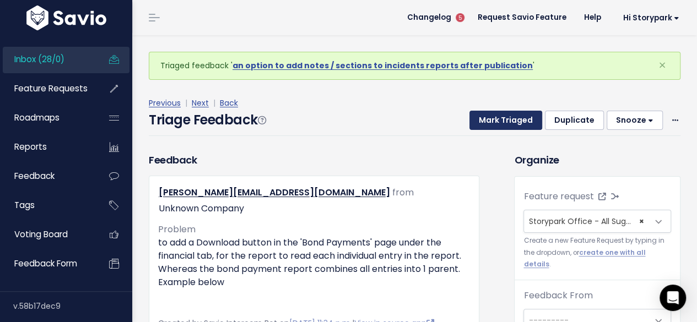
click at [506, 121] on button "Mark Triaged" at bounding box center [505, 121] width 73 height 20
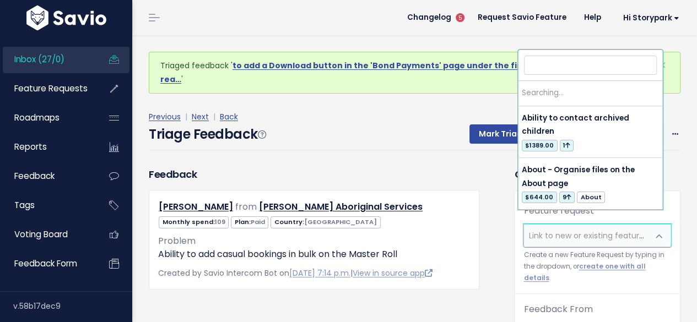
click at [575, 230] on span "Link to new or existing feature request..." at bounding box center [604, 235] width 152 height 11
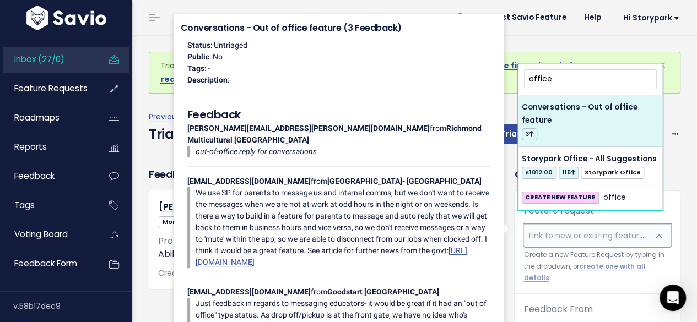
type input "office"
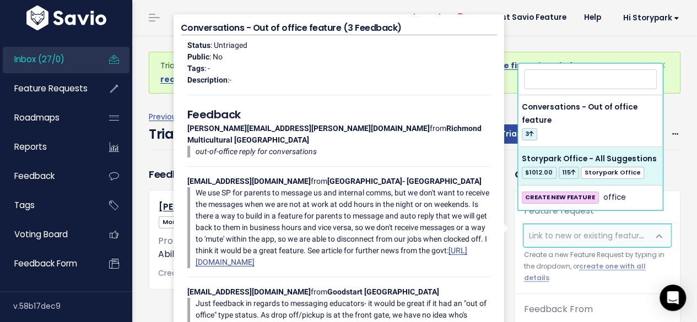
select select "60557"
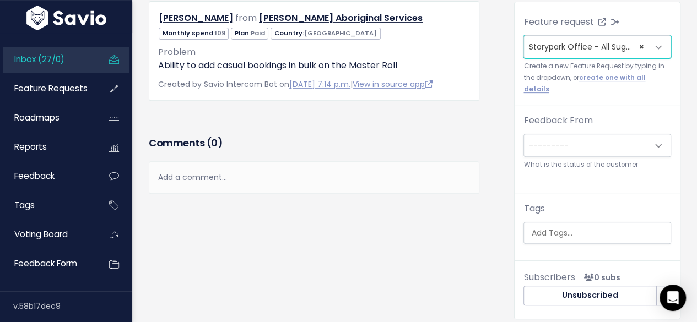
scroll to position [165, 0]
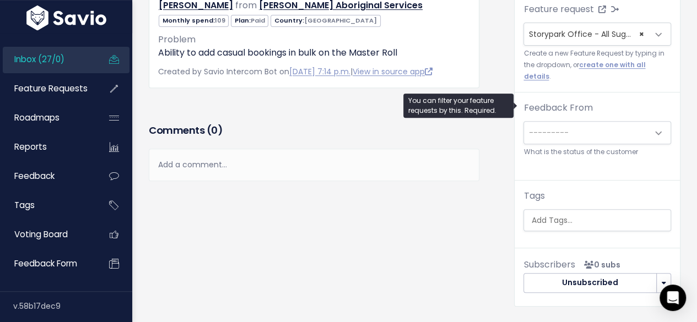
click at [602, 122] on span "---------" at bounding box center [586, 133] width 124 height 22
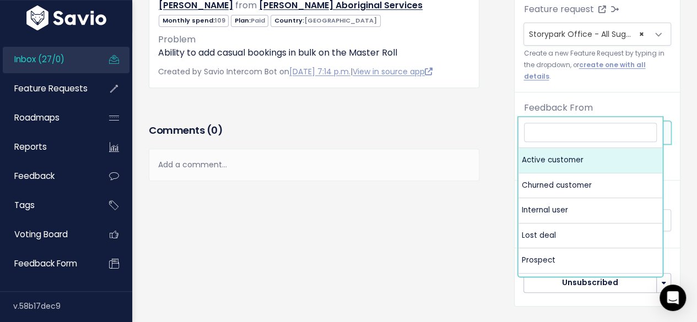
select select "ACTIVE"
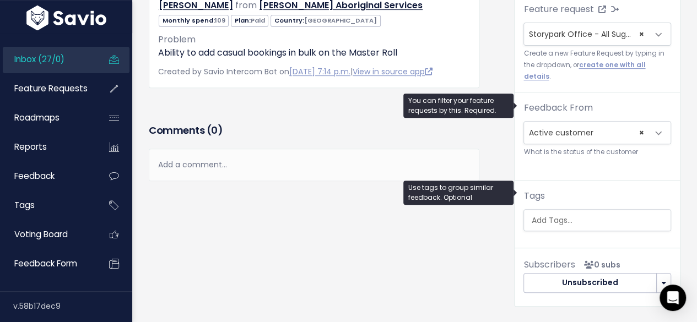
click at [559, 215] on input "search" at bounding box center [598, 221] width 144 height 12
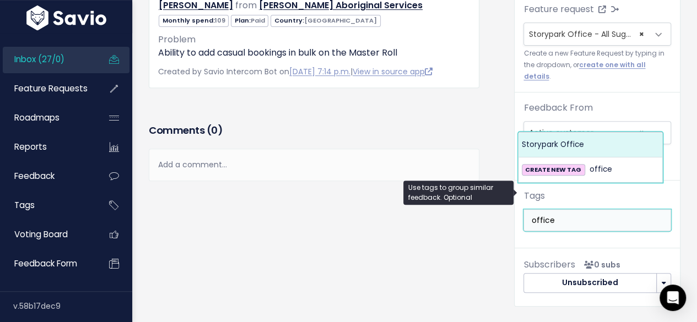
type input "office"
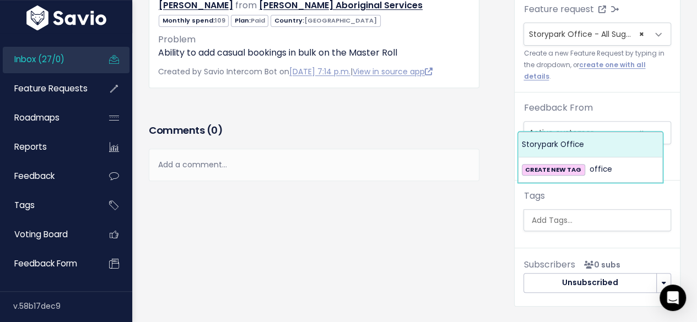
select select "13542"
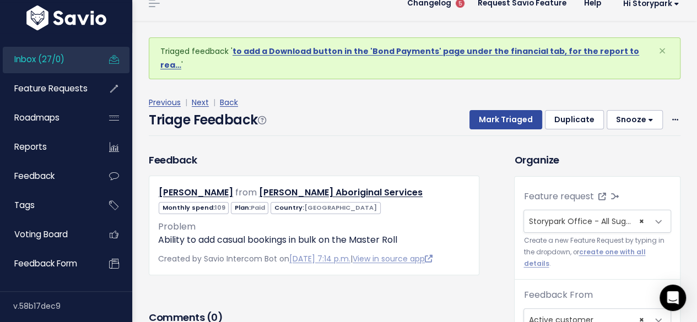
scroll to position [0, 0]
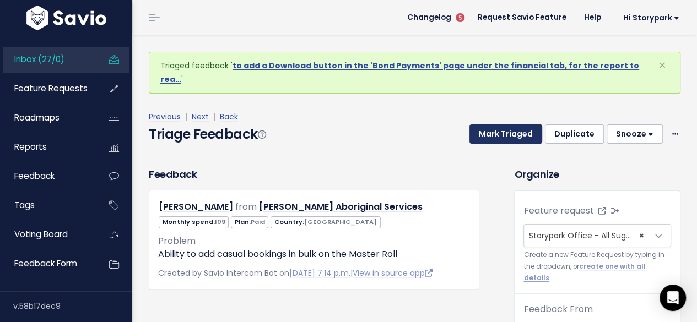
click at [492, 124] on button "Mark Triaged" at bounding box center [505, 134] width 73 height 20
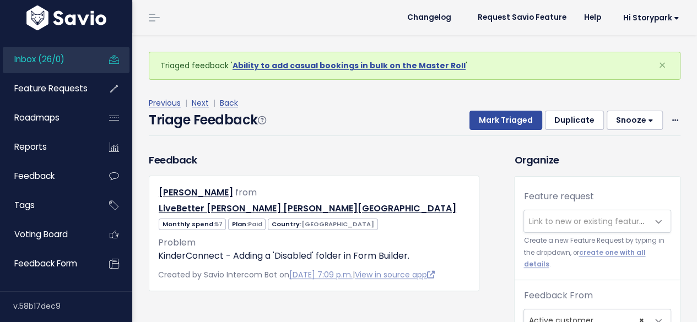
click at [547, 220] on span "Link to new or existing feature request..." at bounding box center [604, 221] width 152 height 11
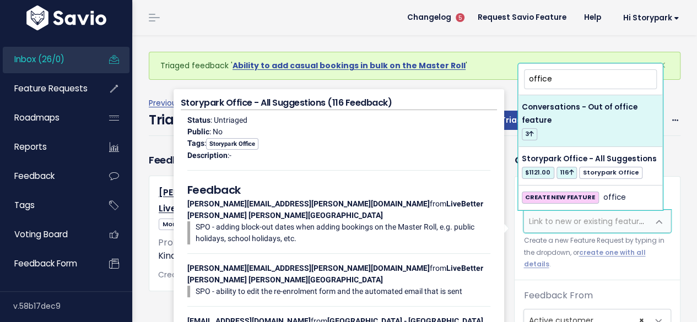
type input "office"
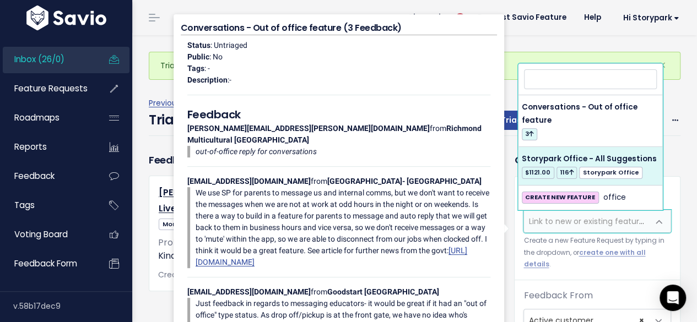
select select "60557"
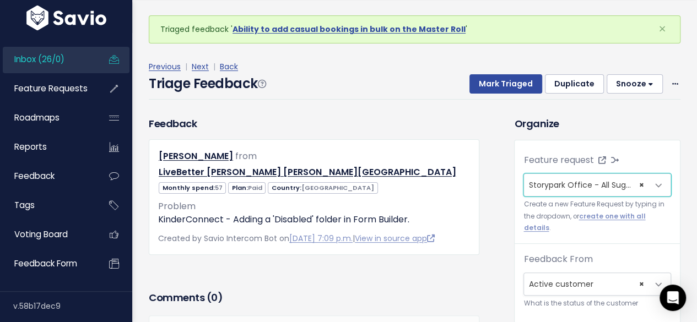
scroll to position [165, 0]
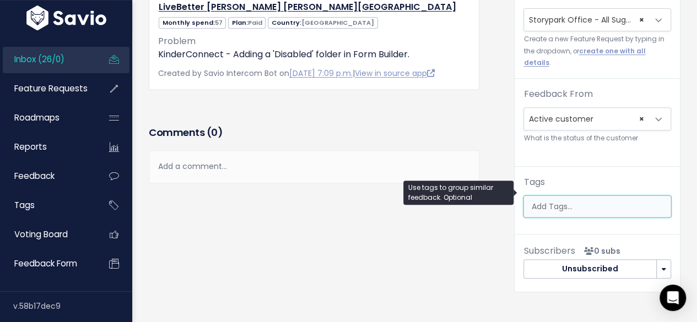
click at [556, 201] on input "search" at bounding box center [598, 207] width 144 height 12
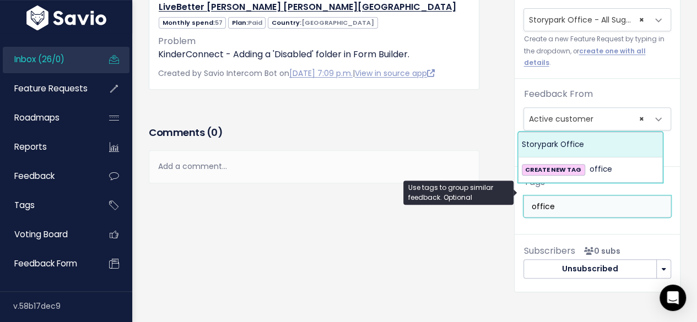
type input "office"
select select "13542"
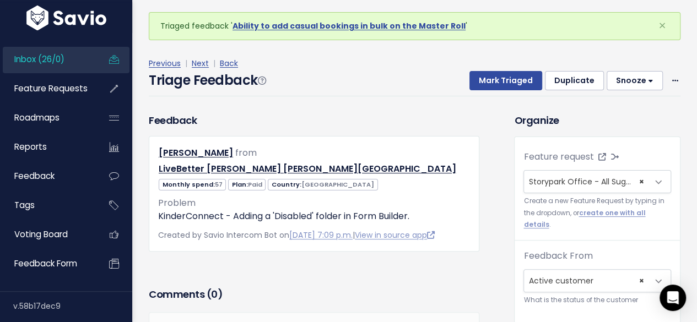
scroll to position [0, 0]
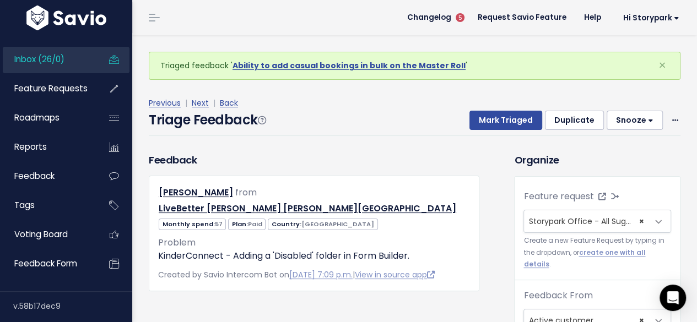
click at [491, 131] on div "Triage Feedback Mark Triaged Duplicate Snooze 1 day 3 days 7 days 14 days Edit …" at bounding box center [414, 123] width 531 height 26
click at [493, 122] on button "Mark Triaged" at bounding box center [505, 121] width 73 height 20
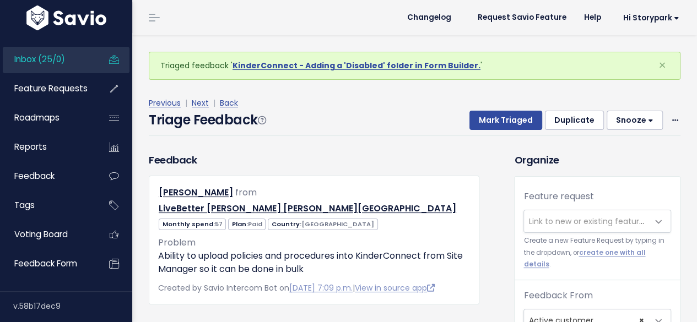
scroll to position [36, 0]
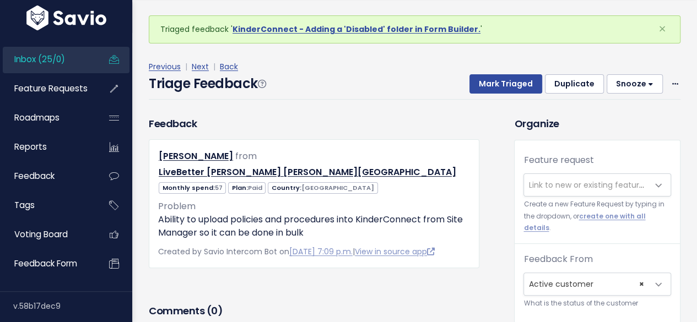
click at [554, 180] on span "Link to new or existing feature request..." at bounding box center [604, 185] width 152 height 11
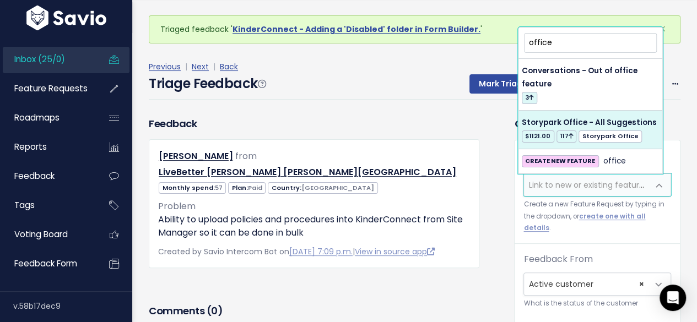
type input "office"
select select "60557"
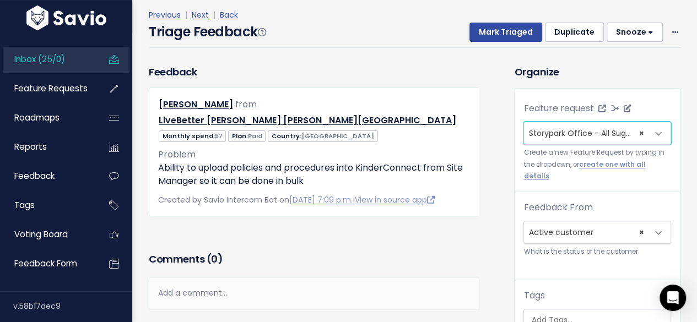
scroll to position [222, 0]
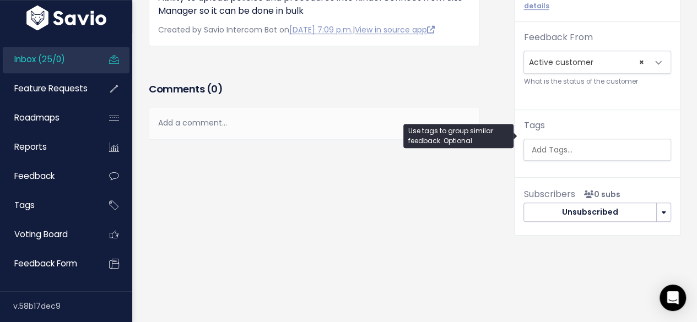
click at [543, 144] on input "search" at bounding box center [598, 150] width 144 height 12
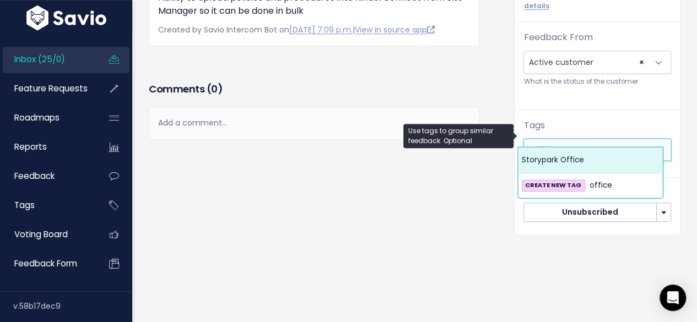
type input "office"
select select "13542"
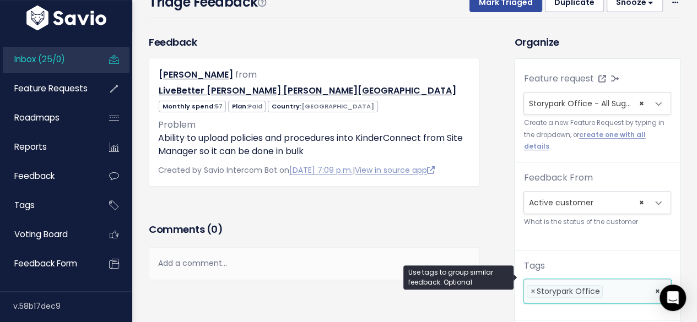
scroll to position [0, 0]
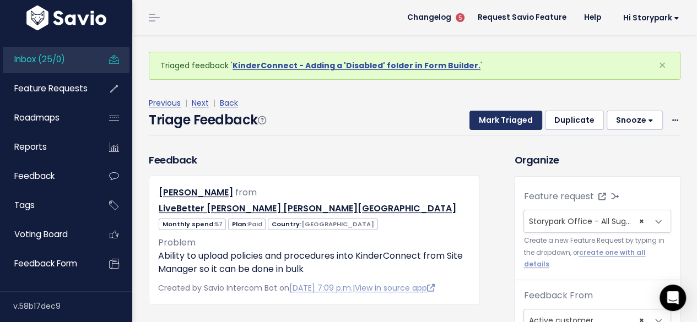
click at [481, 119] on button "Mark Triaged" at bounding box center [505, 121] width 73 height 20
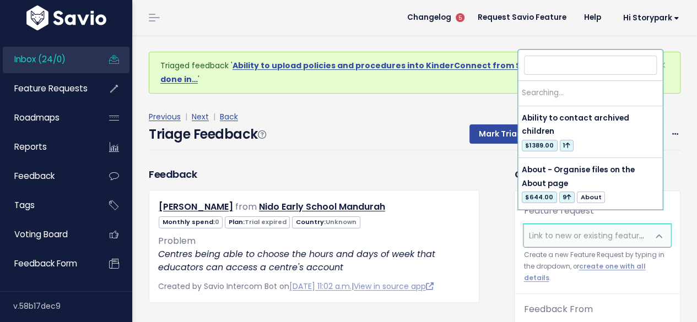
click at [556, 230] on span "Link to new or existing feature request..." at bounding box center [604, 235] width 152 height 11
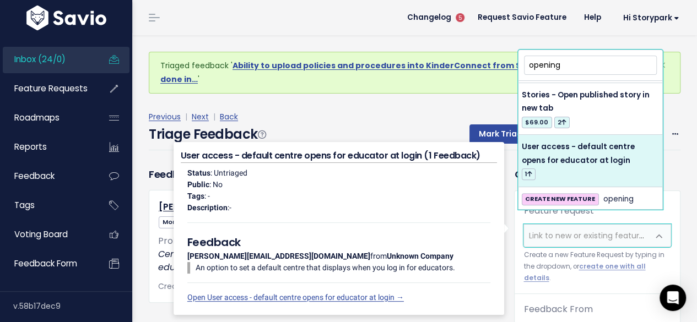
scroll to position [169, 0]
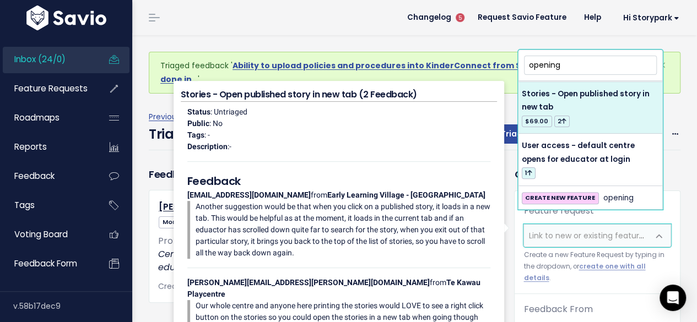
drag, startPoint x: 568, startPoint y: 67, endPoint x: 400, endPoint y: 78, distance: 168.9
click at [383, 75] on body "Inbox (24/0) Feature Requests Roadmaps ×" at bounding box center [348, 282] width 697 height 564
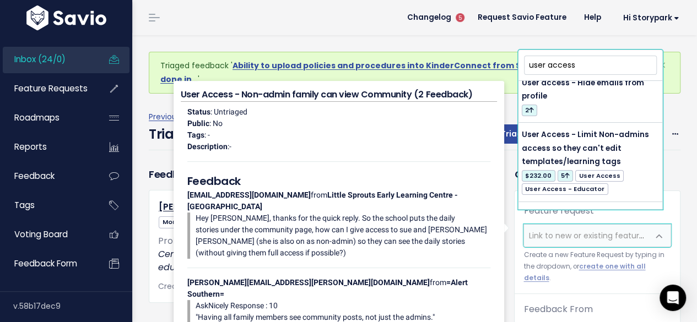
scroll to position [1823, 0]
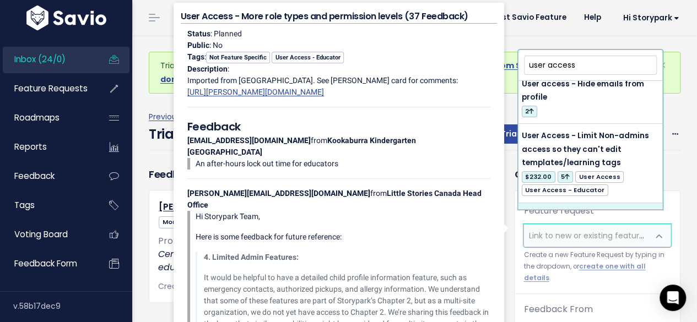
type input "user access"
select select "3022"
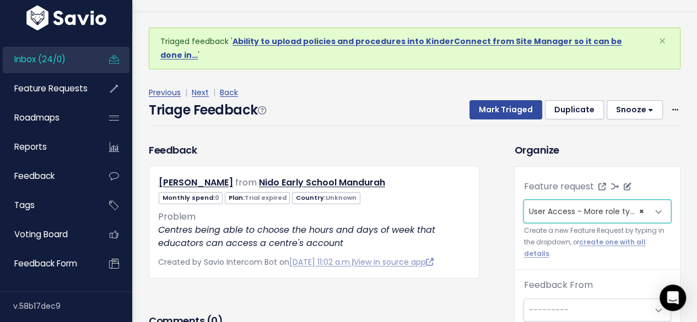
scroll to position [36, 0]
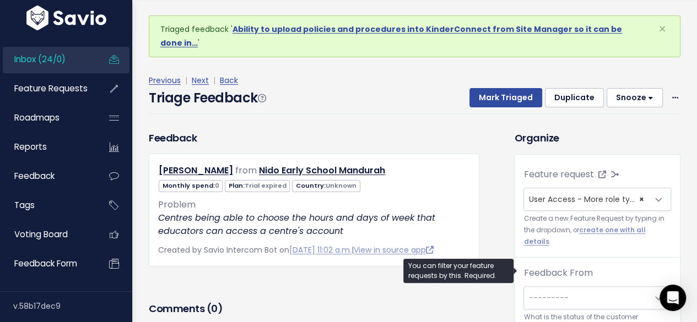
click at [561, 287] on span "---------" at bounding box center [586, 298] width 124 height 22
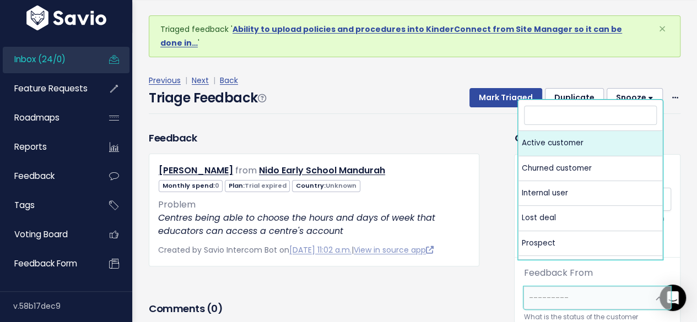
select select "ACTIVE"
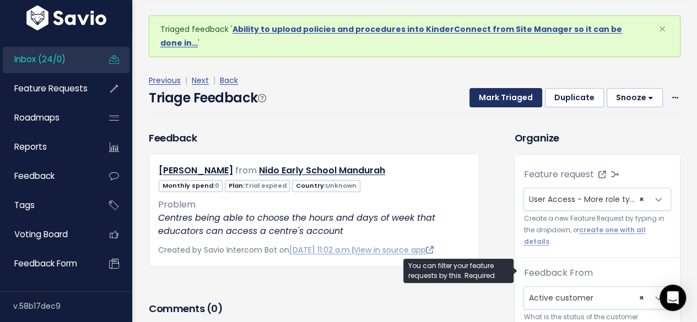
click at [502, 88] on button "Mark Triaged" at bounding box center [505, 98] width 73 height 20
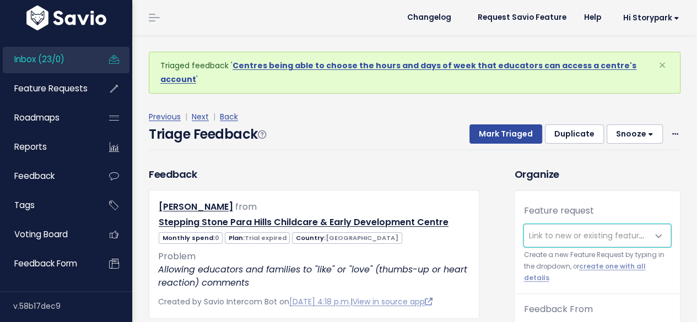
scroll to position [36, 0]
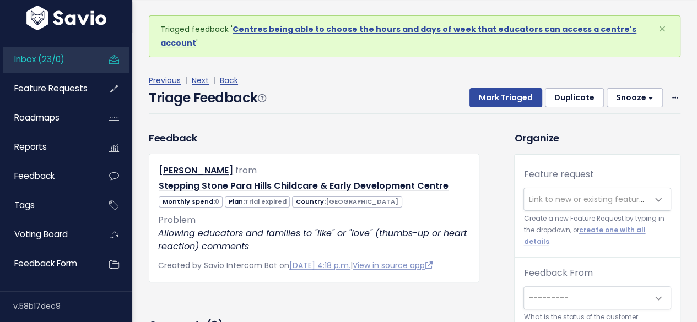
click at [540, 195] on span "Link to new or existing feature request..." at bounding box center [604, 199] width 152 height 11
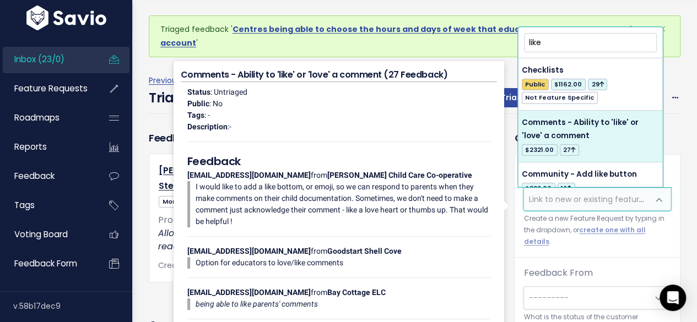
type input "like"
select select "10698"
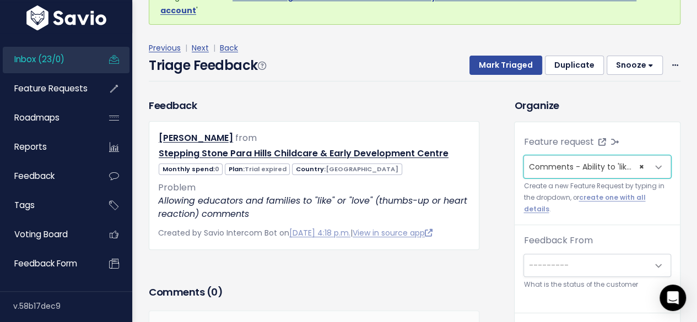
scroll to position [55, 0]
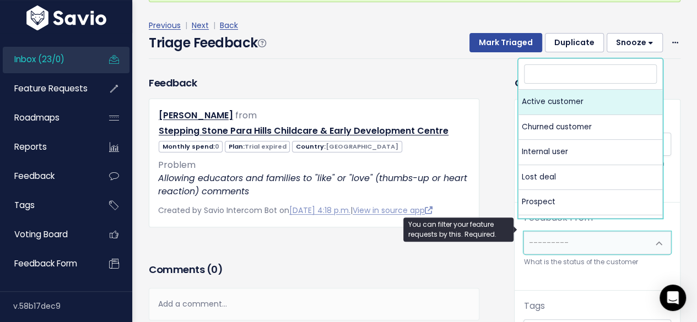
click at [556, 232] on span "---------" at bounding box center [586, 243] width 124 height 22
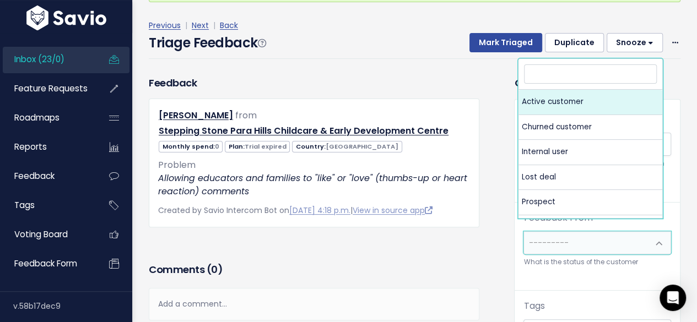
select select "ACTIVE"
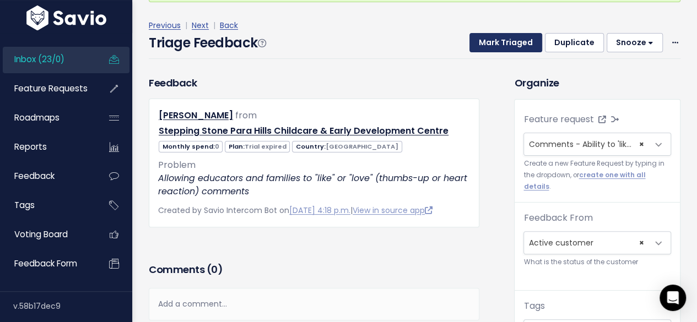
click at [479, 38] on button "Mark Triaged" at bounding box center [505, 43] width 73 height 20
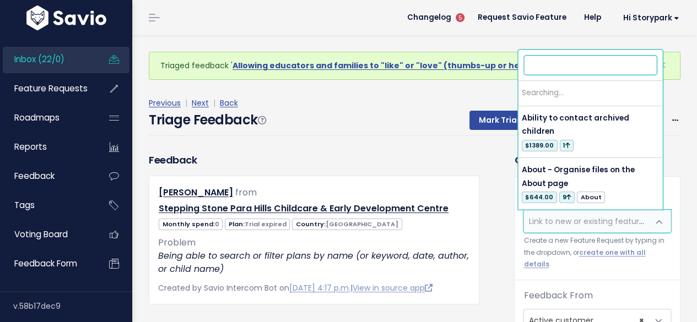
click at [555, 219] on span "Link to new or existing feature request..." at bounding box center [604, 221] width 152 height 11
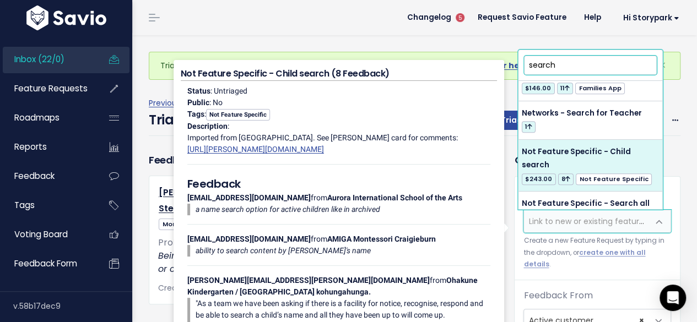
scroll to position [385, 0]
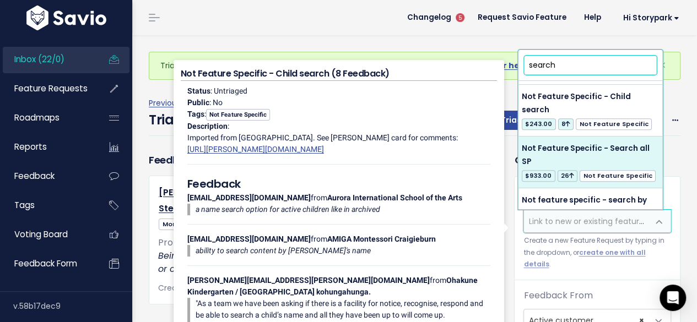
type input "search"
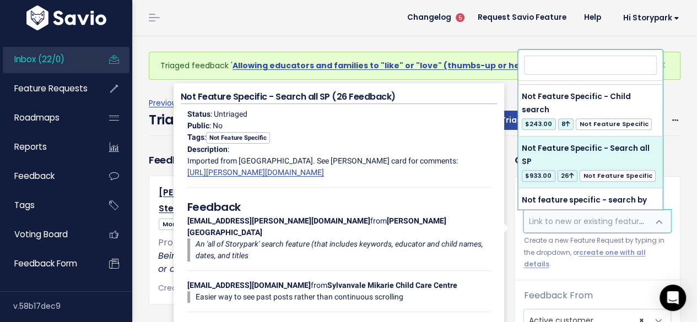
select select "3370"
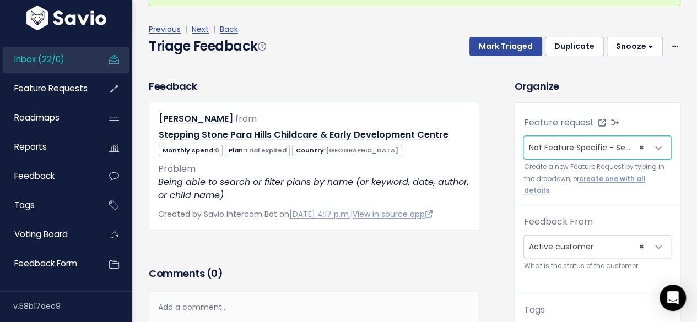
scroll to position [55, 0]
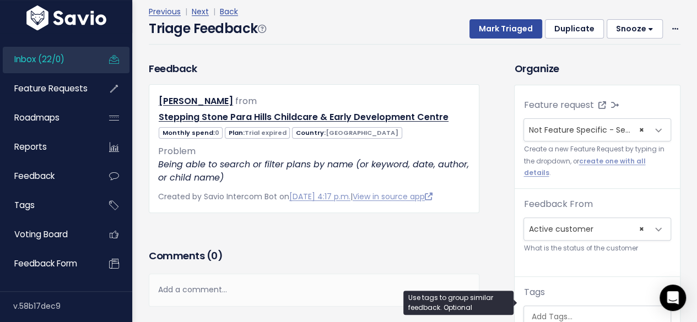
click at [548, 311] on input "search" at bounding box center [598, 317] width 144 height 12
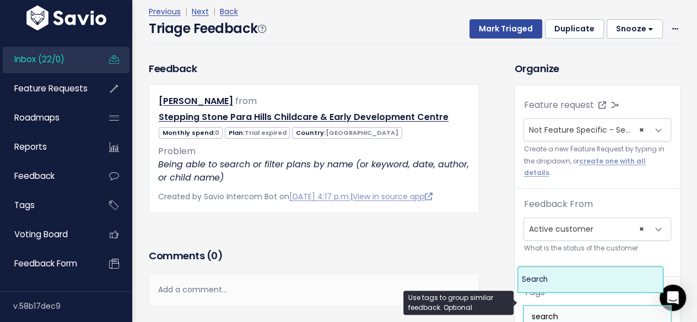
type input "search"
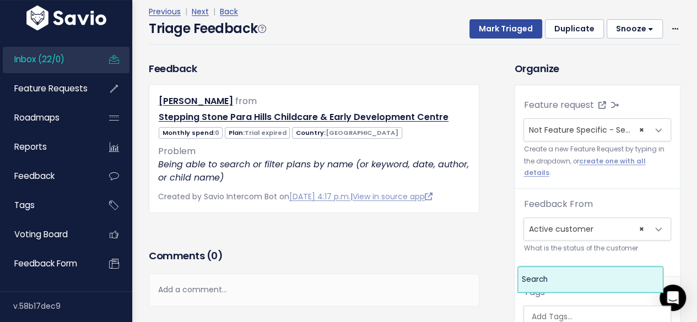
select select "2536"
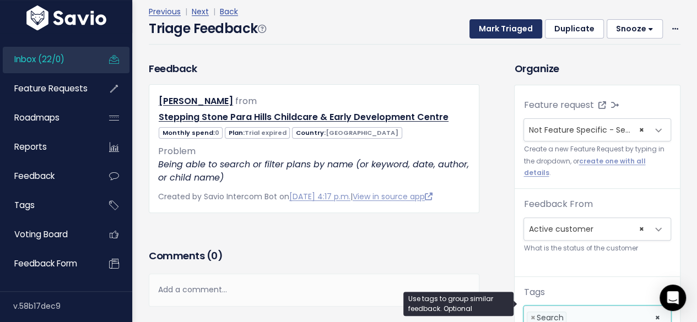
click at [485, 25] on button "Mark Triaged" at bounding box center [505, 29] width 73 height 20
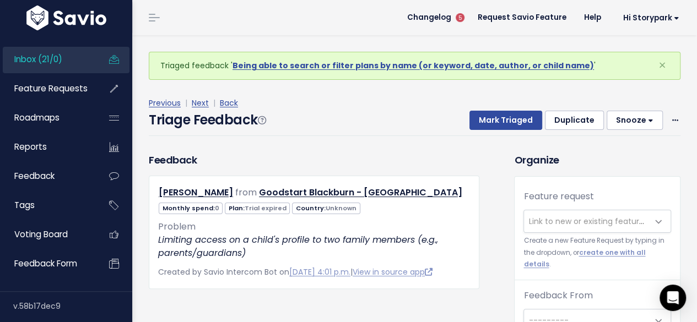
click at [557, 221] on span "Link to new or existing feature request..." at bounding box center [604, 221] width 152 height 11
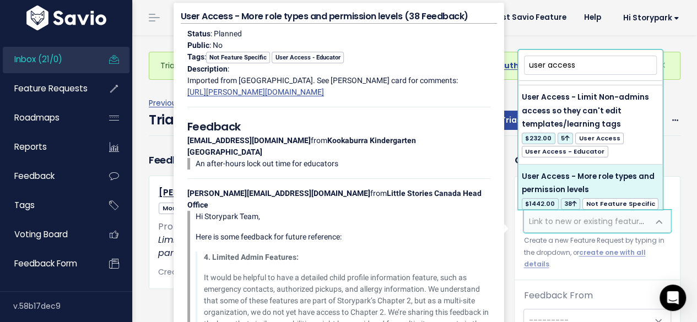
scroll to position [1877, 0]
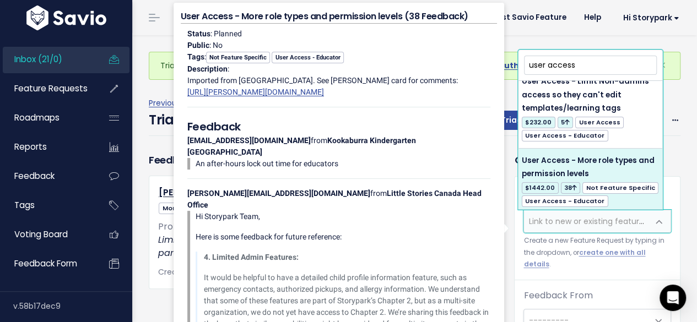
type input "user access"
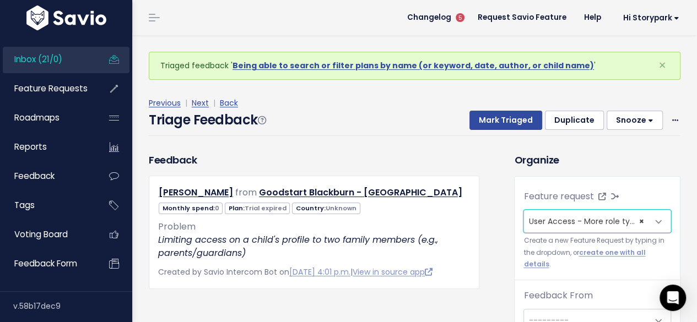
select select "3022"
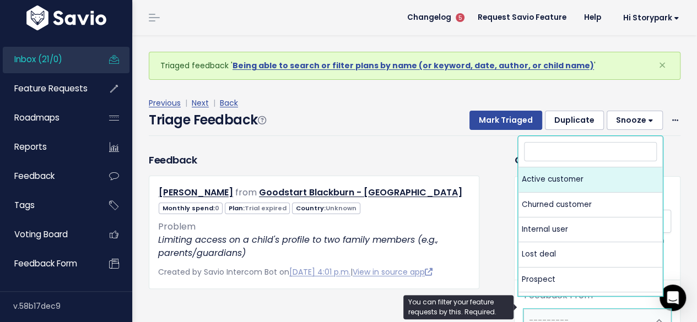
click at [556, 309] on span "---------" at bounding box center [586, 320] width 124 height 22
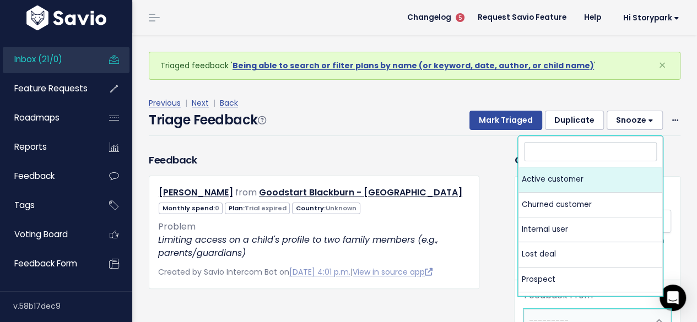
select select "ACTIVE"
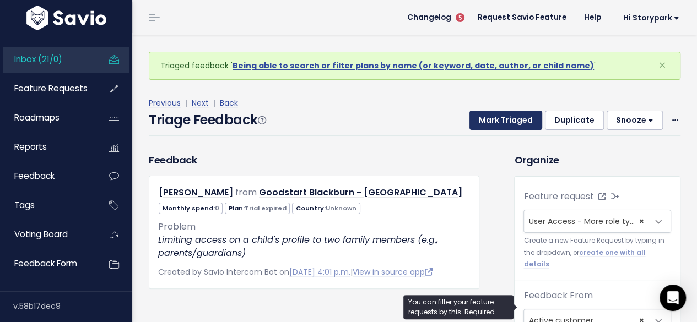
click at [509, 124] on button "Mark Triaged" at bounding box center [505, 121] width 73 height 20
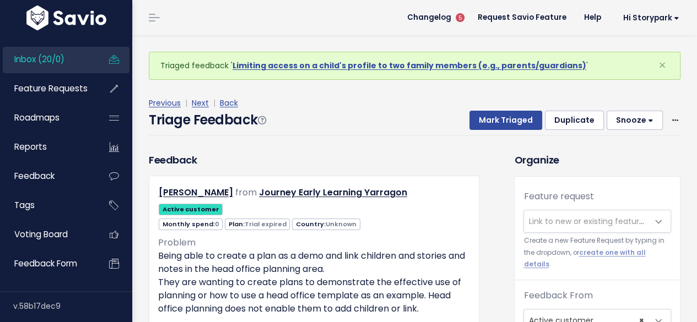
click at [536, 220] on span "Link to new or existing feature request..." at bounding box center [604, 221] width 152 height 11
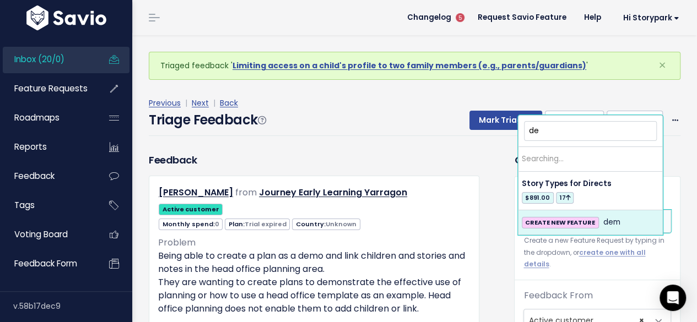
type input "d"
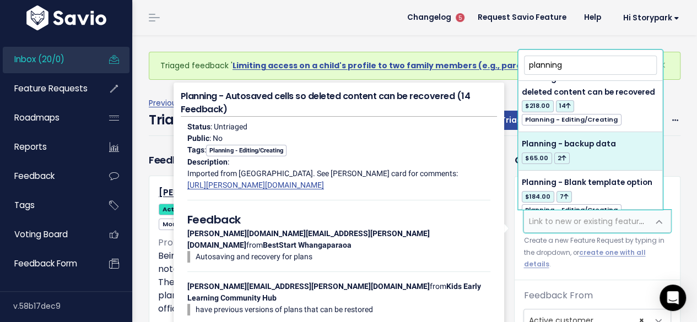
scroll to position [1904, 0]
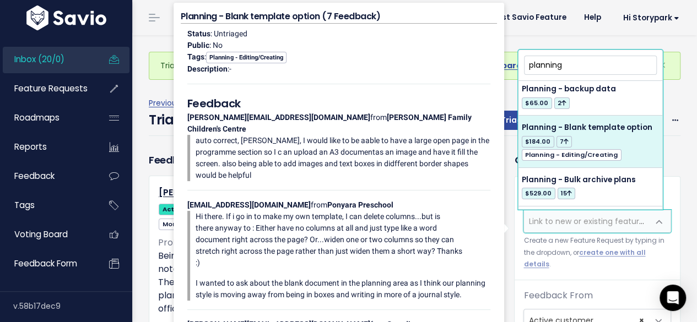
type input "planning"
select select "4863"
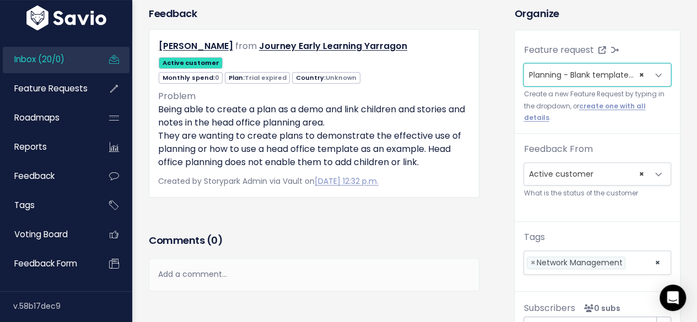
scroll to position [0, 0]
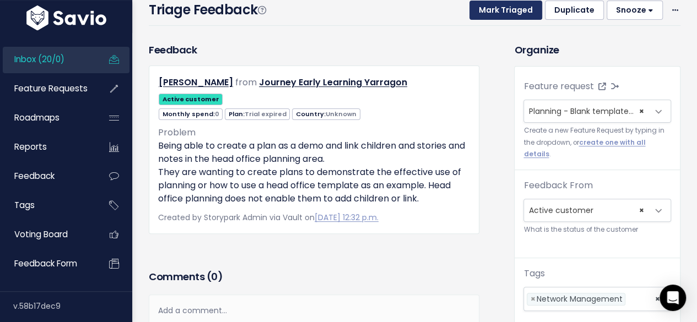
click at [509, 10] on button "Mark Triaged" at bounding box center [505, 11] width 73 height 20
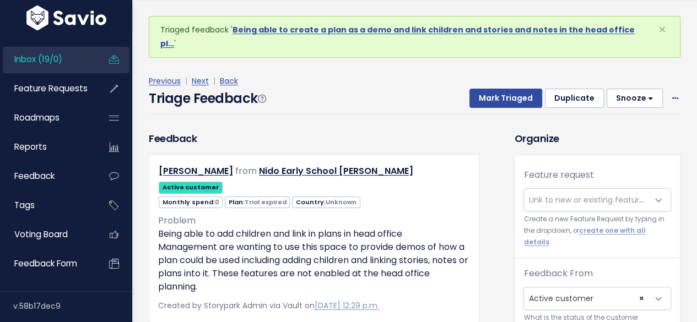
scroll to position [36, 0]
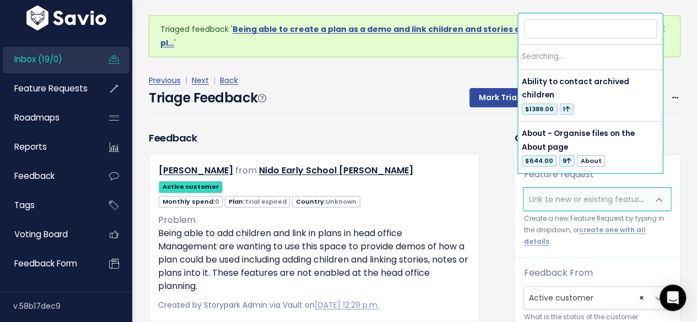
click at [535, 194] on span "Link to new or existing feature request..." at bounding box center [604, 199] width 152 height 11
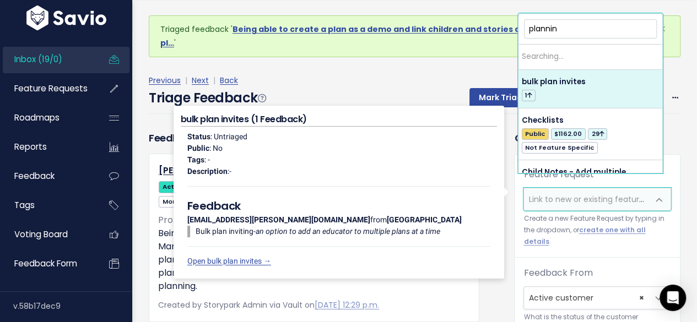
type input "planning"
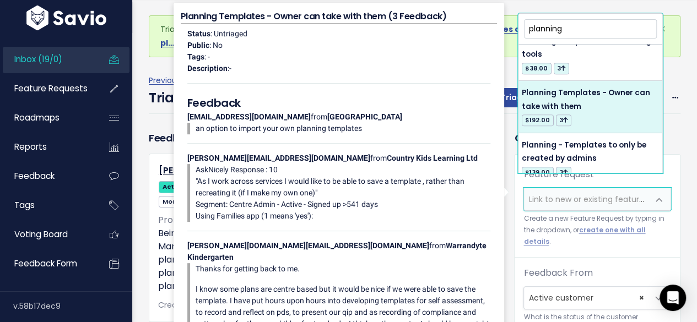
scroll to position [6879, 0]
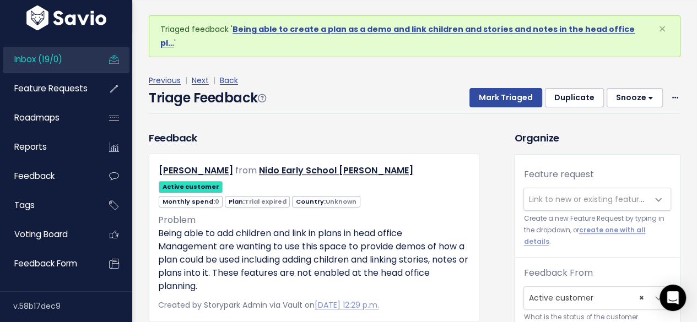
click at [141, 145] on div "Feedback Tess Marley from Nido Early School Butler Active customer 0" at bounding box center [313, 227] width 347 height 192
click at [561, 194] on span "Link to new or existing feature request..." at bounding box center [604, 199] width 152 height 11
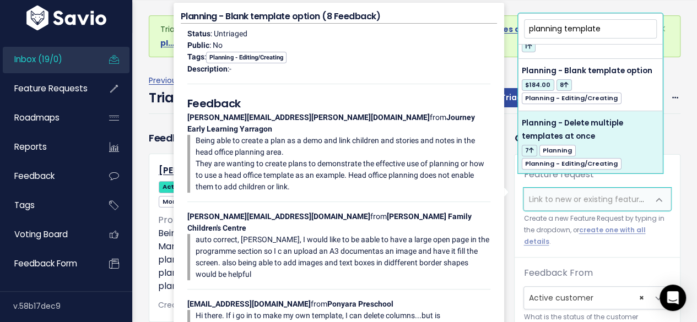
scroll to position [220, 0]
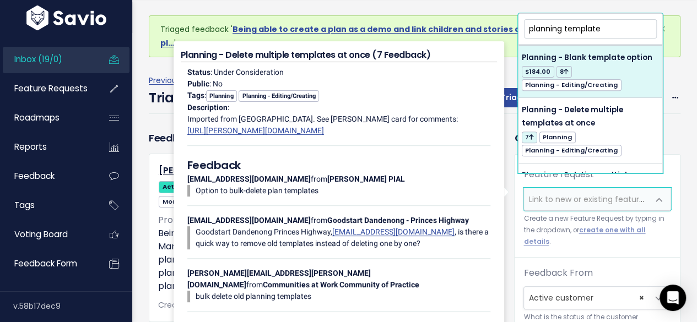
type input "planning template"
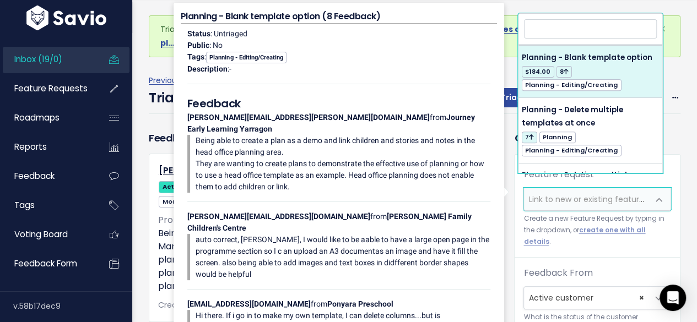
select select "4863"
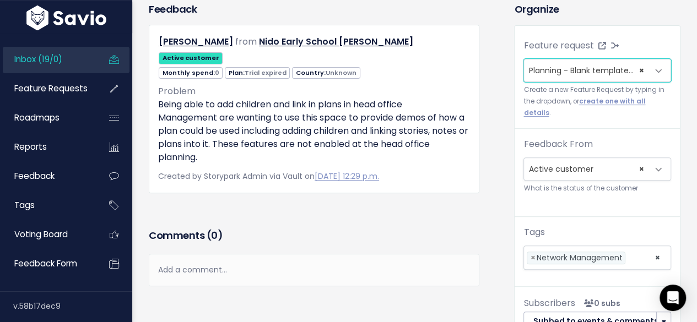
scroll to position [0, 0]
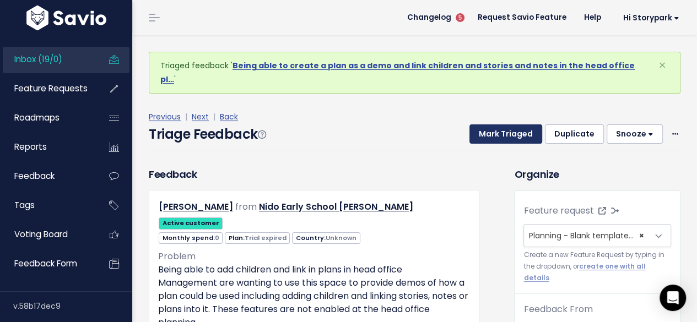
click at [501, 124] on button "Mark Triaged" at bounding box center [505, 134] width 73 height 20
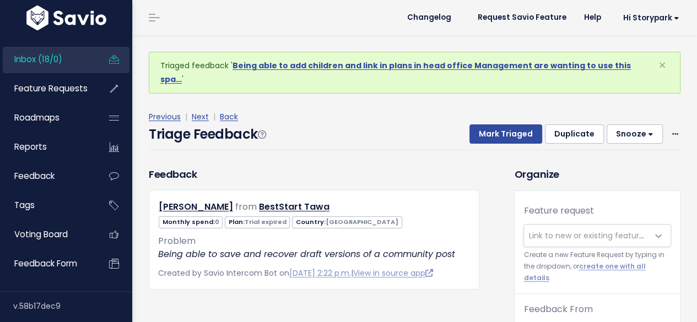
click at [541, 230] on span "Link to new or existing feature request..." at bounding box center [604, 235] width 152 height 11
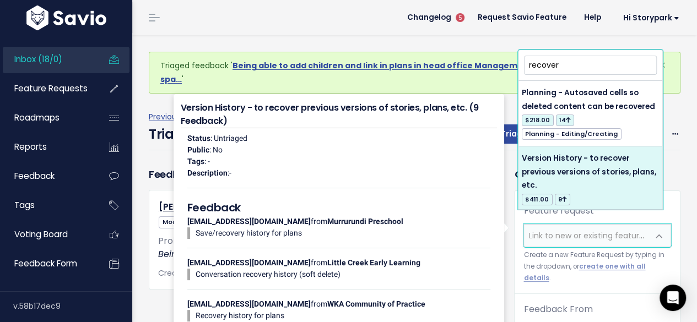
type input "recover"
select select "60558"
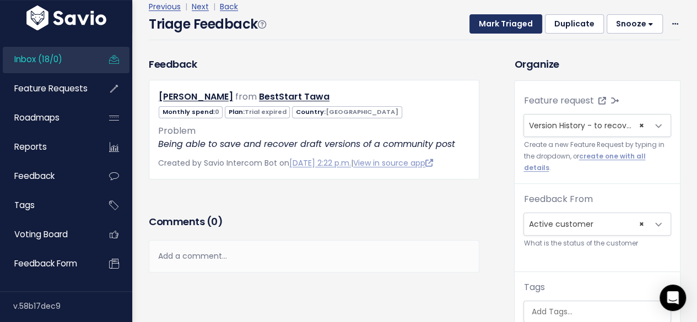
click at [510, 14] on button "Mark Triaged" at bounding box center [505, 24] width 73 height 20
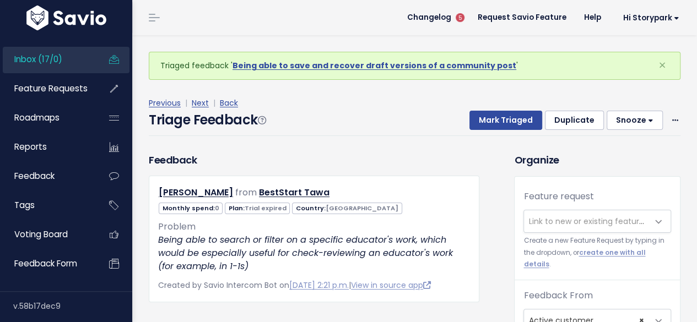
click at [544, 224] on span "Link to new or existing feature request..." at bounding box center [604, 221] width 152 height 11
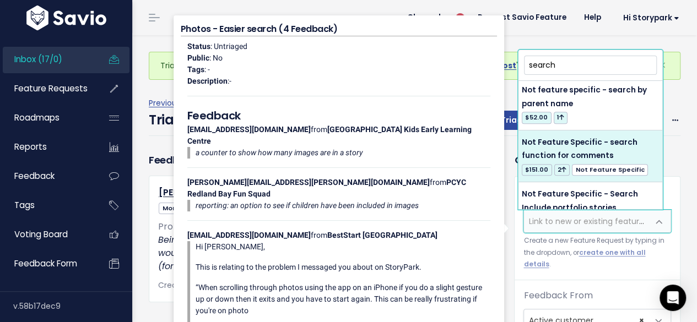
scroll to position [441, 0]
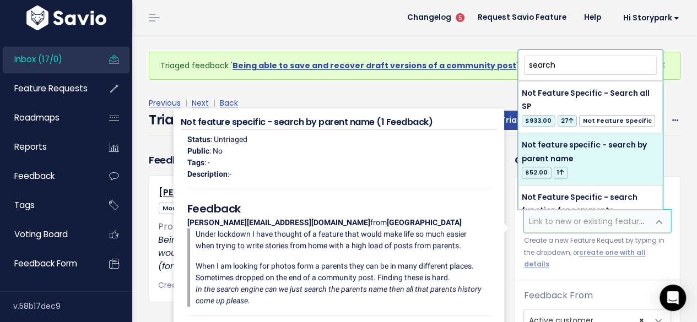
type input "search"
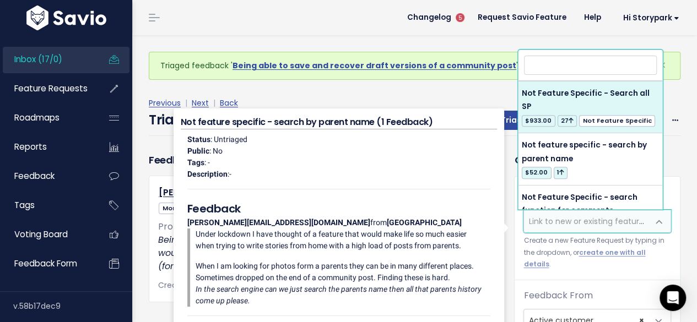
select select "3370"
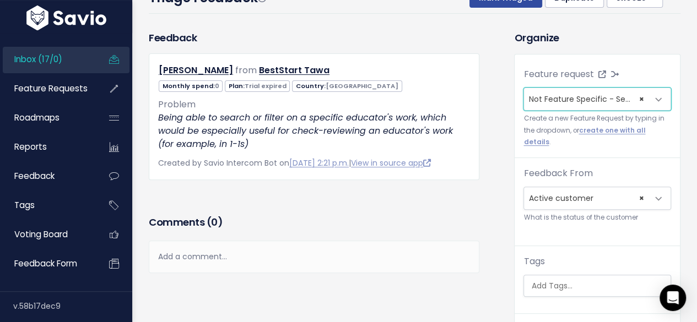
scroll to position [165, 0]
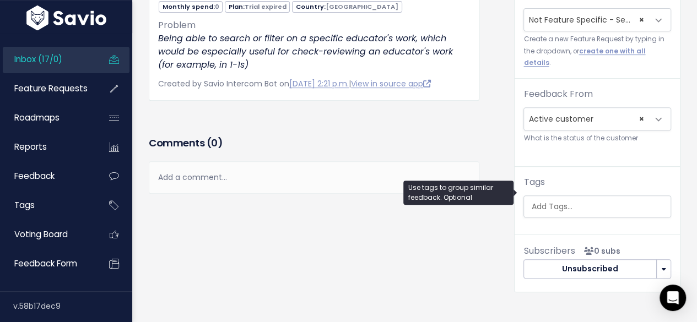
click at [545, 201] on input "search" at bounding box center [598, 207] width 144 height 12
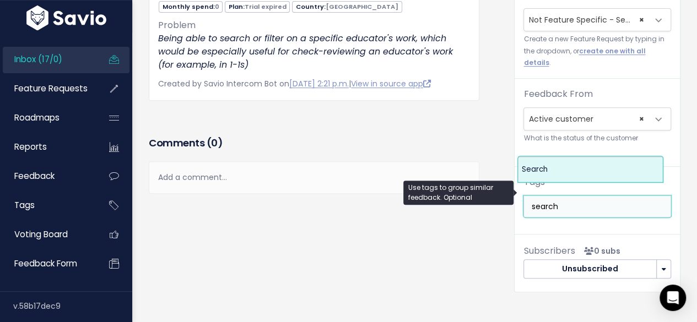
type input "search"
select select "2536"
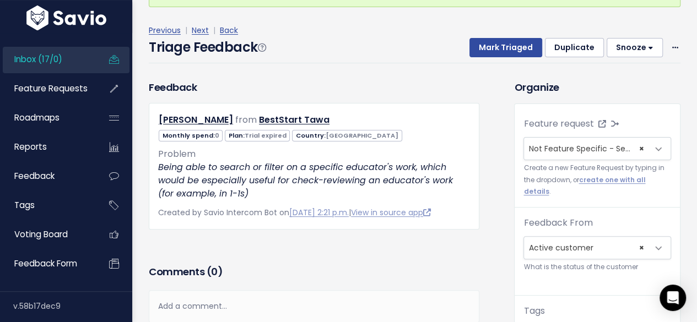
scroll to position [0, 0]
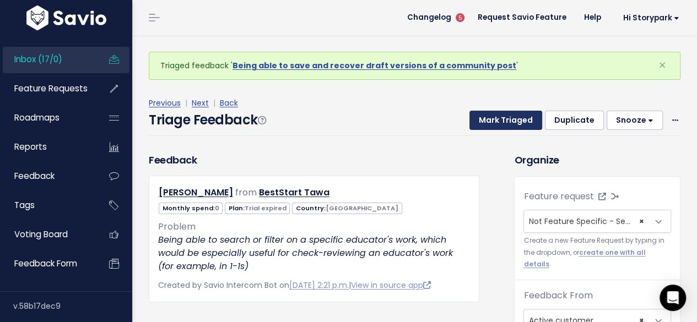
click at [510, 123] on button "Mark Triaged" at bounding box center [505, 121] width 73 height 20
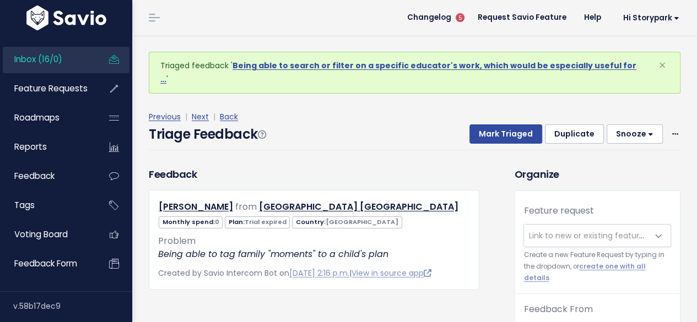
click at [534, 230] on span "Link to new or existing feature request..." at bounding box center [604, 235] width 152 height 11
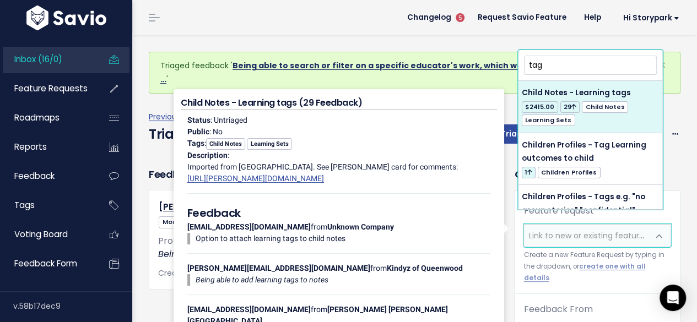
drag, startPoint x: 541, startPoint y: 65, endPoint x: 517, endPoint y: 66, distance: 24.2
click at [517, 66] on body "Inbox (16/0) Feature Requests Roadmaps ×" at bounding box center [348, 282] width 697 height 564
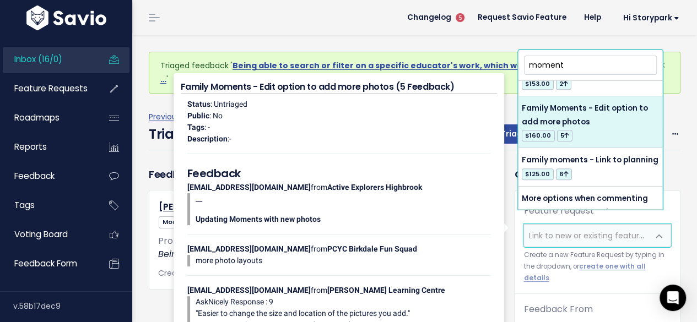
scroll to position [661, 0]
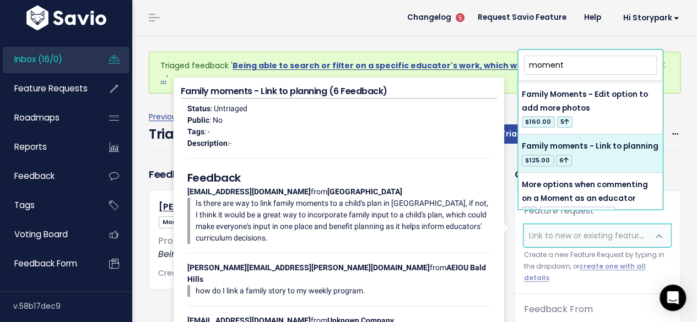
type input "moment"
select select "11387"
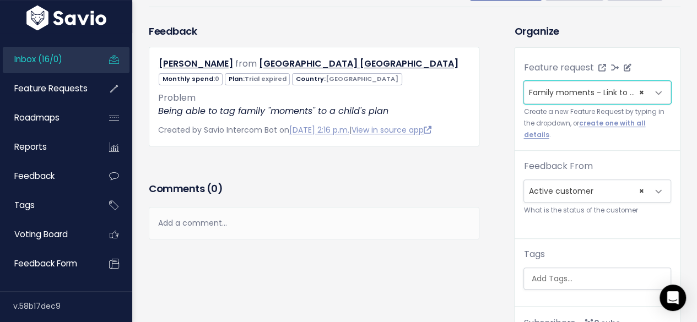
scroll to position [110, 0]
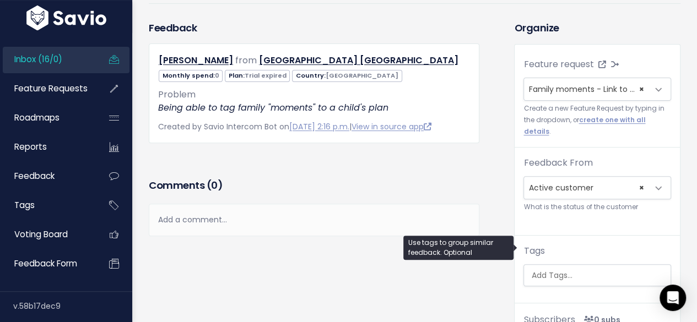
click at [548, 270] on input "search" at bounding box center [598, 276] width 144 height 12
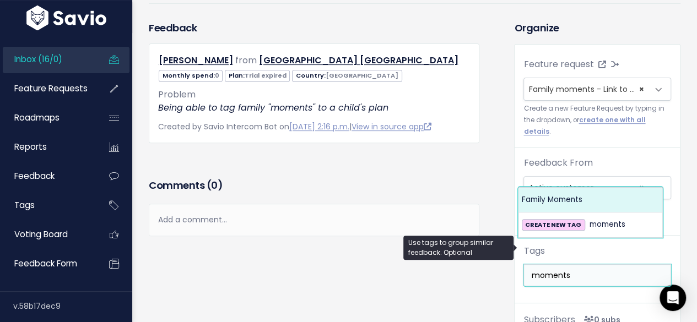
type input "moments"
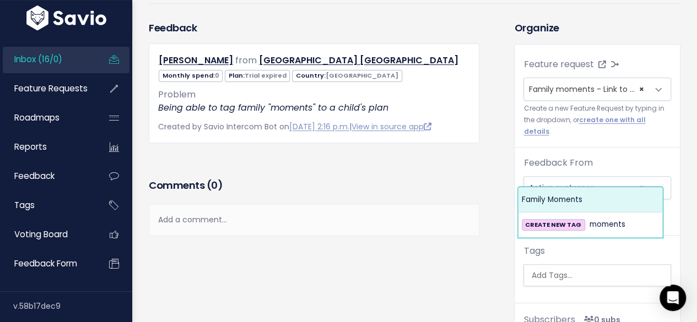
select select "845"
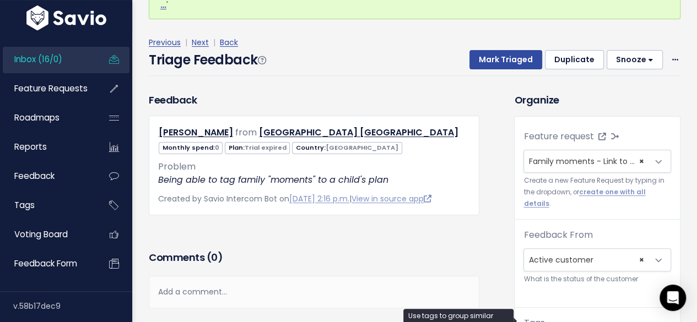
scroll to position [0, 0]
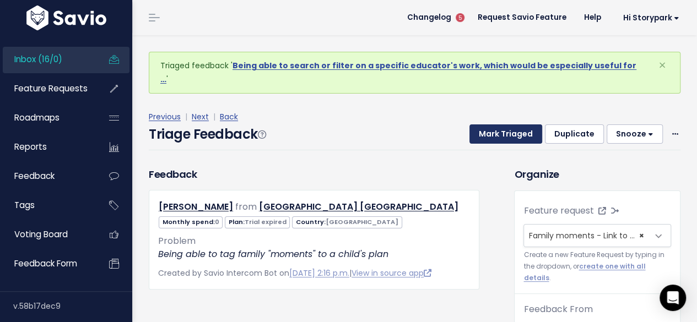
click at [496, 124] on button "Mark Triaged" at bounding box center [505, 134] width 73 height 20
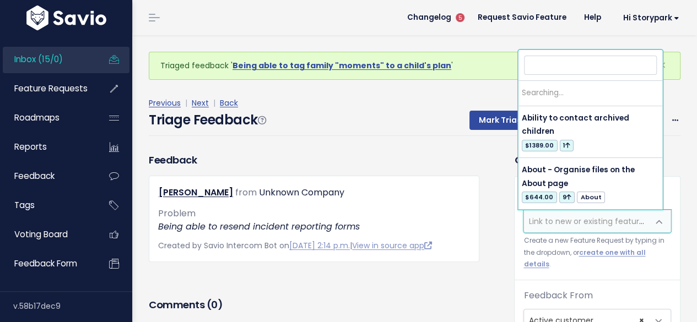
click at [541, 218] on span "Link to new or existing feature request..." at bounding box center [604, 221] width 152 height 11
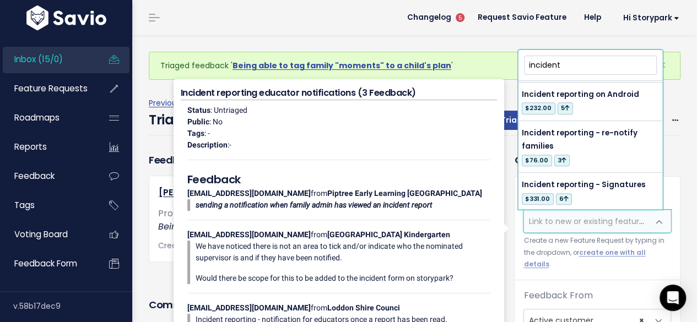
scroll to position [496, 0]
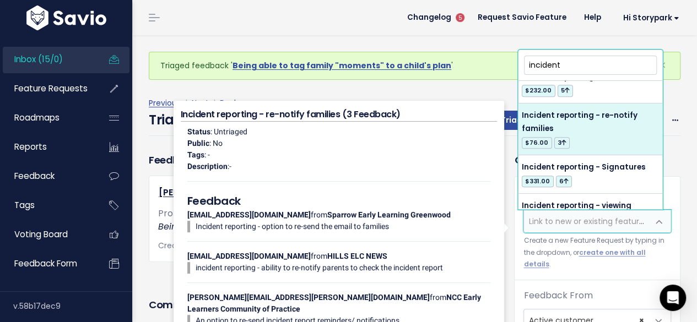
type input "incident"
select select "51072"
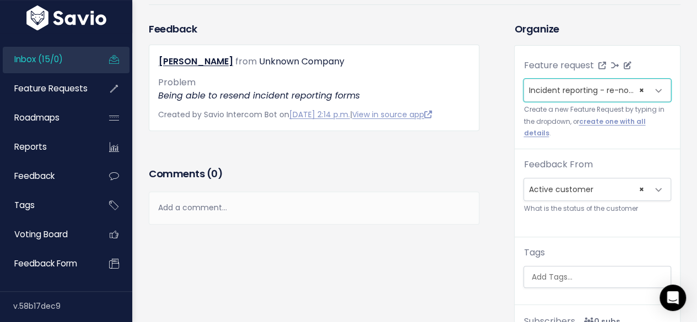
scroll to position [110, 0]
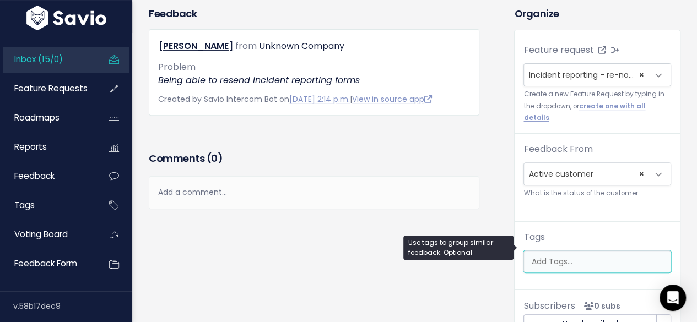
click at [540, 256] on input "search" at bounding box center [598, 262] width 144 height 12
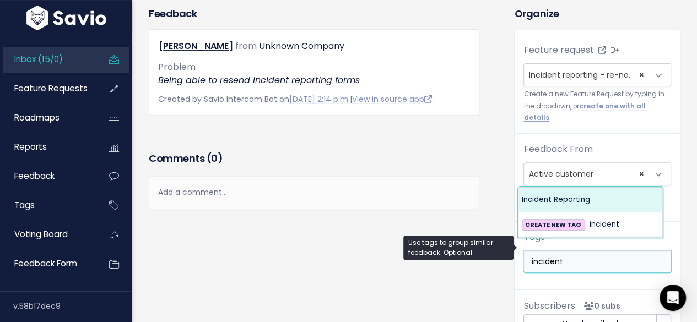
type input "incident"
select select "12495"
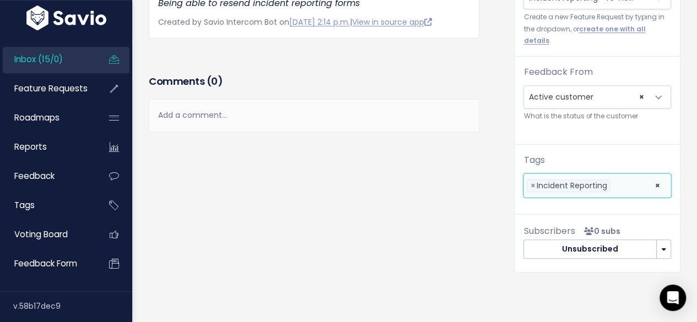
scroll to position [0, 0]
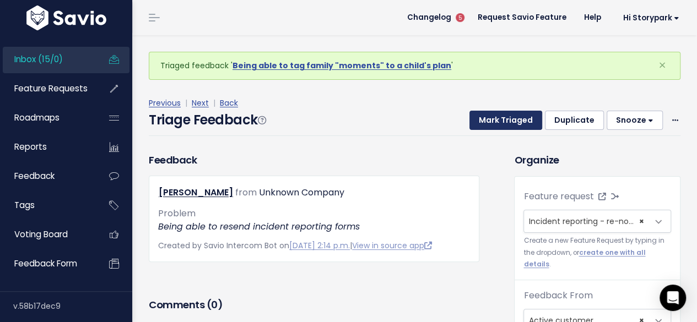
click at [513, 118] on button "Mark Triaged" at bounding box center [505, 121] width 73 height 20
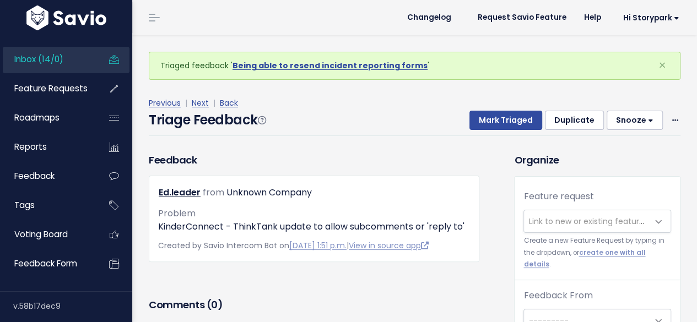
click at [551, 224] on span "Link to new or existing feature request..." at bounding box center [604, 221] width 152 height 11
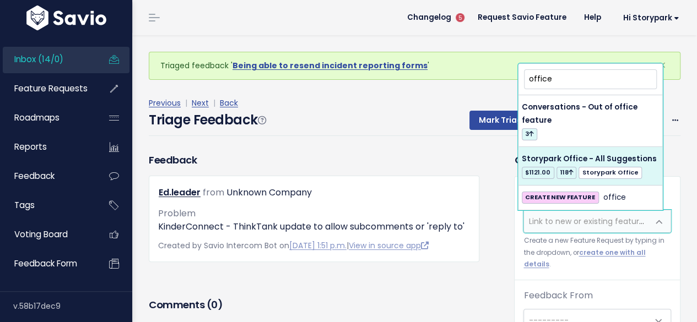
type input "office"
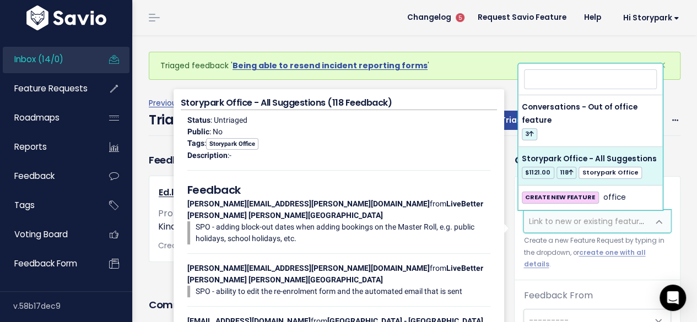
select select "60557"
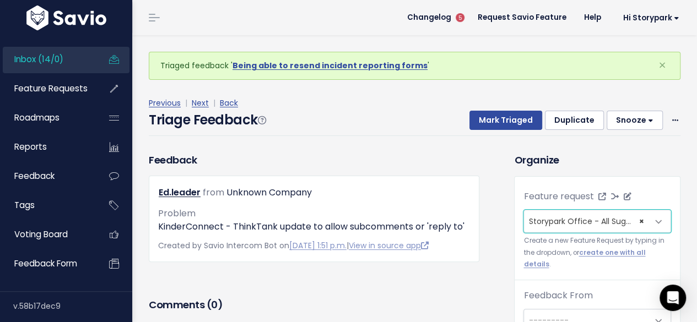
scroll to position [36, 0]
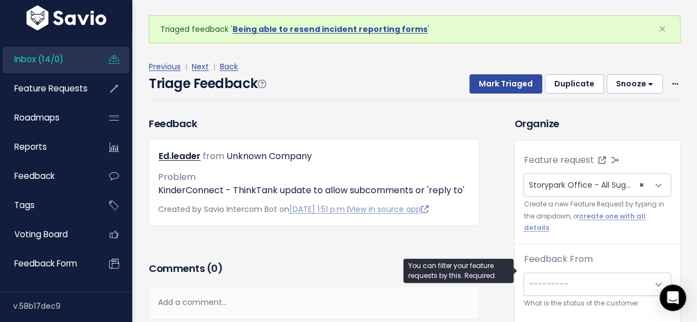
click at [540, 279] on span "---------" at bounding box center [548, 284] width 40 height 11
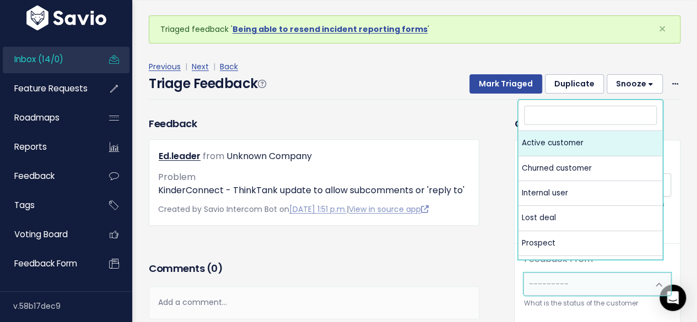
select select "ACTIVE"
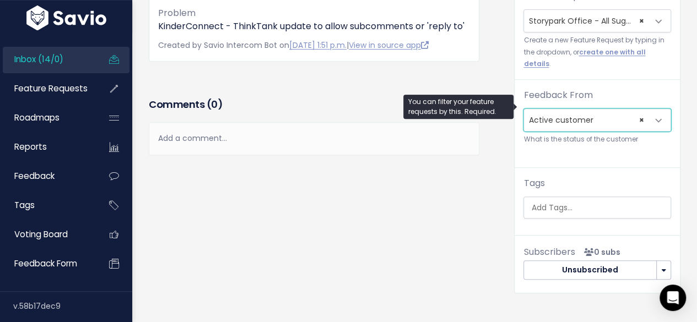
scroll to position [165, 0]
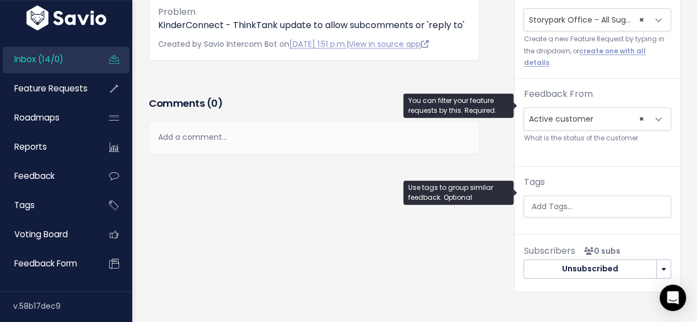
click at [539, 201] on input "search" at bounding box center [598, 207] width 144 height 12
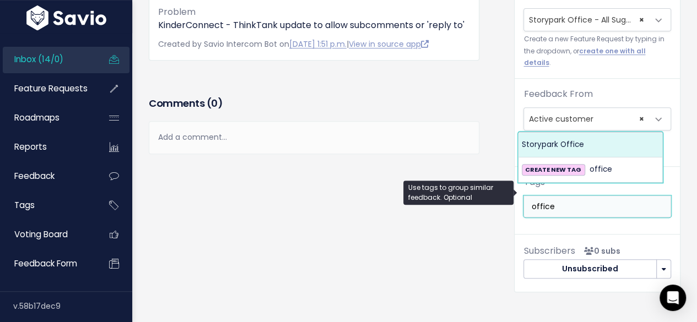
type input "office"
select select "13542"
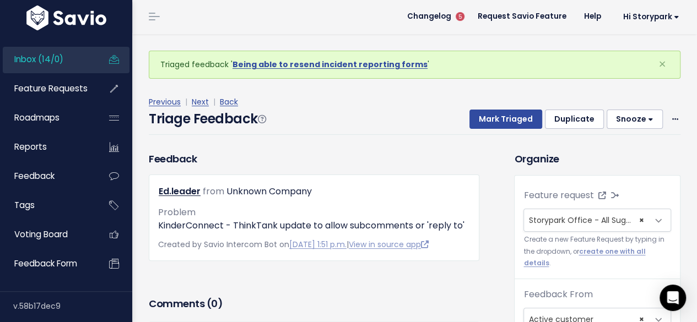
scroll to position [0, 0]
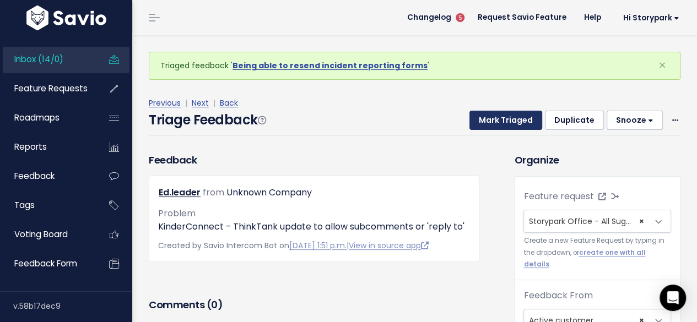
click at [520, 115] on button "Mark Triaged" at bounding box center [505, 121] width 73 height 20
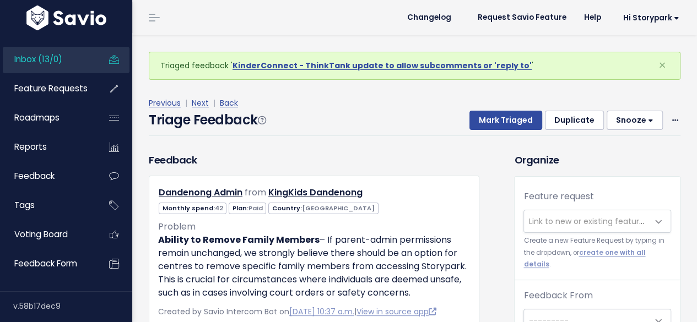
scroll to position [36, 0]
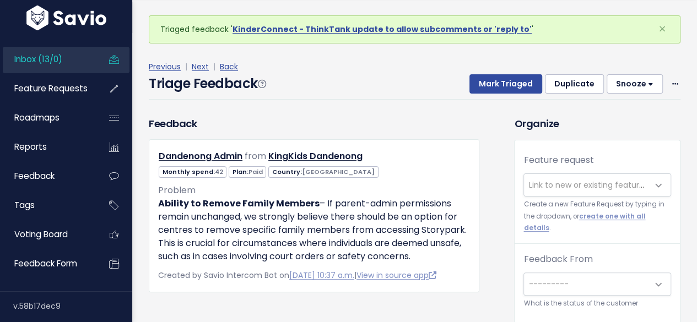
click at [546, 187] on span "Link to new or existing feature request..." at bounding box center [604, 185] width 152 height 11
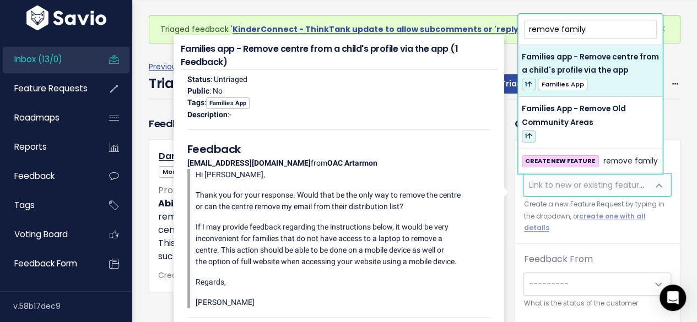
drag, startPoint x: 596, startPoint y: 28, endPoint x: 518, endPoint y: 32, distance: 78.3
click at [518, 32] on span "remove family Families app - Remove centre from a child's profile via the app 1…" at bounding box center [590, 94] width 145 height 160
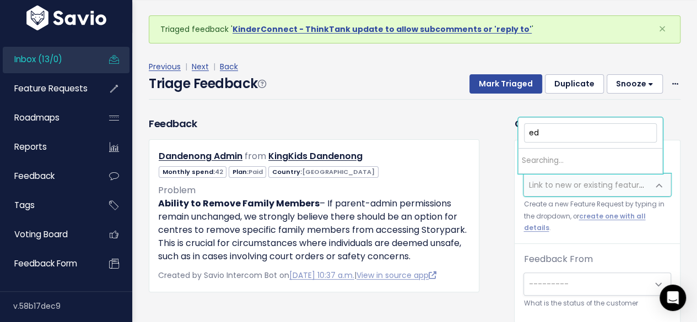
type input "e"
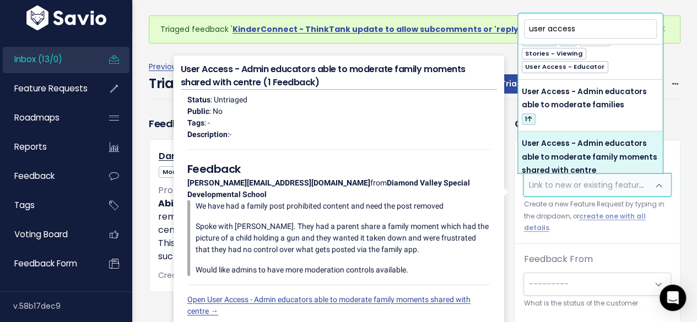
scroll to position [110, 0]
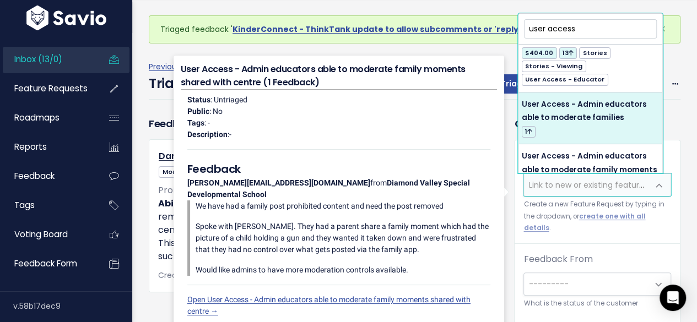
type input "user access"
select select "43994"
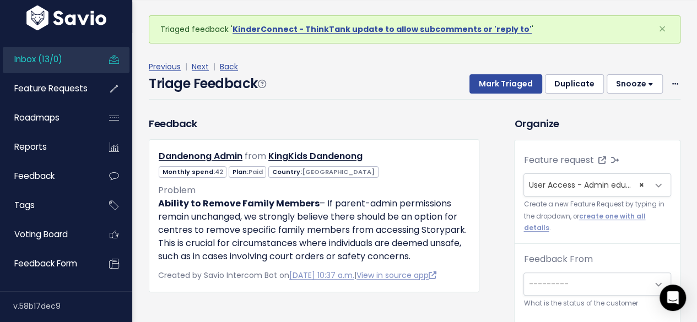
click at [559, 273] on span "---------" at bounding box center [586, 284] width 124 height 22
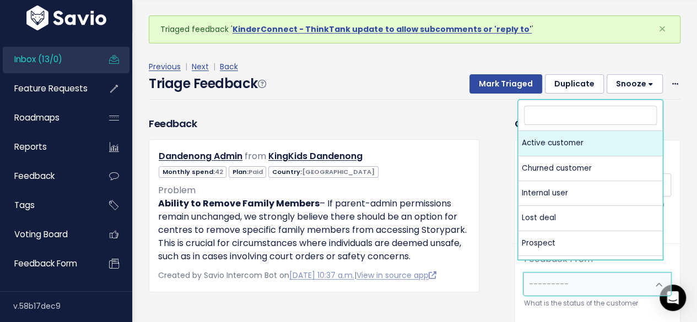
select select "ACTIVE"
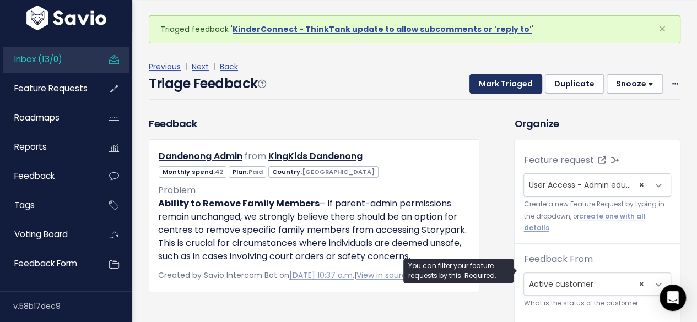
click at [513, 82] on button "Mark Triaged" at bounding box center [505, 84] width 73 height 20
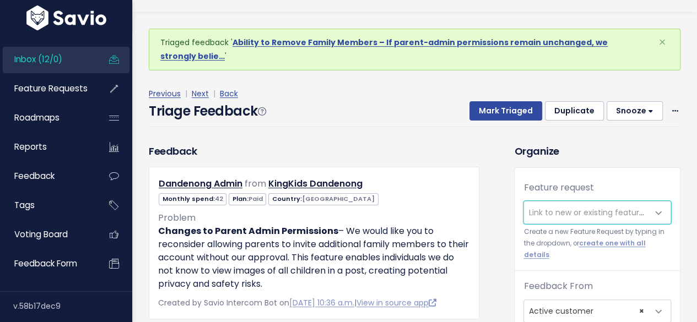
scroll to position [36, 0]
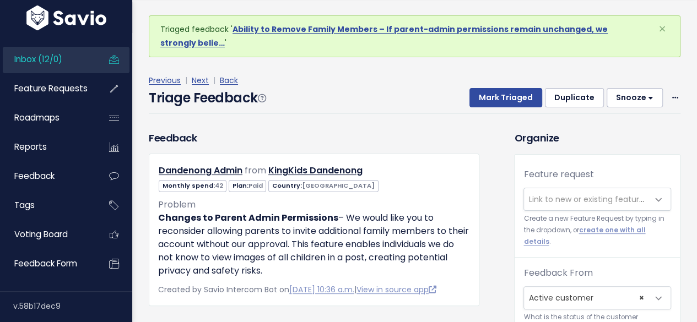
click at [541, 194] on span "Link to new or existing feature request..." at bounding box center [604, 199] width 152 height 11
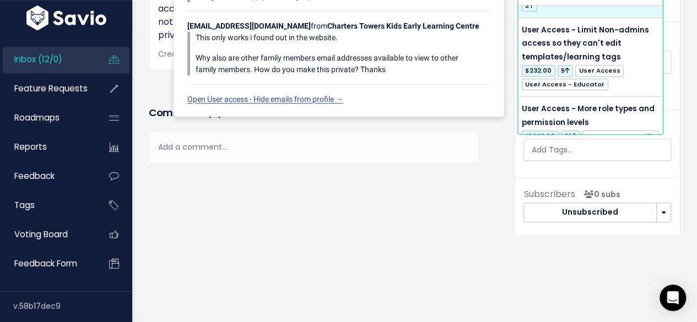
scroll to position [1893, 0]
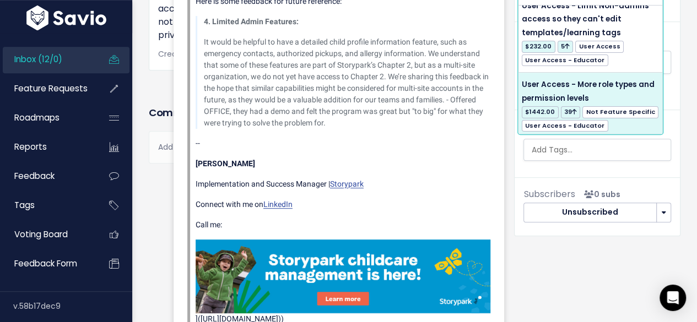
type input "user access more"
select select "3022"
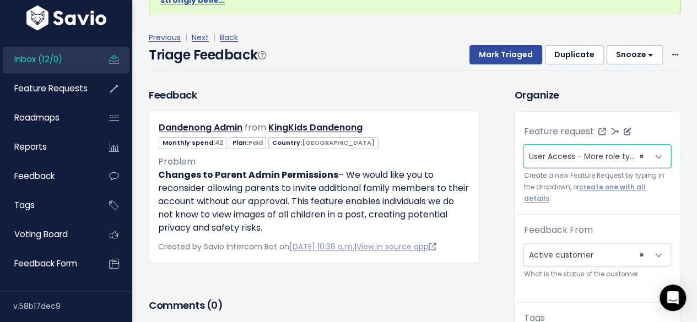
scroll to position [37, 0]
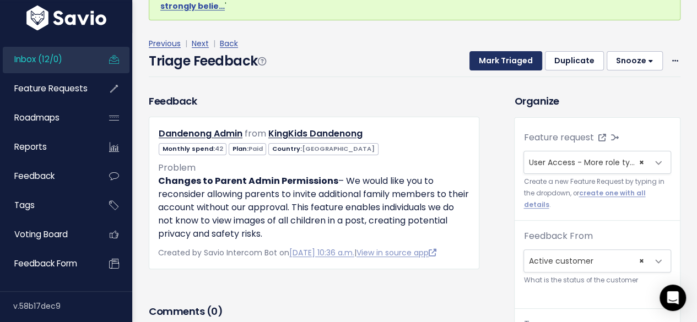
click at [483, 57] on button "Mark Triaged" at bounding box center [505, 61] width 73 height 20
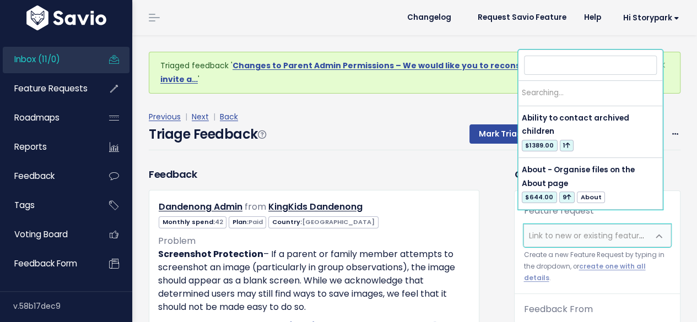
click at [551, 230] on span "Link to new or existing feature request..." at bounding box center [604, 235] width 152 height 11
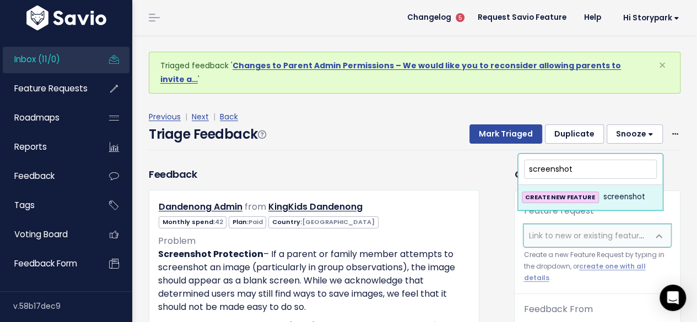
click at [555, 168] on input "screenshot" at bounding box center [590, 169] width 133 height 19
drag, startPoint x: 591, startPoint y: 170, endPoint x: 521, endPoint y: 171, distance: 69.9
click at [521, 171] on span "screen shot" at bounding box center [589, 169] width 137 height 24
click at [588, 173] on input "screen shot" at bounding box center [590, 169] width 133 height 19
click at [589, 168] on input "screen shot" at bounding box center [590, 169] width 133 height 19
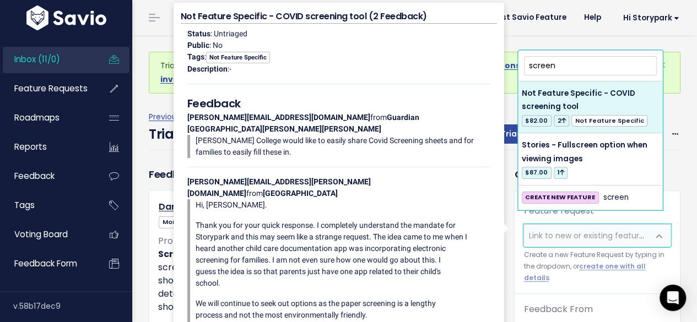
drag, startPoint x: 561, startPoint y: 63, endPoint x: 412, endPoint y: 65, distance: 148.7
click at [412, 65] on body "Inbox (11/0) Feature Requests Roadmaps ×" at bounding box center [348, 282] width 697 height 564
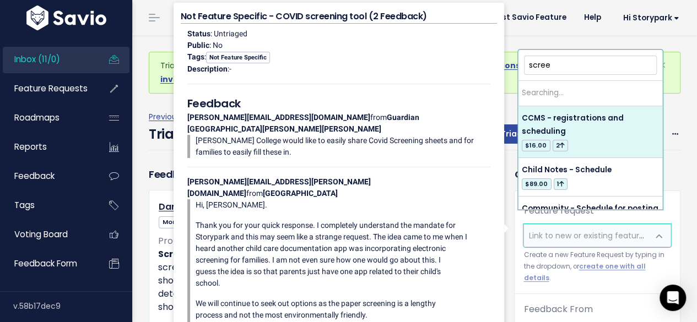
type input "screen"
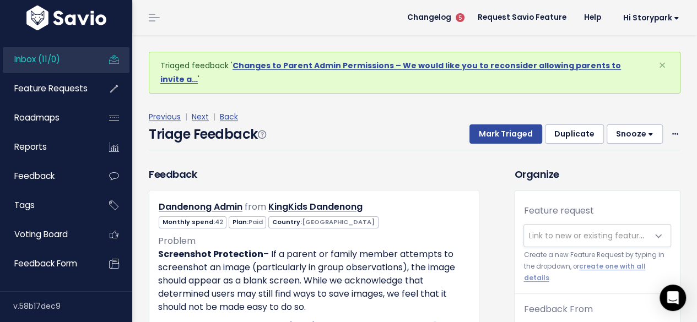
click at [531, 33] on header "Changelog 5 Request Savio Feature Help Hi Storypark Vault Settings My Settings …" at bounding box center [414, 17] width 564 height 35
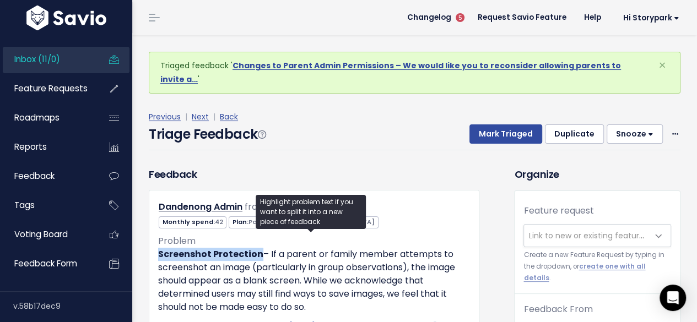
drag, startPoint x: 256, startPoint y: 240, endPoint x: 153, endPoint y: 234, distance: 102.6
click at [153, 234] on div "Dandenong Admin from KingKids Dandenong 42" at bounding box center [314, 266] width 330 height 153
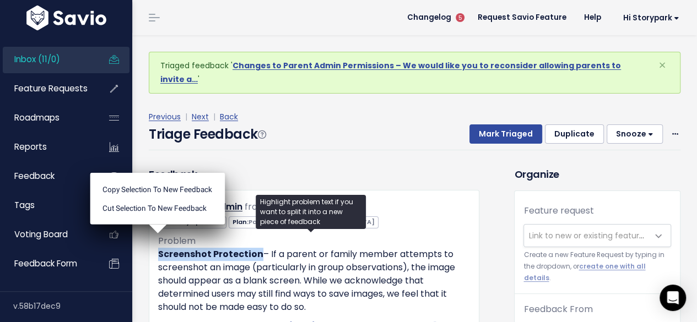
copy strong "Screenshot Protection"
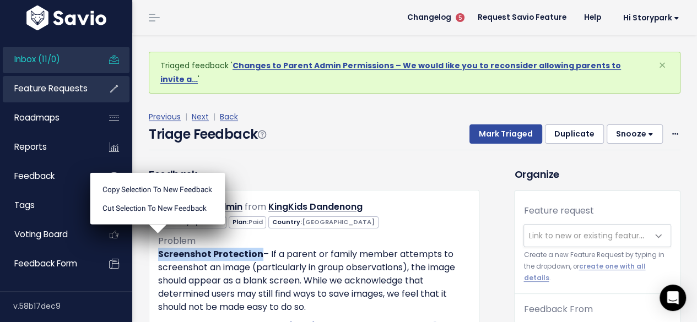
click at [50, 88] on span "Feature Requests" at bounding box center [50, 89] width 73 height 12
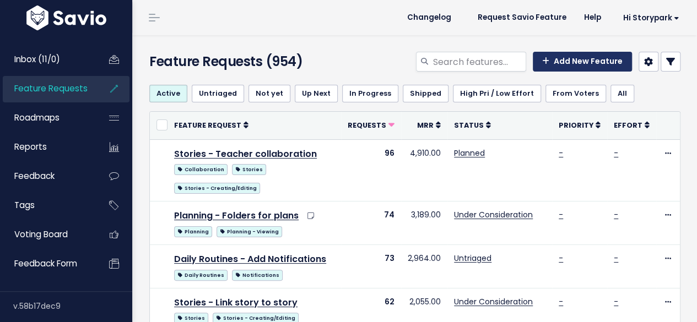
click at [570, 62] on link "Add New Feature" at bounding box center [581, 62] width 99 height 20
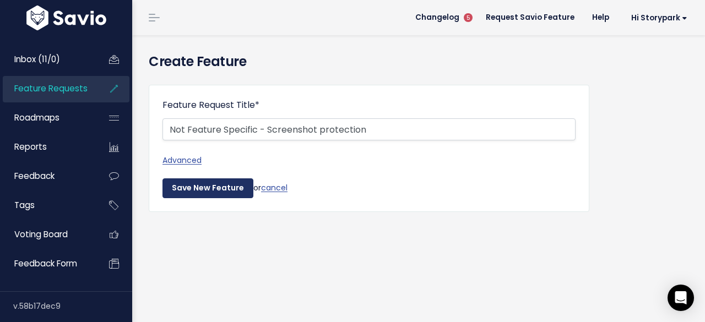
type input "Not Feature Specific - Screenshot protection"
click at [207, 193] on input "Save New Feature" at bounding box center [207, 188] width 91 height 20
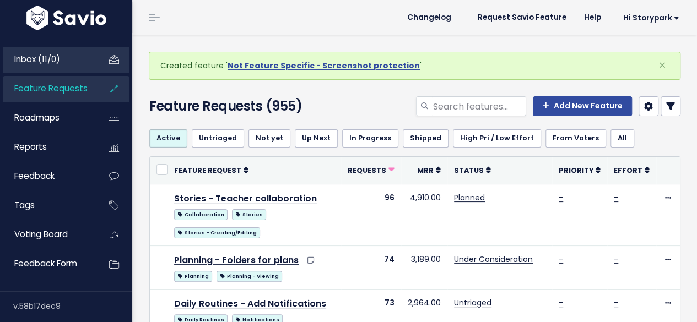
click at [31, 65] on span "Inbox (11/0)" at bounding box center [37, 59] width 46 height 12
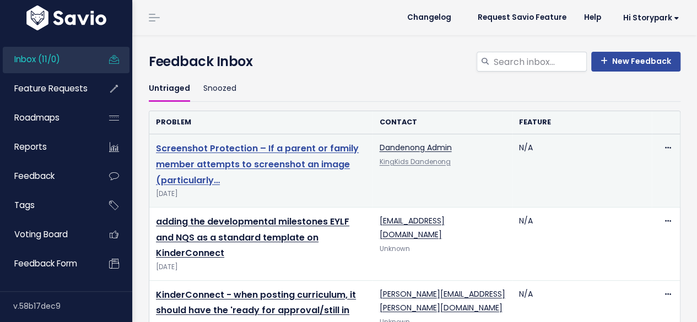
click at [276, 147] on link "Screenshot Protection – If a parent or family member attempts to screenshot an …" at bounding box center [257, 164] width 203 height 45
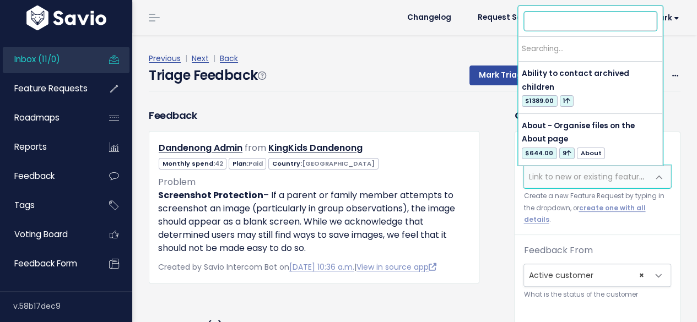
click at [570, 172] on span "Link to new or existing feature request..." at bounding box center [604, 176] width 152 height 11
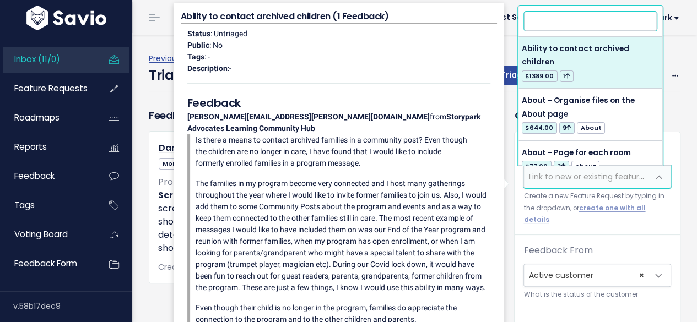
type input "a"
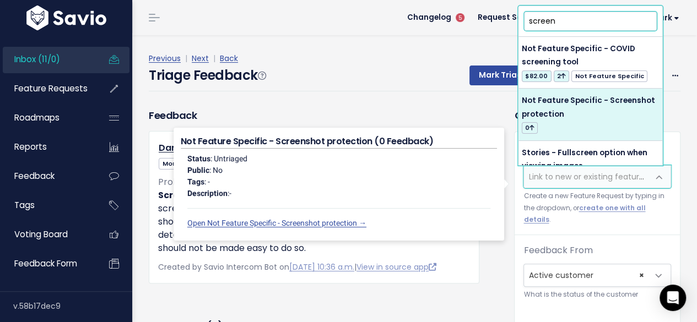
type input "screen"
select select "63805"
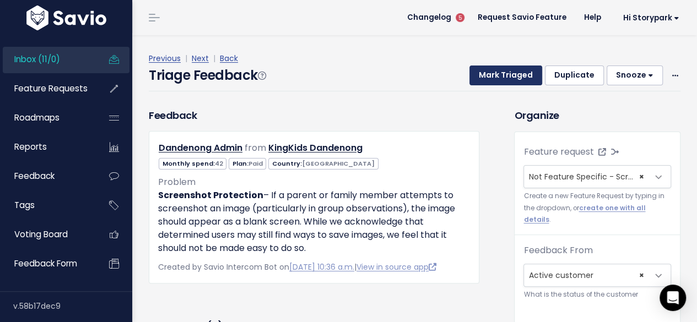
click at [487, 74] on button "Mark Triaged" at bounding box center [505, 76] width 73 height 20
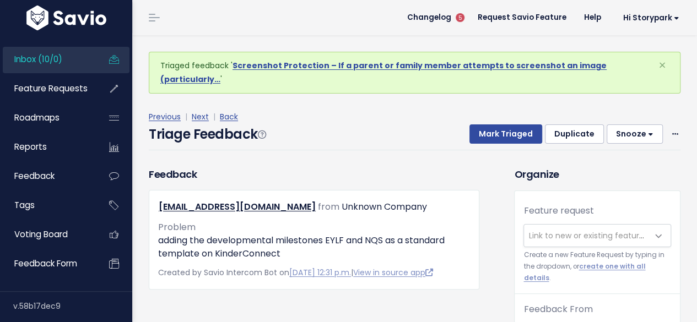
click at [552, 230] on span "Link to new or existing feature request..." at bounding box center [604, 235] width 152 height 11
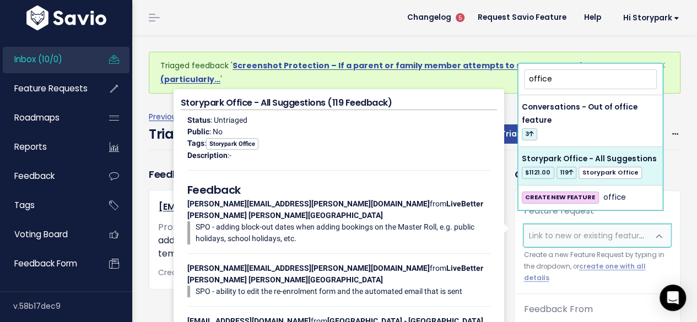
type input "office"
select select "60557"
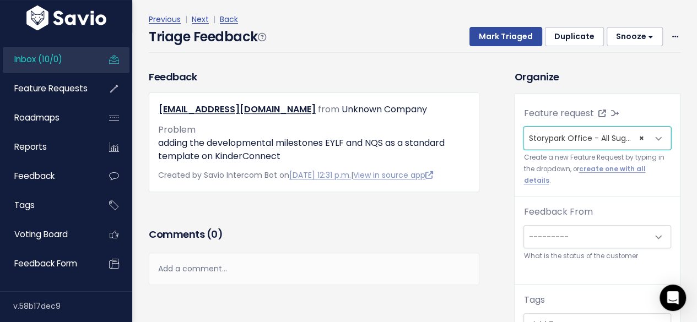
scroll to position [110, 0]
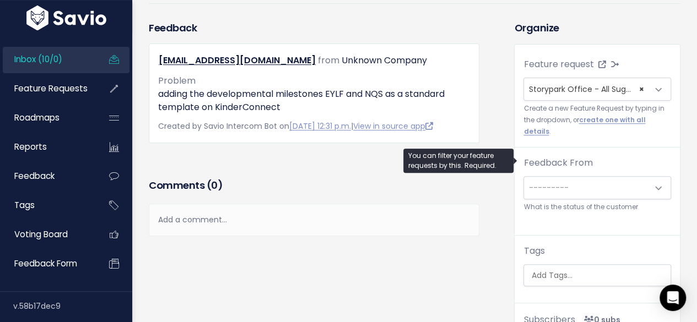
click at [570, 177] on span "---------" at bounding box center [586, 188] width 124 height 22
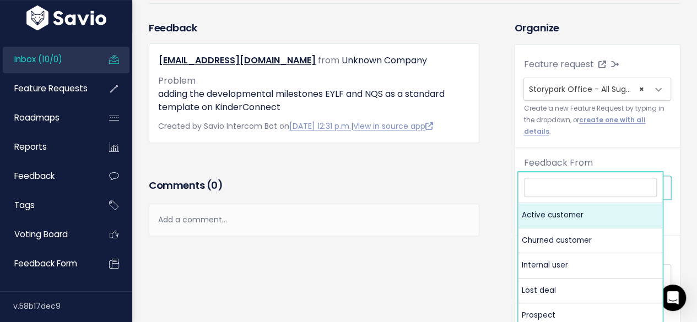
select select "ACTIVE"
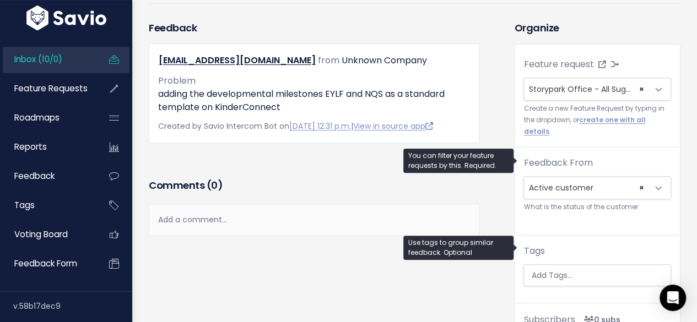
click at [561, 270] on input "search" at bounding box center [598, 276] width 144 height 12
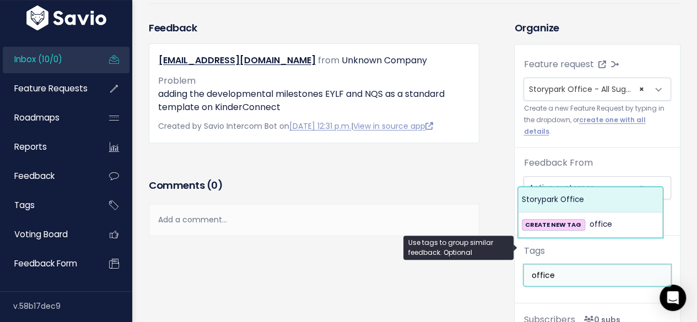
type input "office"
select select "13542"
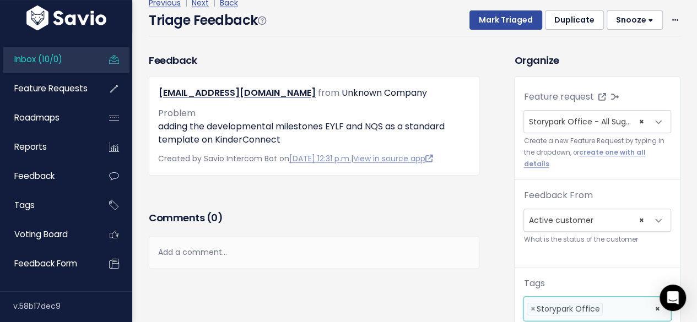
scroll to position [0, 0]
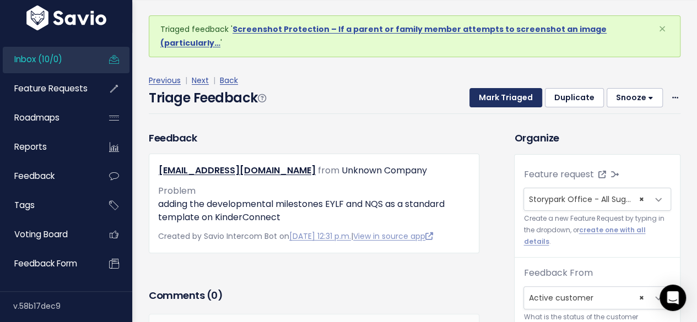
click at [506, 88] on button "Mark Triaged" at bounding box center [505, 98] width 73 height 20
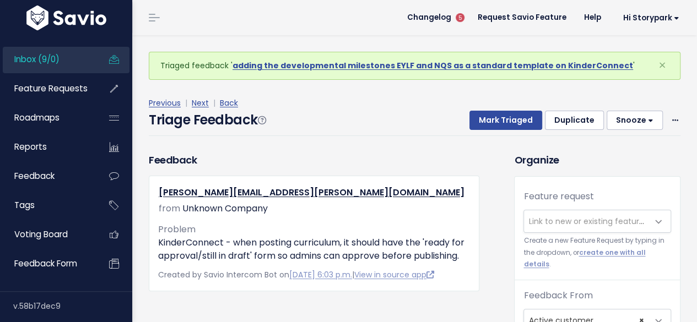
click at [563, 224] on span "Link to new or existing feature request..." at bounding box center [604, 221] width 152 height 11
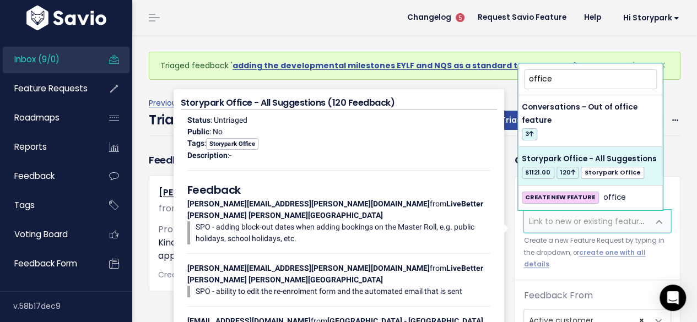
type input "office"
select select "60557"
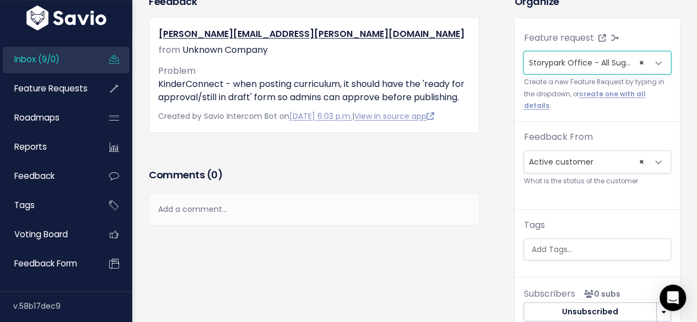
scroll to position [165, 0]
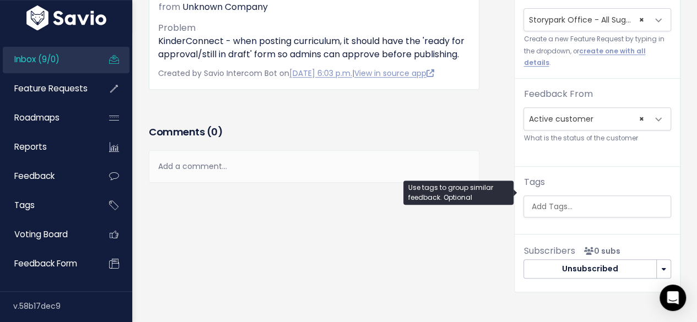
click at [555, 201] on input "search" at bounding box center [598, 207] width 144 height 12
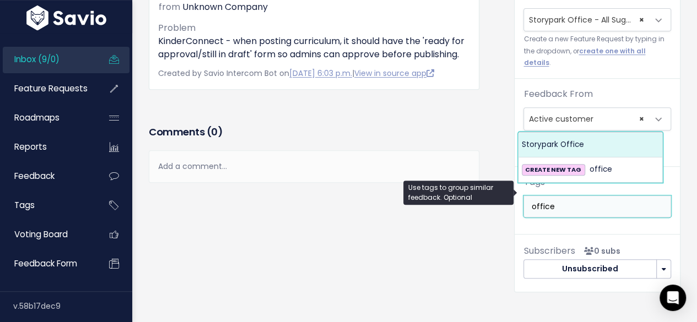
type input "office"
select select "13542"
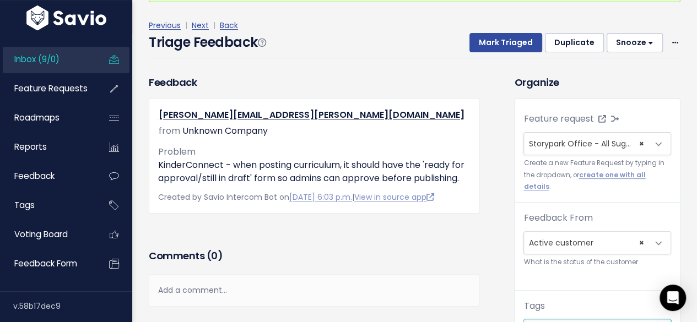
scroll to position [0, 0]
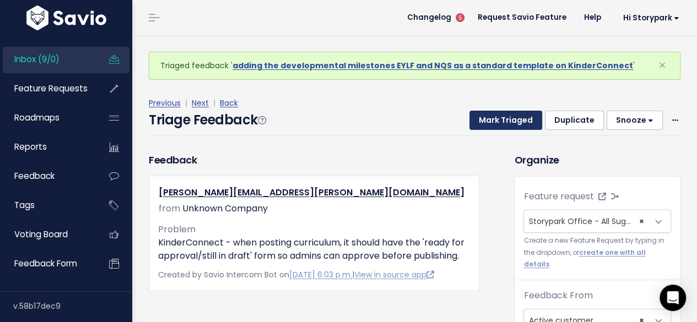
click at [517, 118] on button "Mark Triaged" at bounding box center [505, 121] width 73 height 20
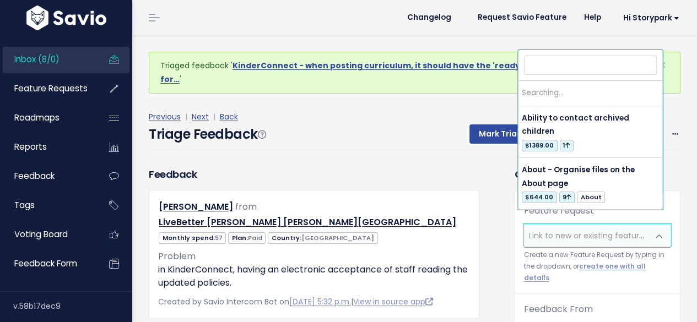
click at [577, 230] on span "Link to new or existing feature request..." at bounding box center [604, 235] width 152 height 11
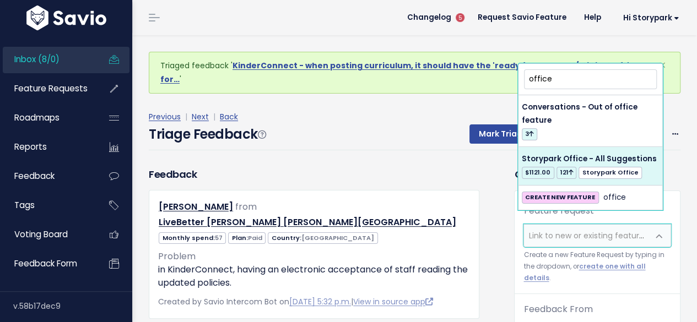
type input "office"
select select "60557"
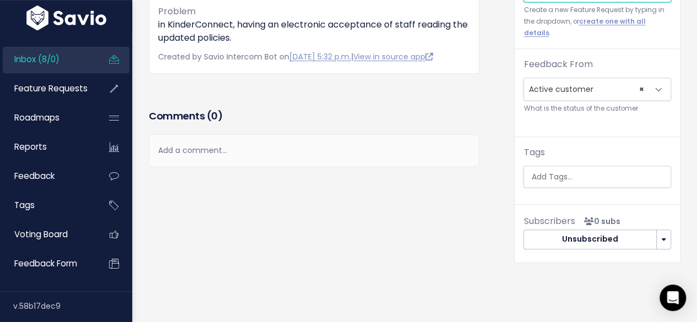
scroll to position [220, 0]
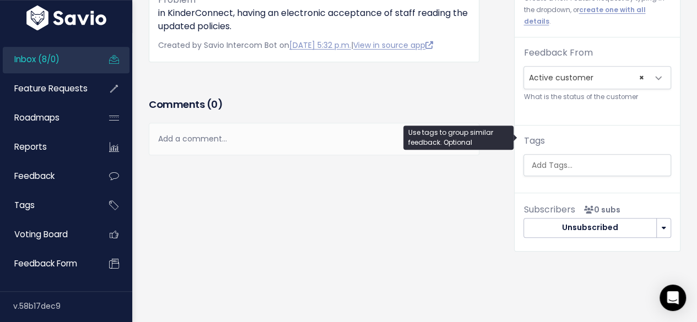
click at [548, 160] on input "search" at bounding box center [598, 166] width 144 height 12
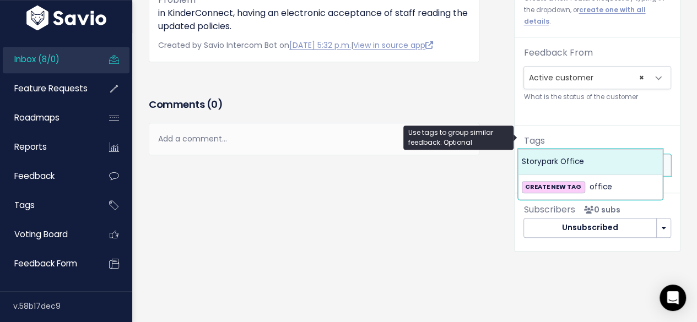
type input "office"
select select "13542"
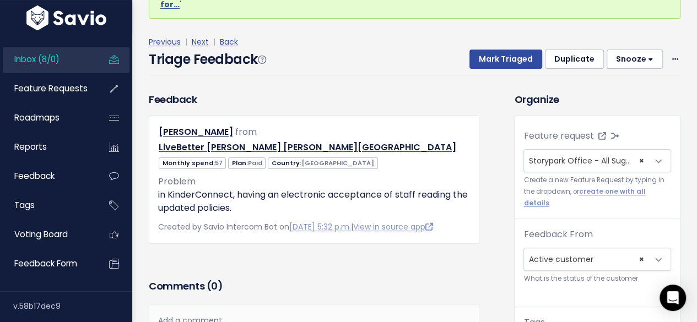
scroll to position [0, 0]
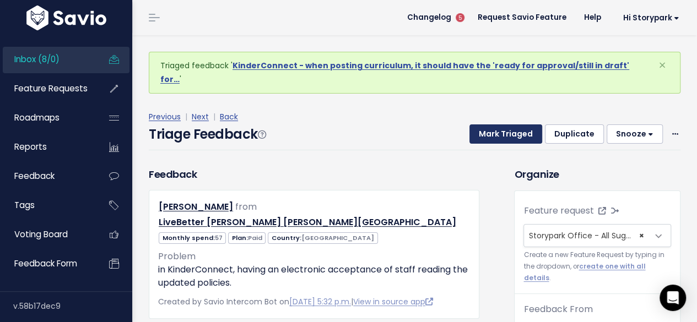
click at [506, 124] on button "Mark Triaged" at bounding box center [505, 134] width 73 height 20
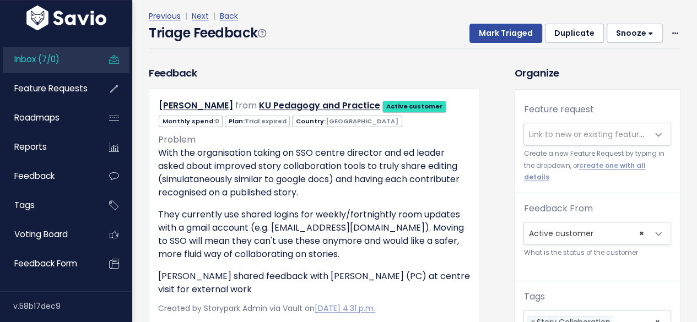
scroll to position [110, 0]
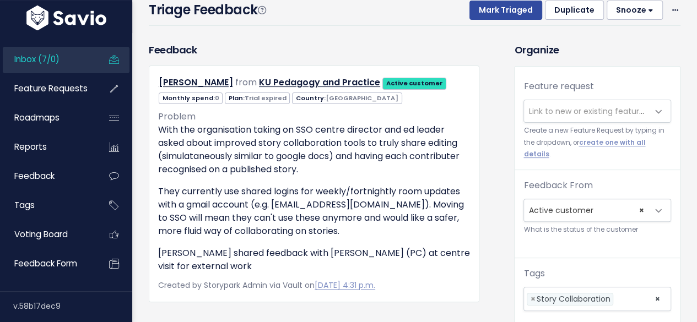
click at [556, 117] on span "Link to new or existing feature request..." at bounding box center [586, 111] width 124 height 22
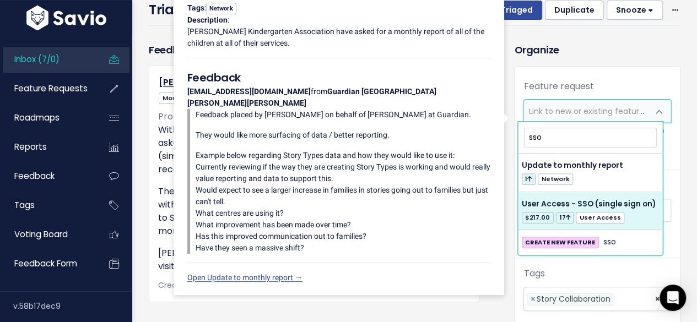
type input "sso"
select select "3391"
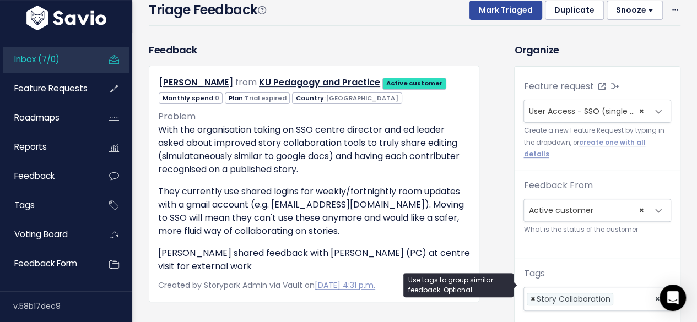
click at [530, 294] on span "×" at bounding box center [532, 300] width 5 height 12
select select
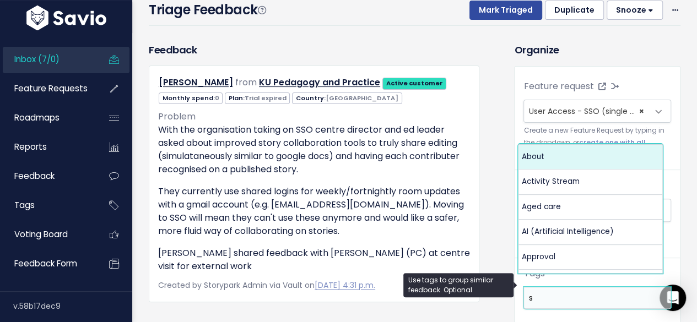
scroll to position [0, 0]
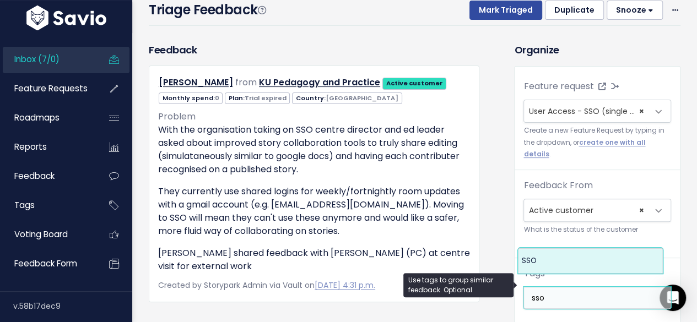
type input "sso"
select select "11817"
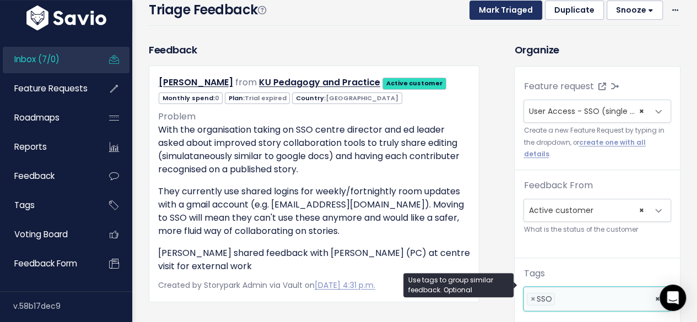
click at [503, 12] on button "Mark Triaged" at bounding box center [505, 11] width 73 height 20
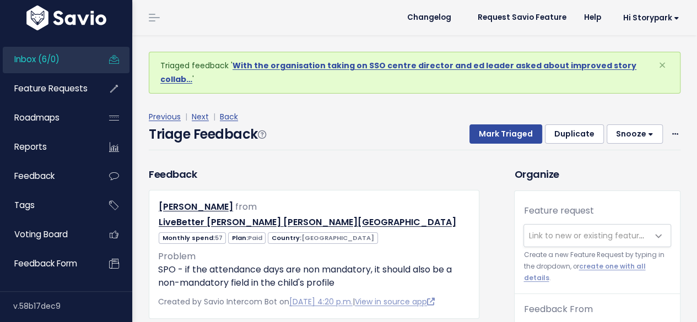
click at [534, 236] on span "Link to new or existing feature request..." at bounding box center [604, 235] width 152 height 11
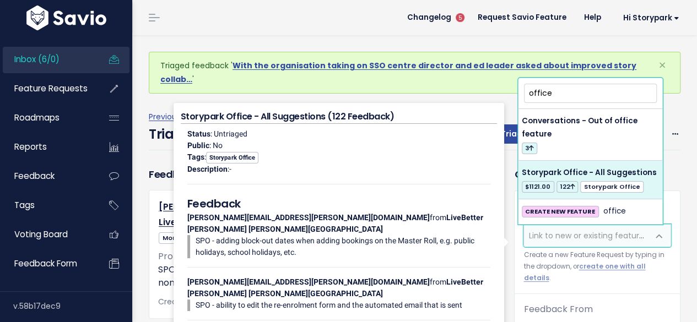
type input "office"
select select "60557"
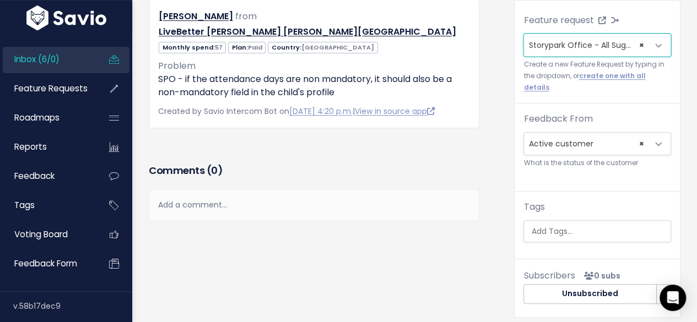
scroll to position [165, 0]
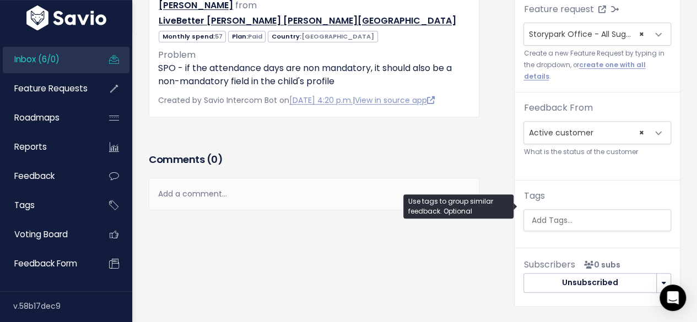
click at [542, 215] on input "search" at bounding box center [598, 221] width 144 height 12
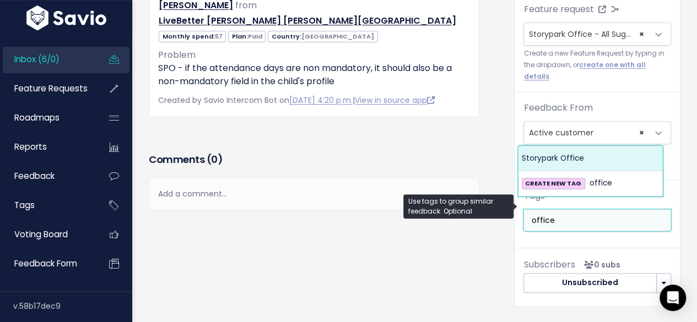
type input "office"
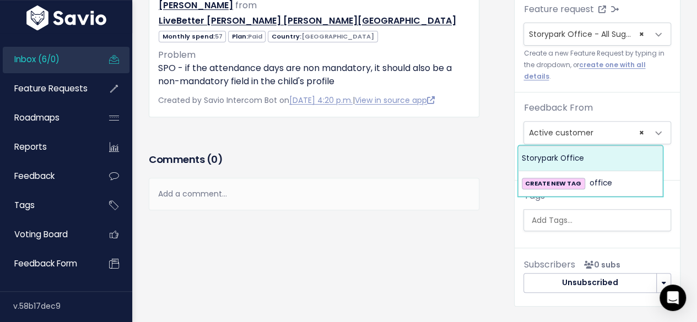
select select "13542"
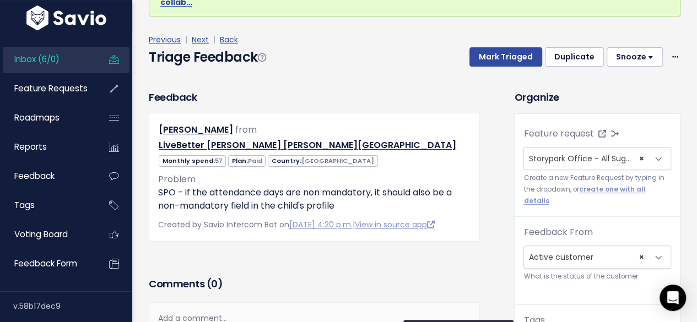
scroll to position [0, 0]
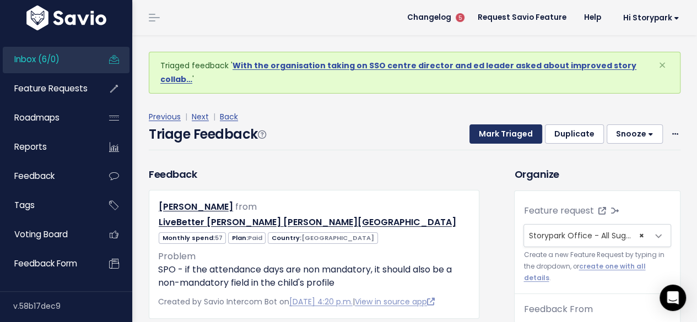
click at [499, 128] on button "Mark Triaged" at bounding box center [505, 134] width 73 height 20
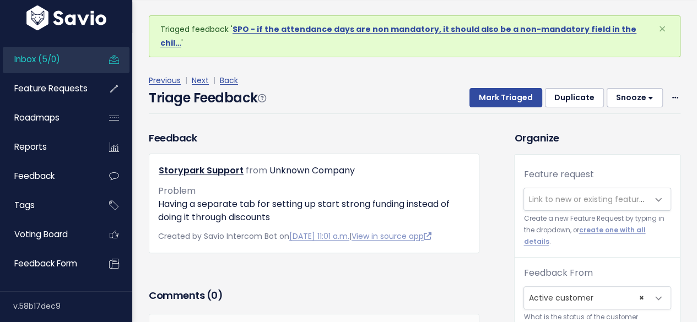
scroll to position [55, 0]
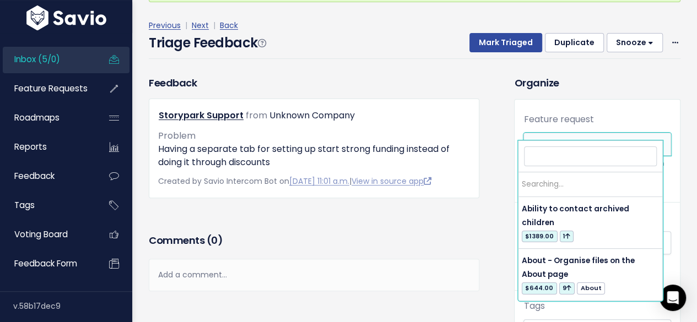
click at [569, 139] on span "Link to new or existing feature request..." at bounding box center [604, 144] width 152 height 11
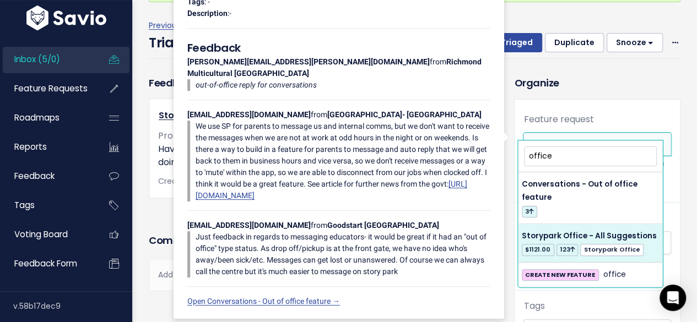
type input "office"
select select "60557"
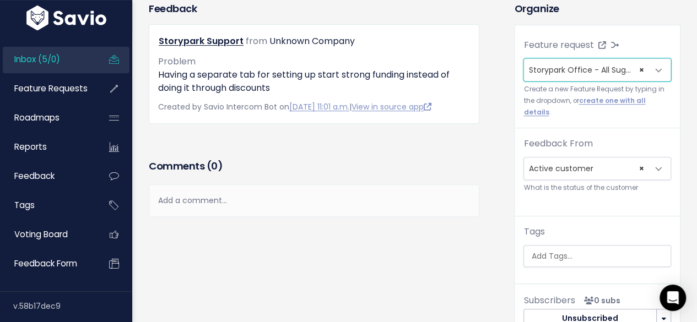
scroll to position [220, 0]
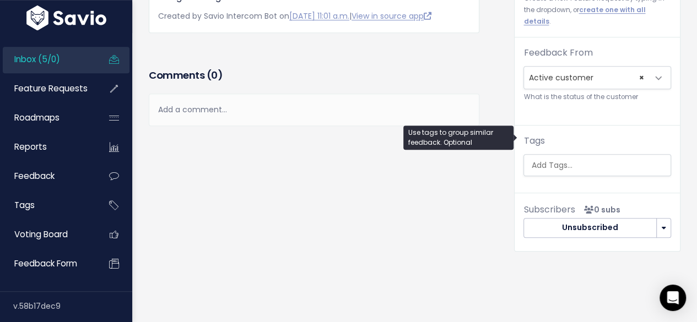
click at [543, 160] on input "search" at bounding box center [598, 166] width 144 height 12
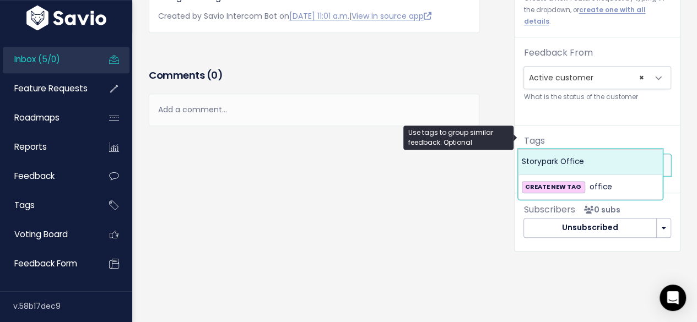
type input "office"
select select "13542"
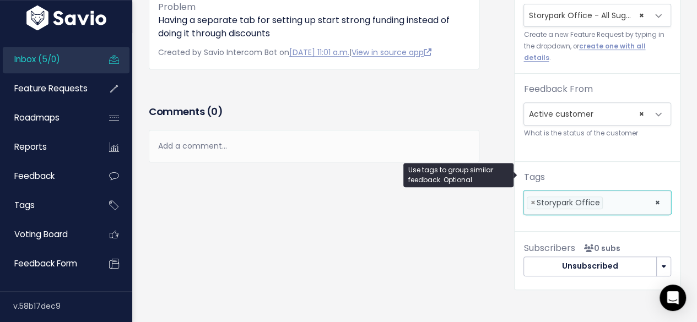
scroll to position [0, 0]
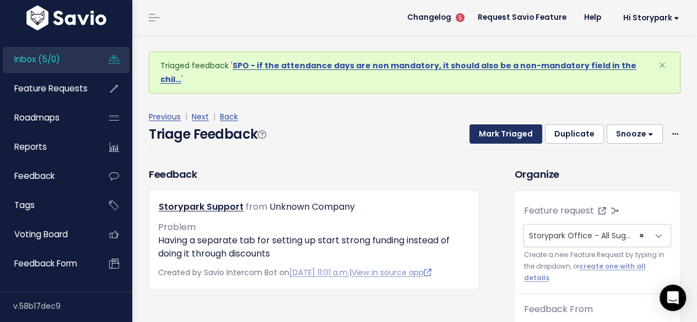
click at [491, 124] on button "Mark Triaged" at bounding box center [505, 134] width 73 height 20
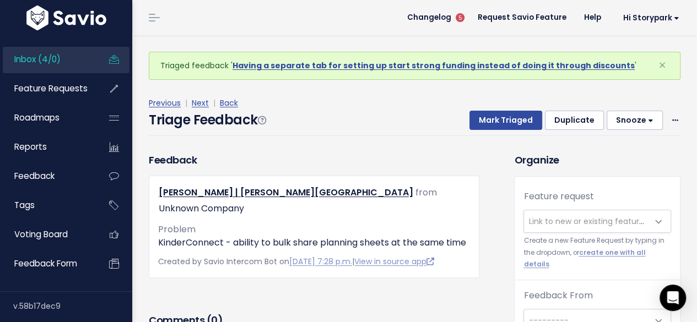
click at [550, 216] on span "Link to new or existing feature request..." at bounding box center [604, 221] width 152 height 11
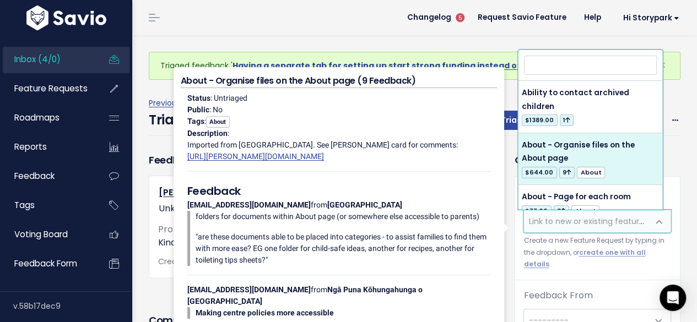
click at [366, 118] on div "Status : Untriaged Public : No Tags : About Description : Imported from [GEOGRA…" at bounding box center [339, 241] width 316 height 306
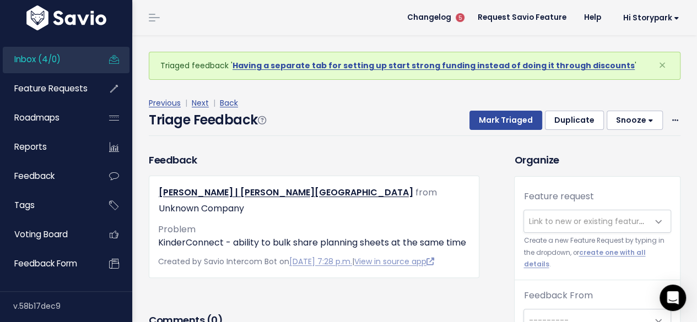
click at [557, 225] on span "Link to new or existing feature request..." at bounding box center [604, 221] width 152 height 11
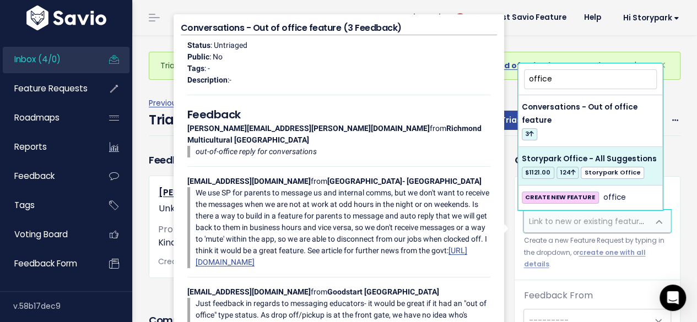
type input "office"
select select "60557"
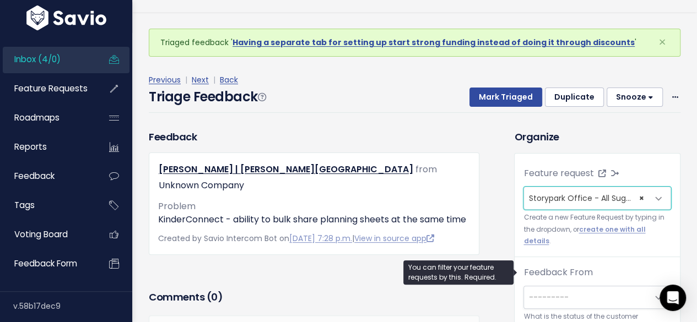
scroll to position [36, 0]
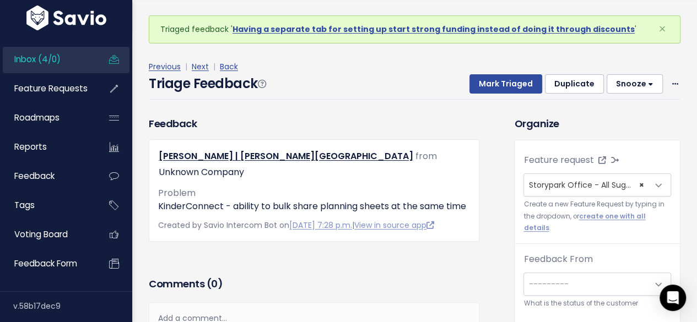
click at [565, 256] on div "Feedback From --------- Active customer Churned customer Internal user Lost dea…" at bounding box center [597, 281] width 148 height 57
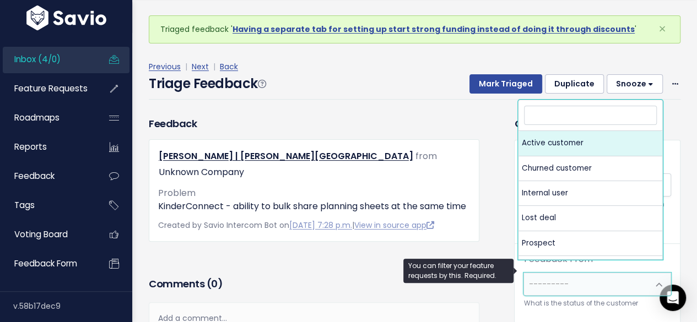
click at [565, 273] on span "---------" at bounding box center [586, 284] width 124 height 22
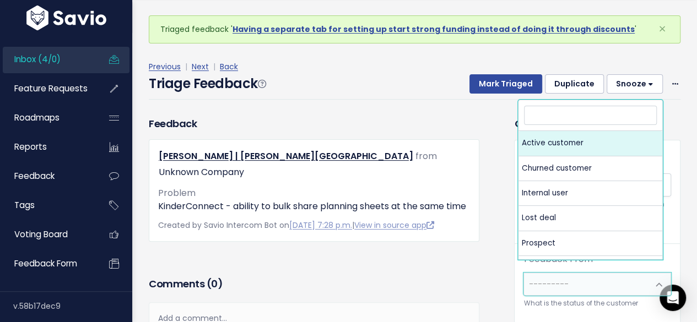
select select "ACTIVE"
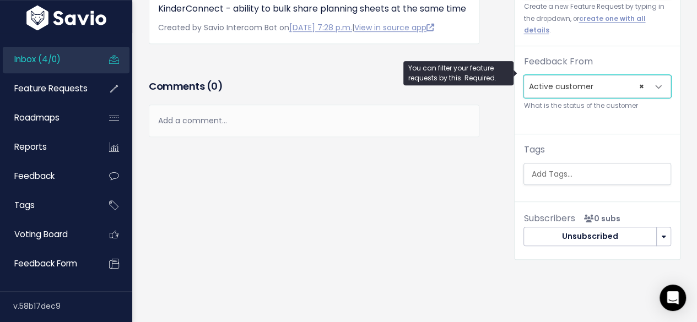
scroll to position [220, 0]
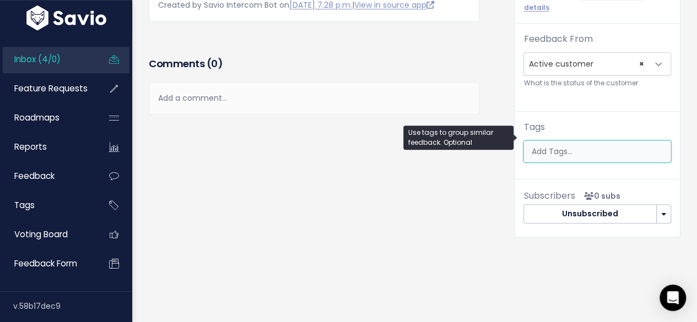
click at [539, 146] on input "search" at bounding box center [598, 152] width 144 height 12
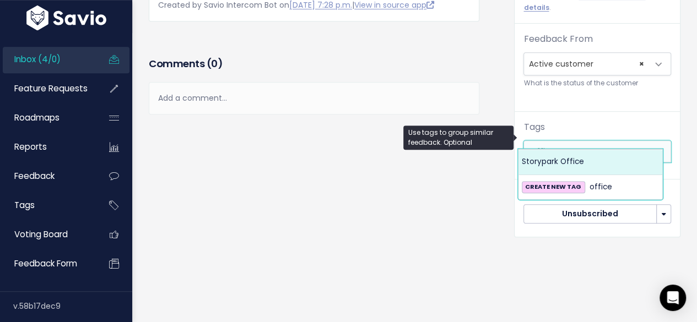
type input "office"
select select "13542"
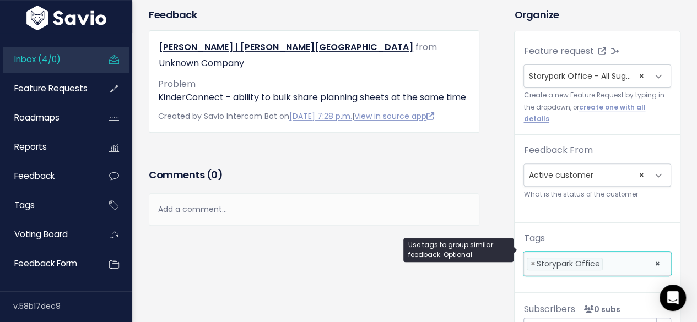
scroll to position [0, 0]
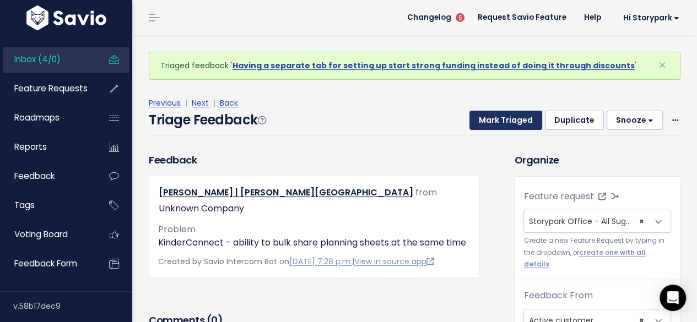
click at [488, 119] on button "Mark Triaged" at bounding box center [505, 121] width 73 height 20
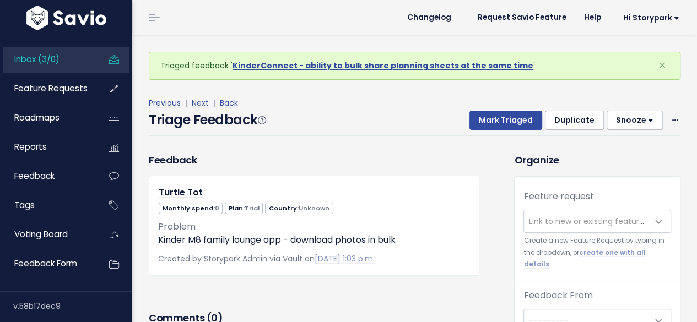
click at [528, 216] on span "Link to new or existing feature request..." at bounding box center [604, 221] width 152 height 11
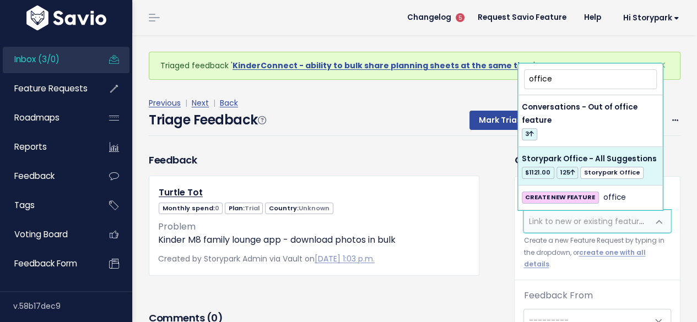
type input "office"
select select "60557"
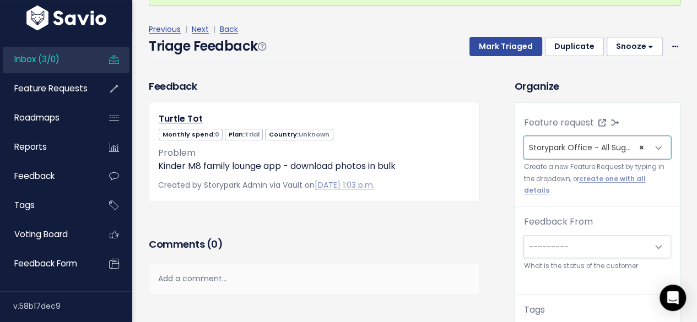
scroll to position [55, 0]
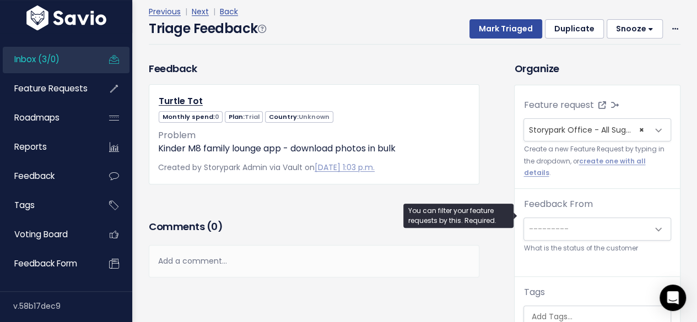
click at [535, 222] on span "---------" at bounding box center [586, 229] width 124 height 22
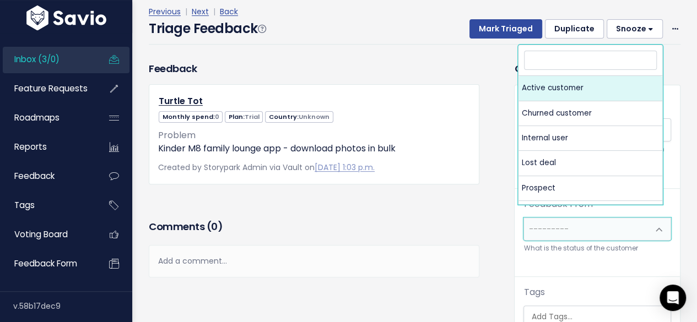
select select "ACTIVE"
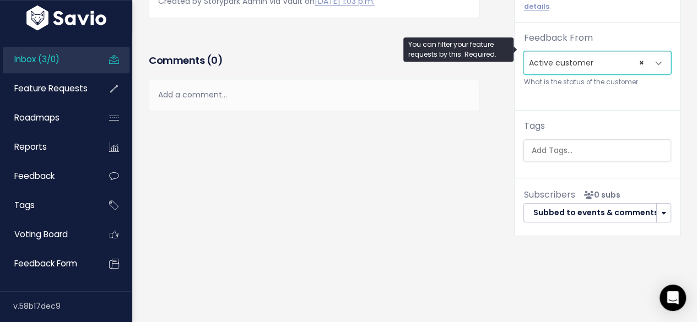
scroll to position [222, 0]
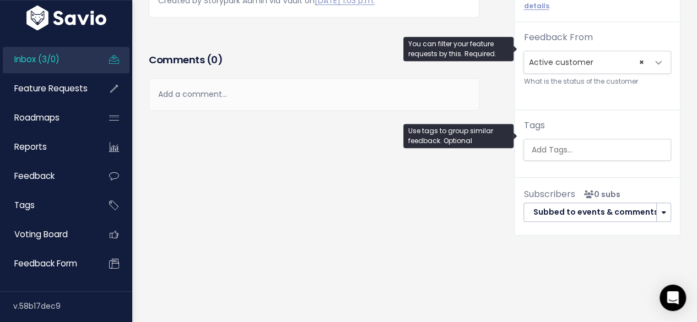
click at [548, 144] on input "search" at bounding box center [598, 150] width 144 height 12
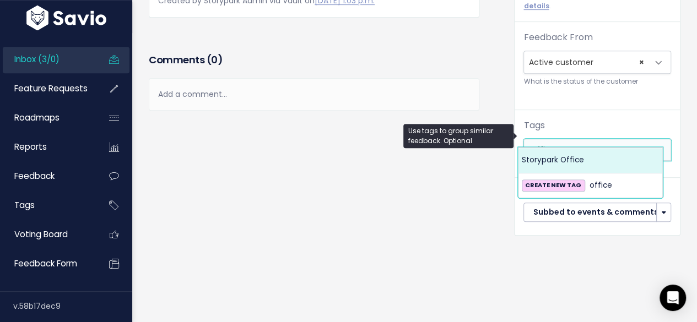
type input "office"
select select "13542"
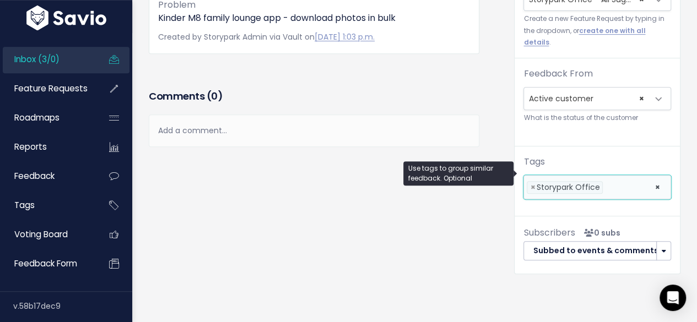
scroll to position [0, 0]
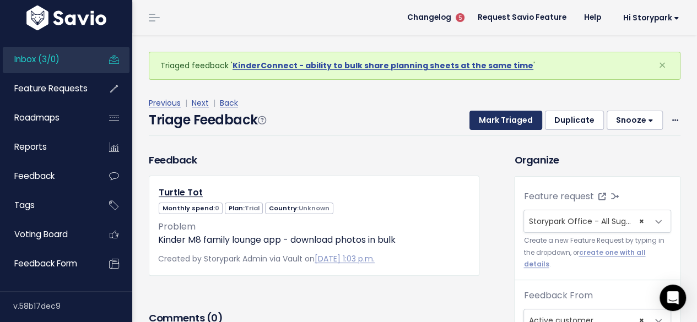
click at [492, 115] on button "Mark Triaged" at bounding box center [505, 121] width 73 height 20
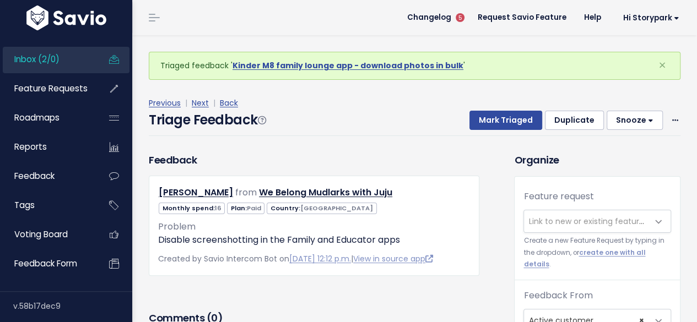
click at [544, 218] on span "Link to new or existing feature request..." at bounding box center [604, 221] width 152 height 11
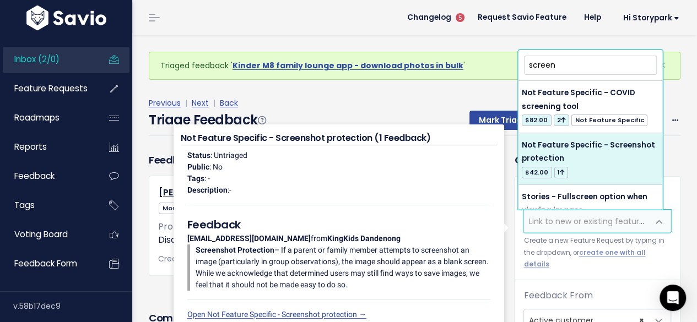
type input "screen"
select select "63805"
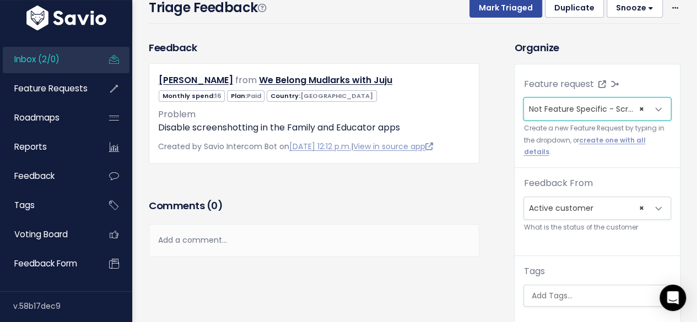
scroll to position [220, 0]
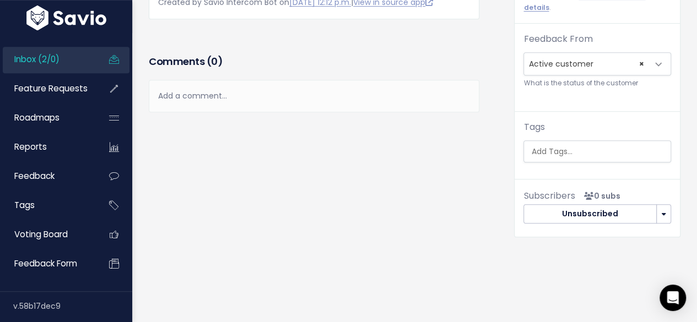
click at [568, 148] on span at bounding box center [597, 151] width 148 height 22
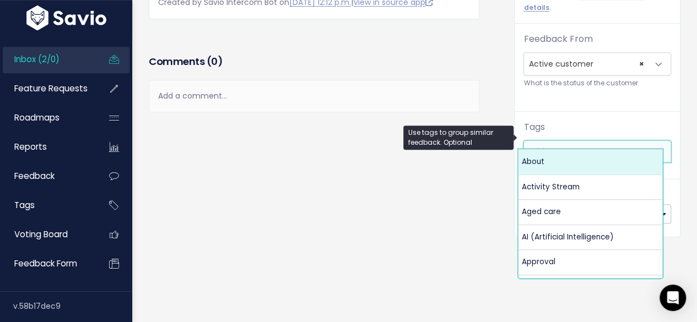
click at [445, 183] on div "Feedback Shannon Conway from We Belong Mudlarks with Juju" at bounding box center [322, 75] width 365 height 358
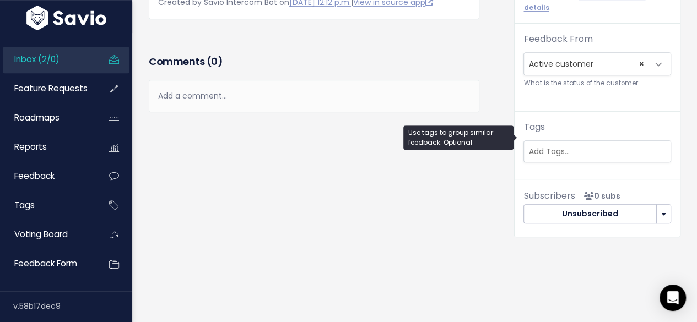
click at [543, 146] on input "search" at bounding box center [596, 152] width 144 height 12
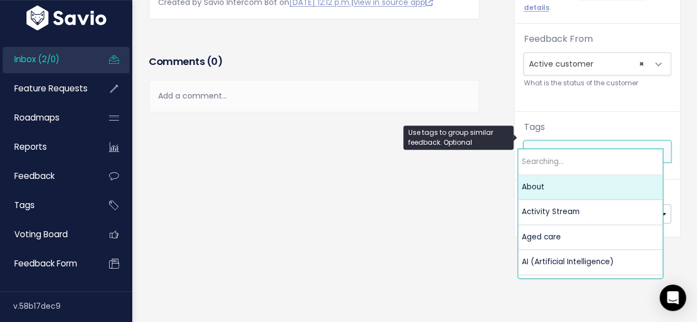
scroll to position [0, 0]
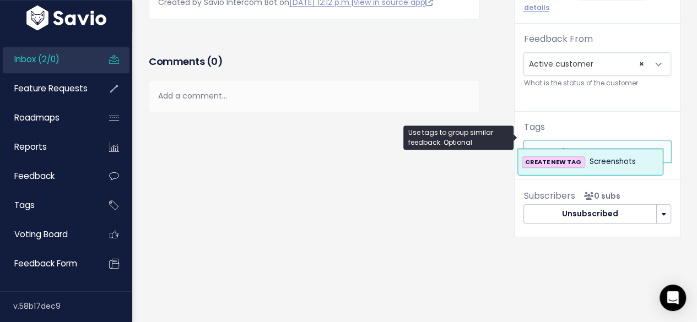
type input "Screenshots"
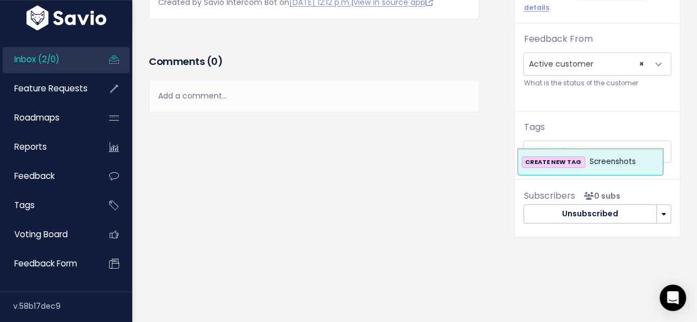
click at [566, 158] on strong "CREATE NEW TAG" at bounding box center [553, 161] width 56 height 9
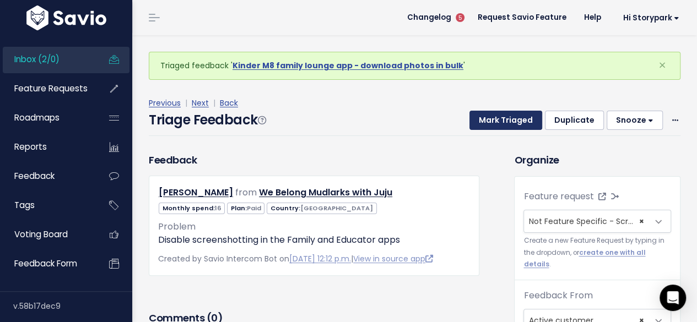
click at [518, 119] on button "Mark Triaged" at bounding box center [505, 121] width 73 height 20
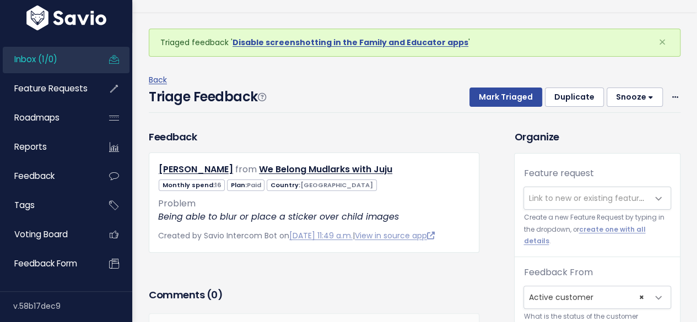
scroll to position [36, 0]
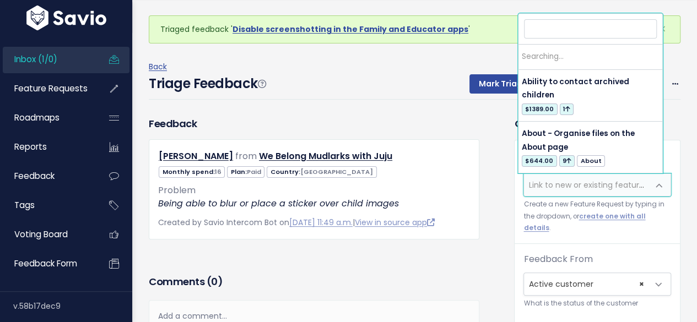
click at [549, 180] on span "Link to new or existing feature request..." at bounding box center [604, 185] width 152 height 11
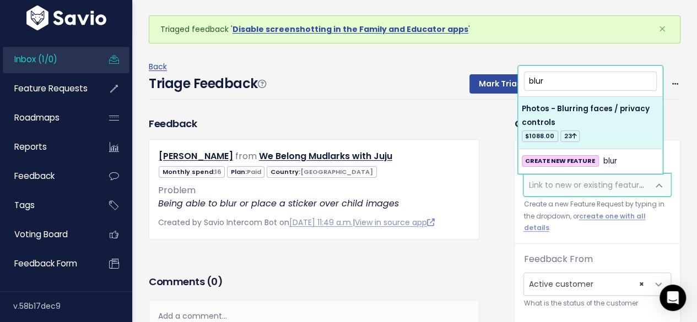
type input "blur"
select select "3977"
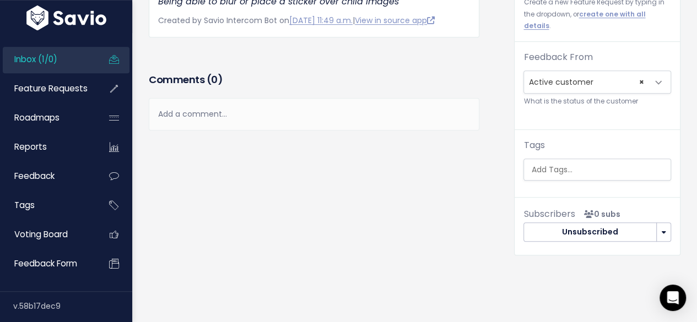
scroll to position [0, 0]
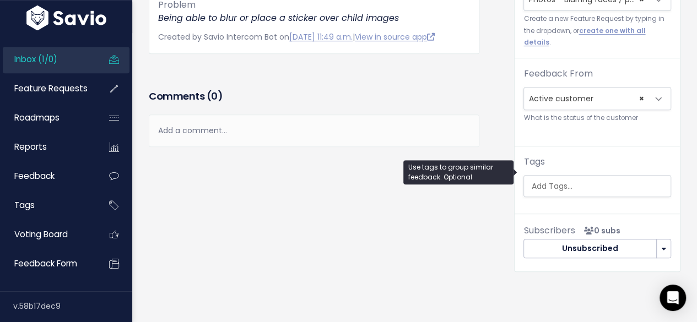
click at [529, 181] on input "search" at bounding box center [598, 187] width 144 height 12
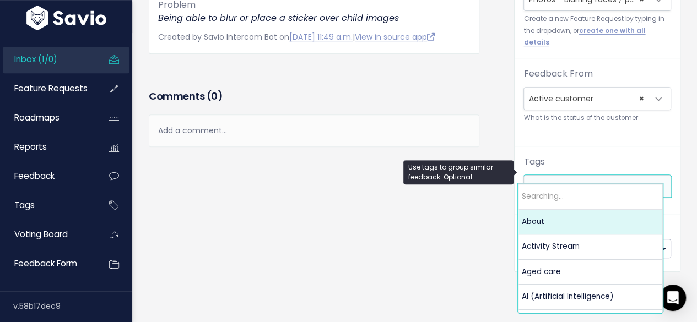
type input "privacy"
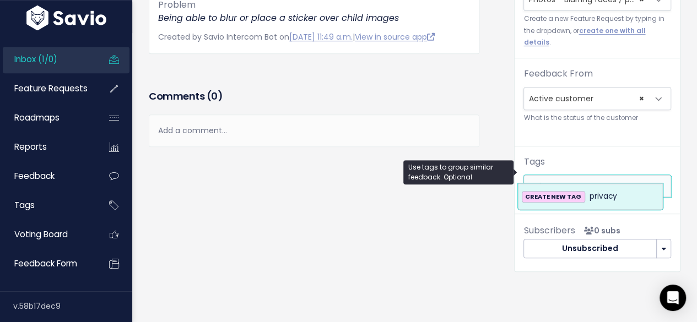
drag, startPoint x: 564, startPoint y: 173, endPoint x: 450, endPoint y: 168, distance: 114.1
click at [450, 168] on body "Inbox (1/0) Feature Requests Roadmaps" at bounding box center [348, 53] width 697 height 550
type input "Privacy"
click at [579, 197] on span "CREATE NEW TAG" at bounding box center [552, 197] width 63 height 12
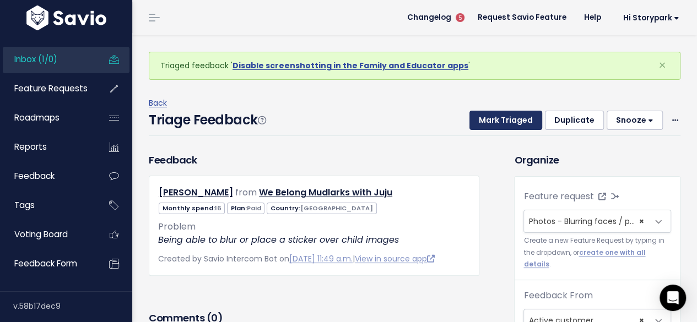
click at [500, 119] on button "Mark Triaged" at bounding box center [505, 121] width 73 height 20
